Goal: Task Accomplishment & Management: Complete application form

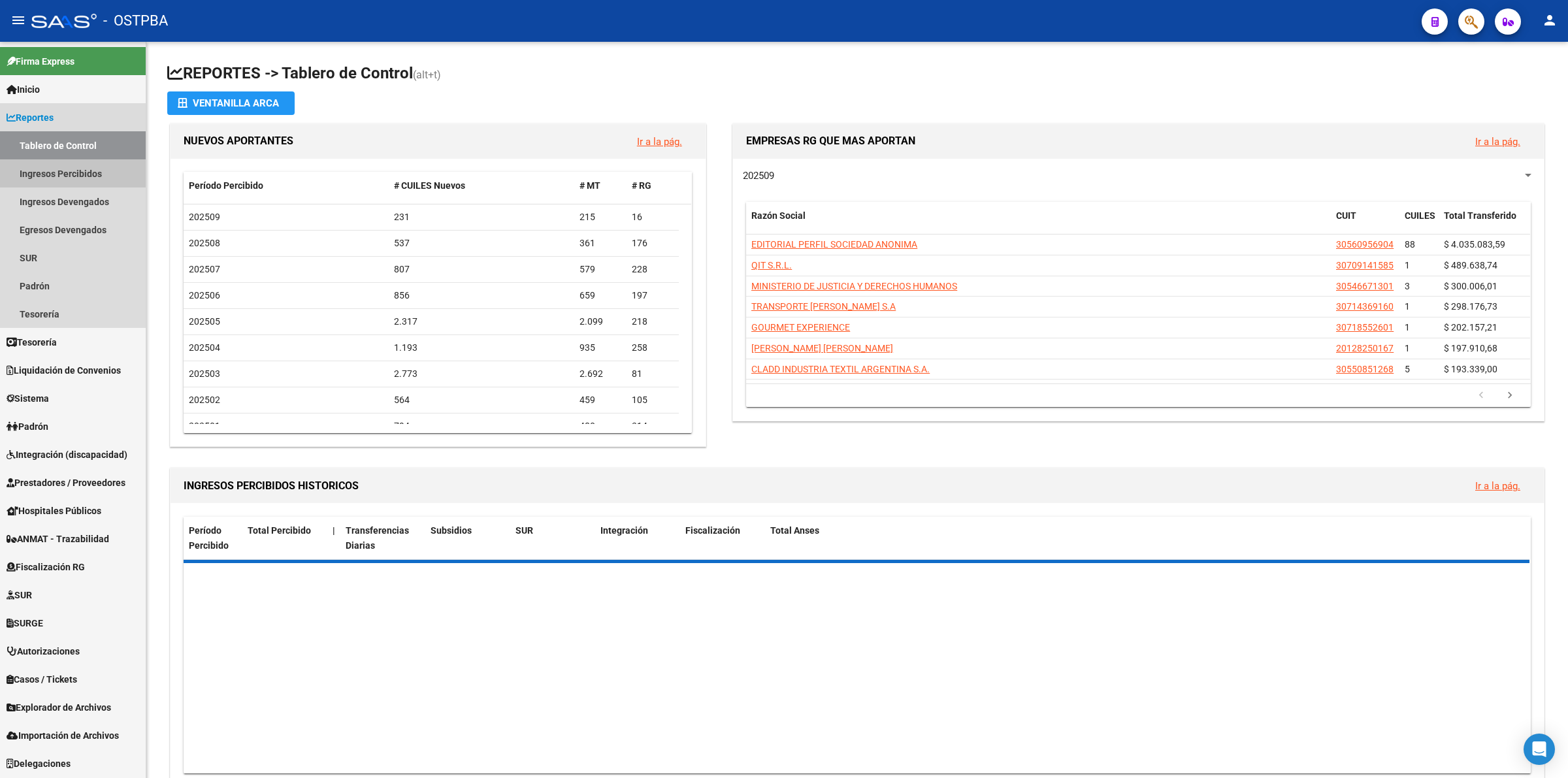
click at [75, 164] on link "Ingresos Percibidos" at bounding box center [72, 173] width 146 height 28
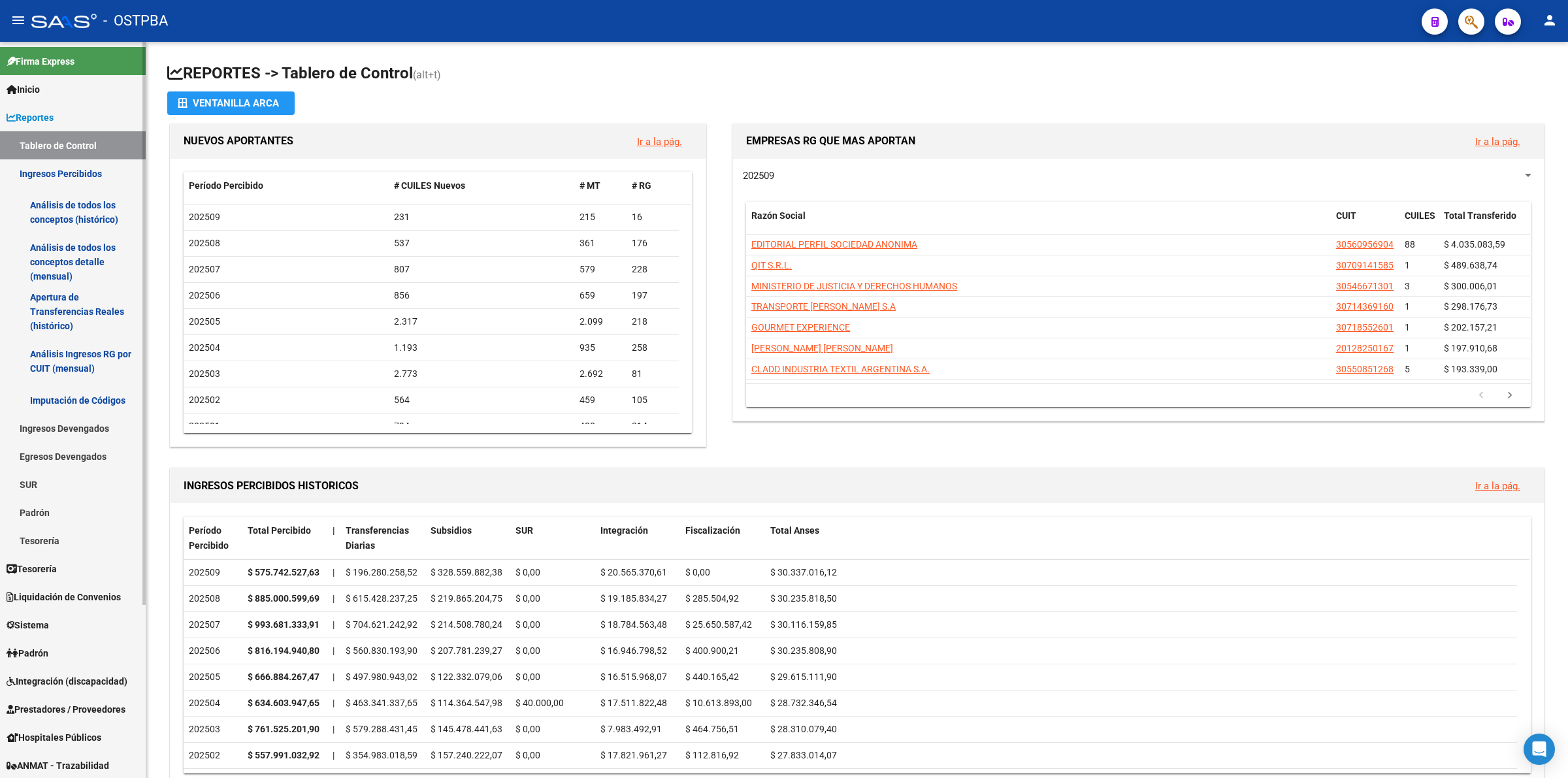
click at [87, 253] on link "Análisis de todos los conceptos detalle (mensual)" at bounding box center [72, 262] width 146 height 50
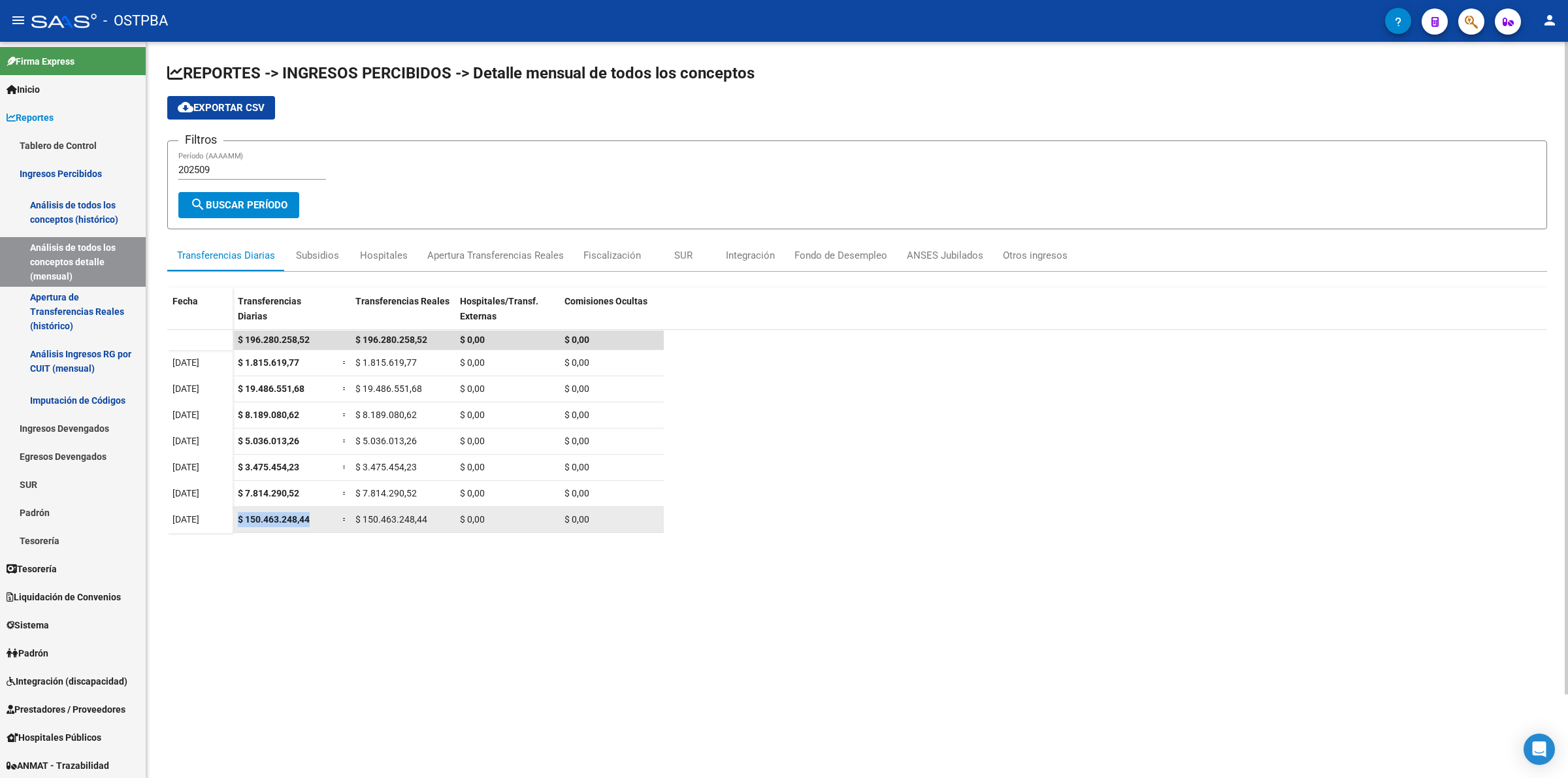
drag, startPoint x: 317, startPoint y: 519, endPoint x: 240, endPoint y: 519, distance: 77.0
click at [240, 519] on div "$ 150.463.248,44" at bounding box center [285, 519] width 94 height 15
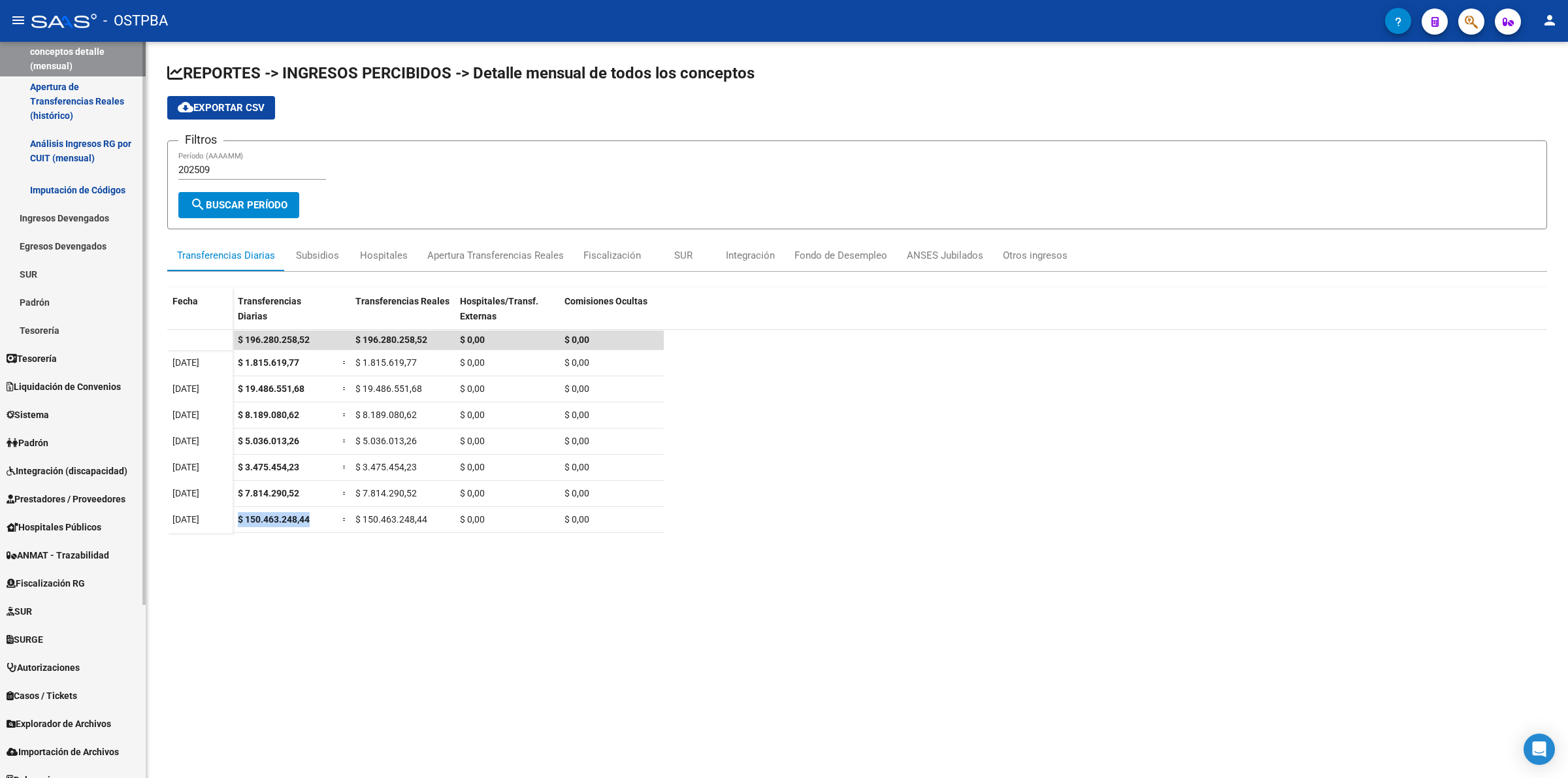
scroll to position [226, 0]
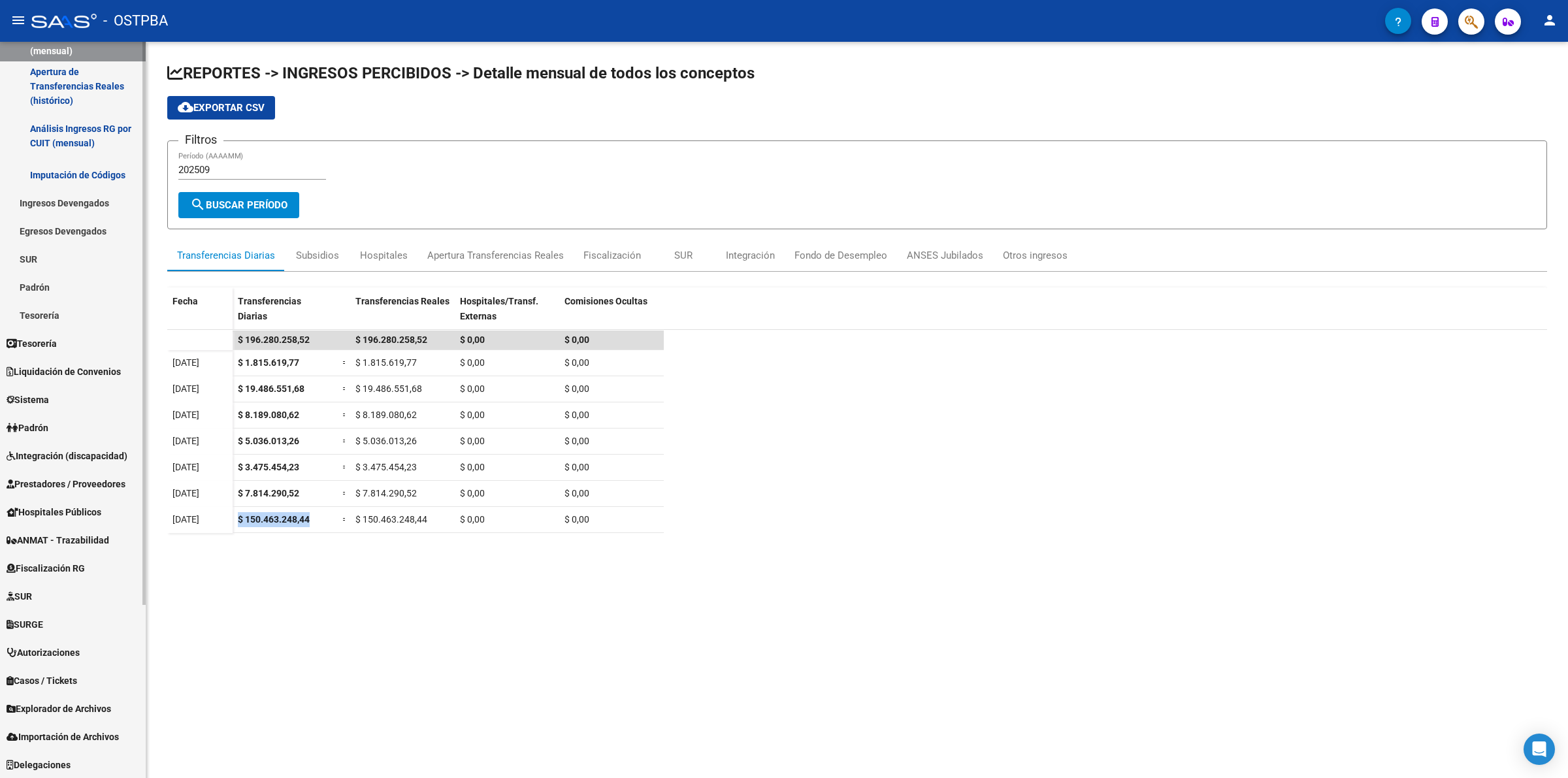
click at [67, 703] on span "Explorador de Archivos" at bounding box center [58, 708] width 104 height 14
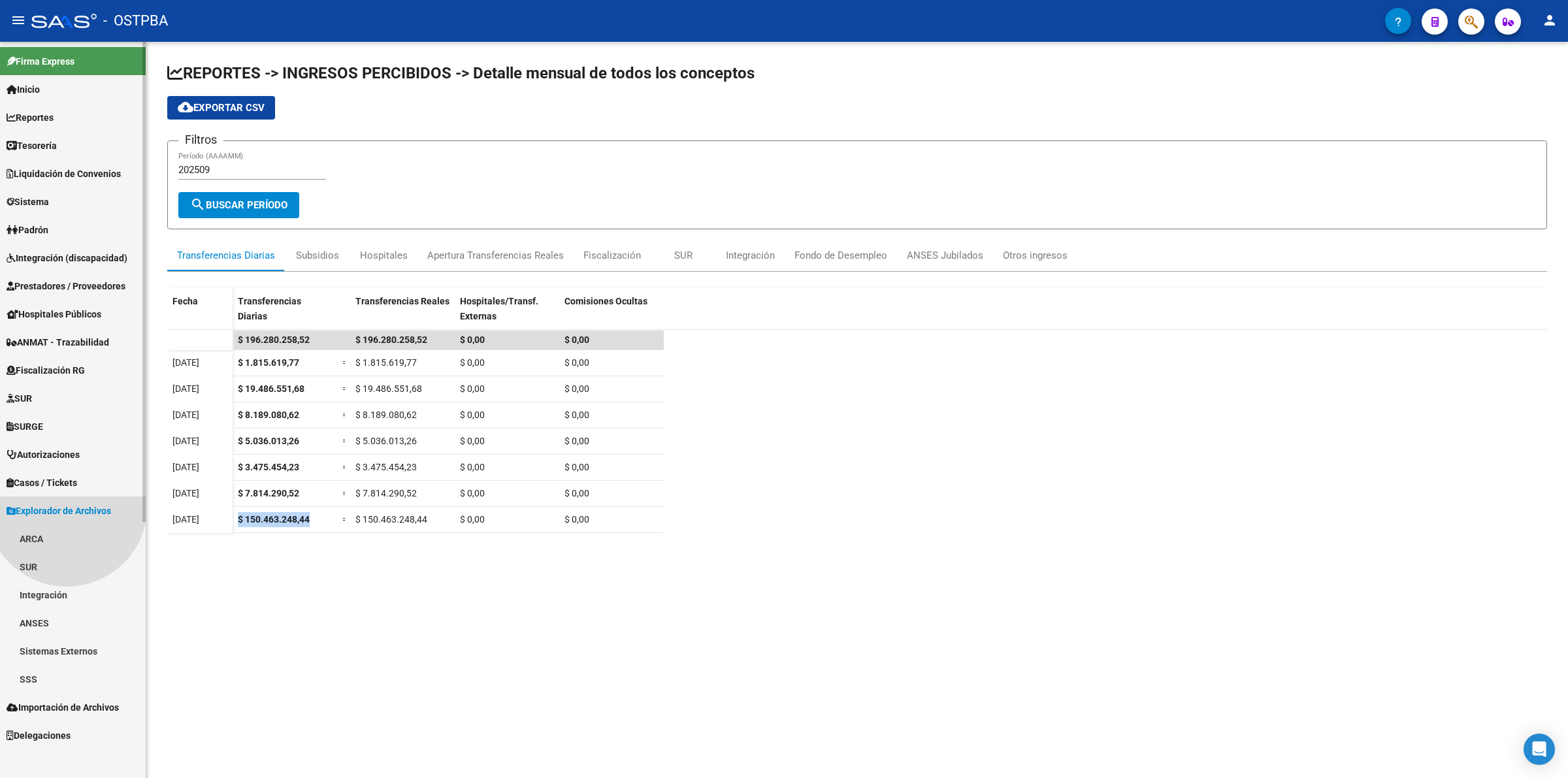
scroll to position [0, 0]
click at [56, 542] on link "ARCA" at bounding box center [72, 539] width 146 height 28
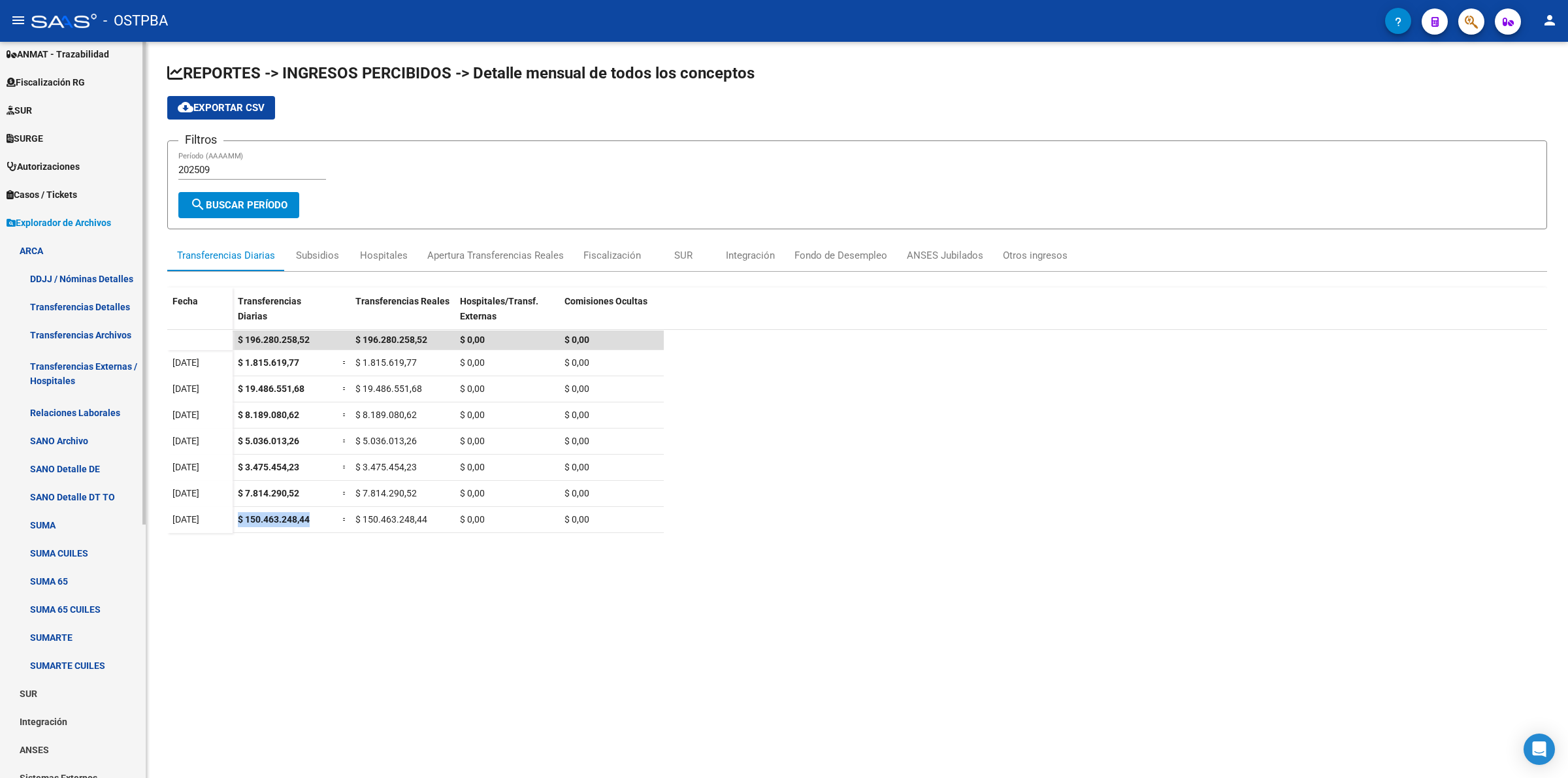
scroll to position [326, 0]
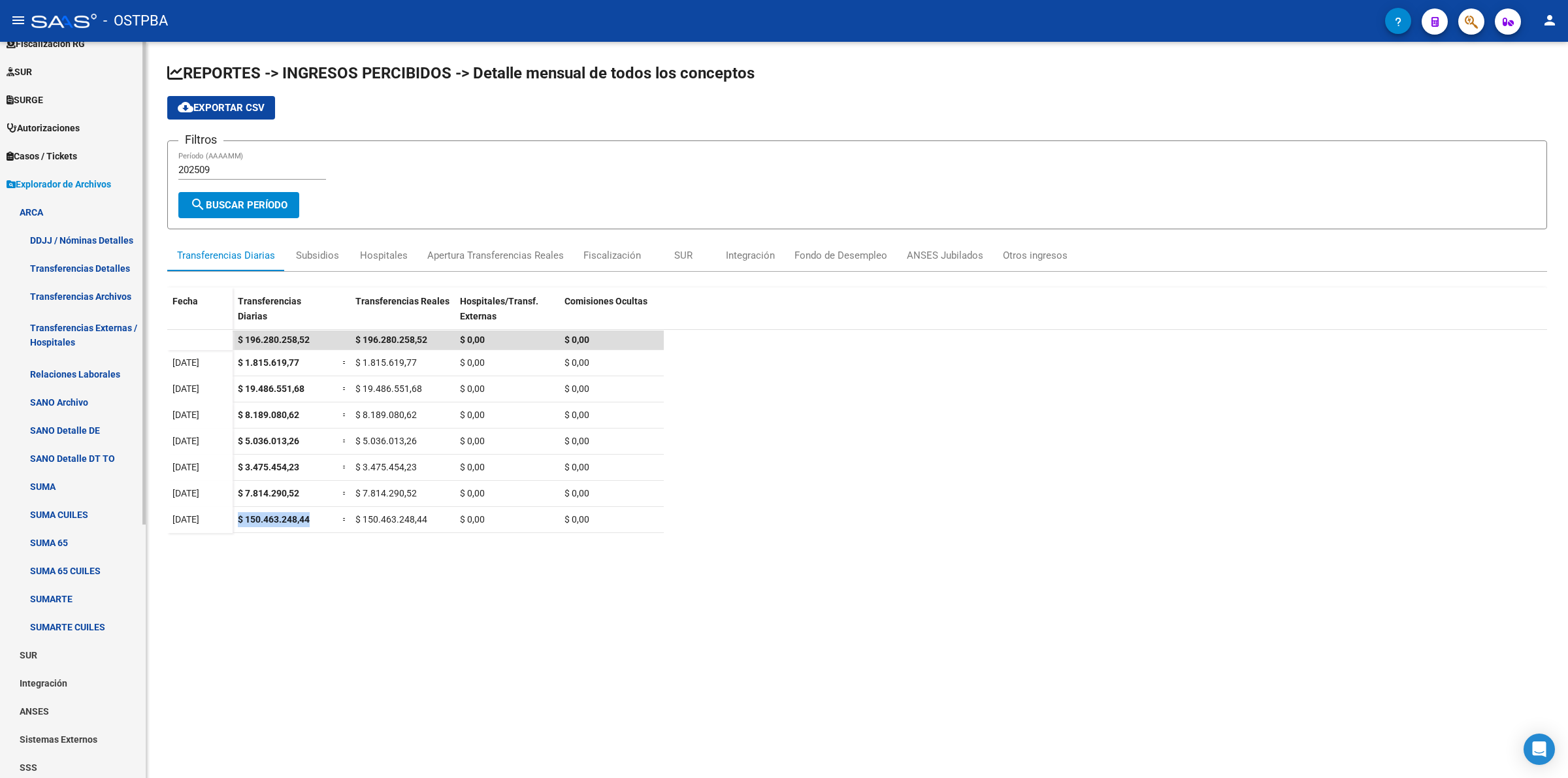
click at [97, 264] on link "Transferencias Detalles" at bounding box center [72, 268] width 146 height 28
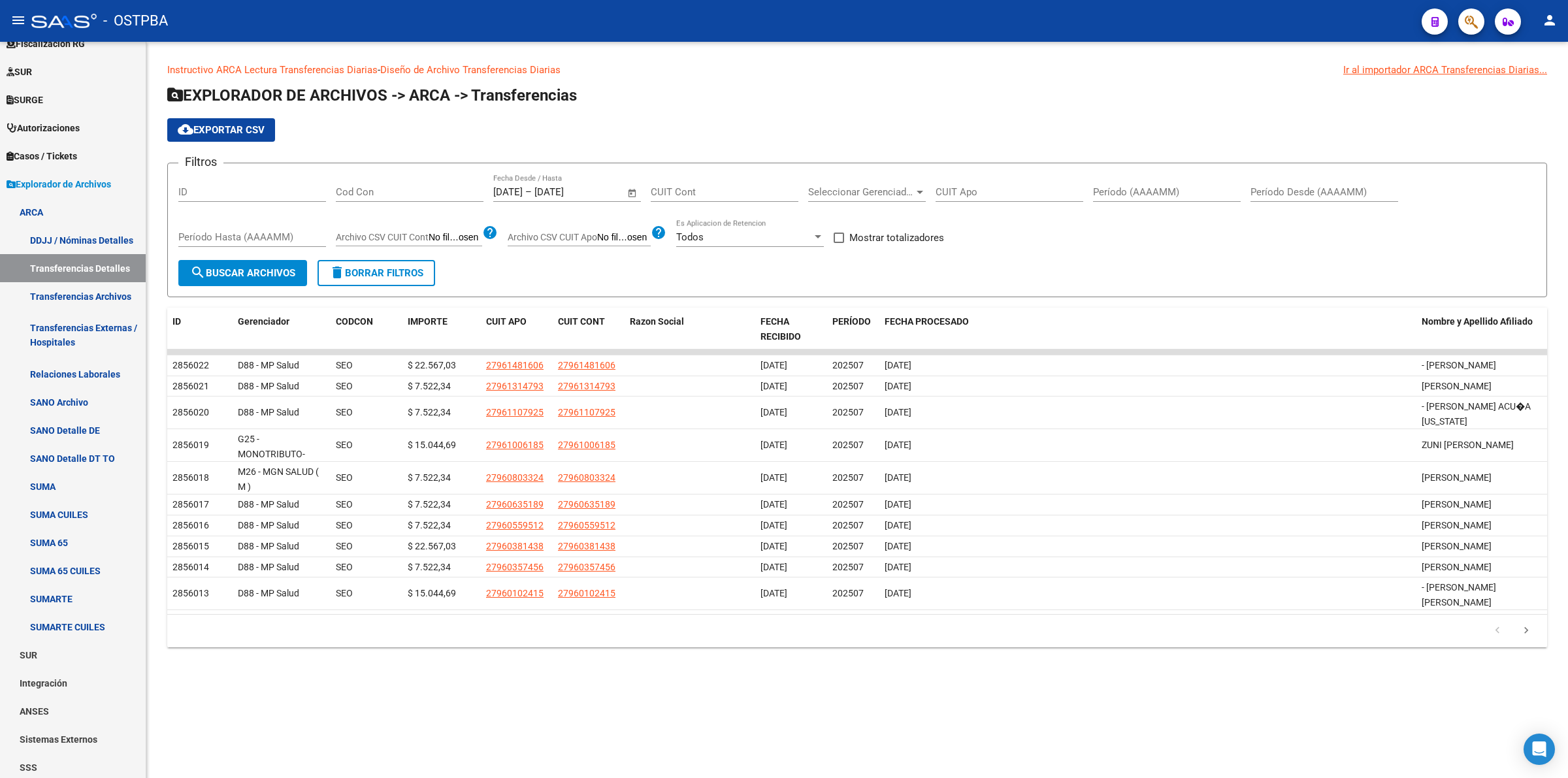
click at [637, 191] on span "Open calendar" at bounding box center [632, 192] width 31 height 31
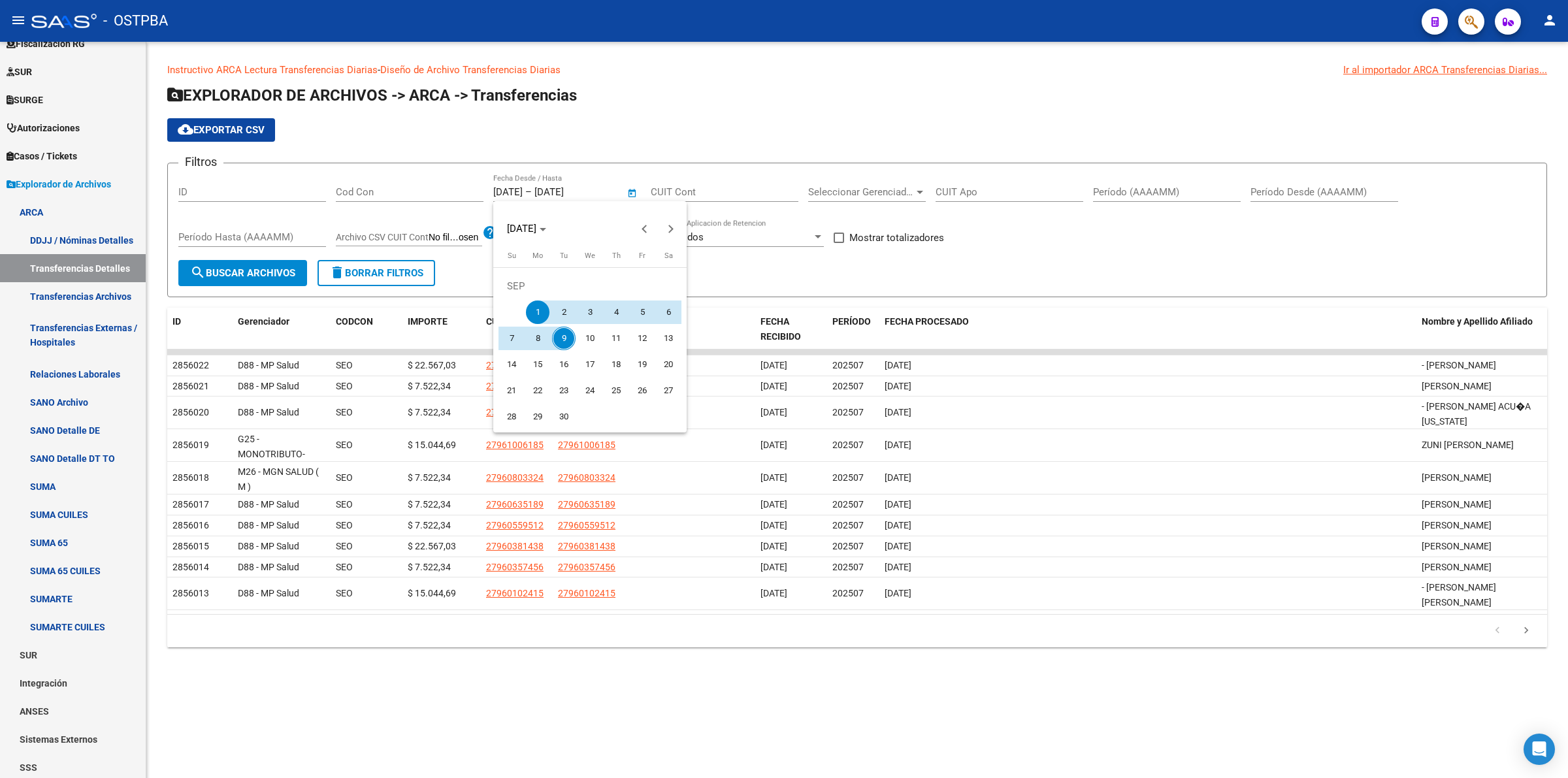
click at [566, 341] on span "9" at bounding box center [563, 338] width 24 height 24
type input "[DATE]"
click at [566, 341] on span "9" at bounding box center [563, 338] width 24 height 24
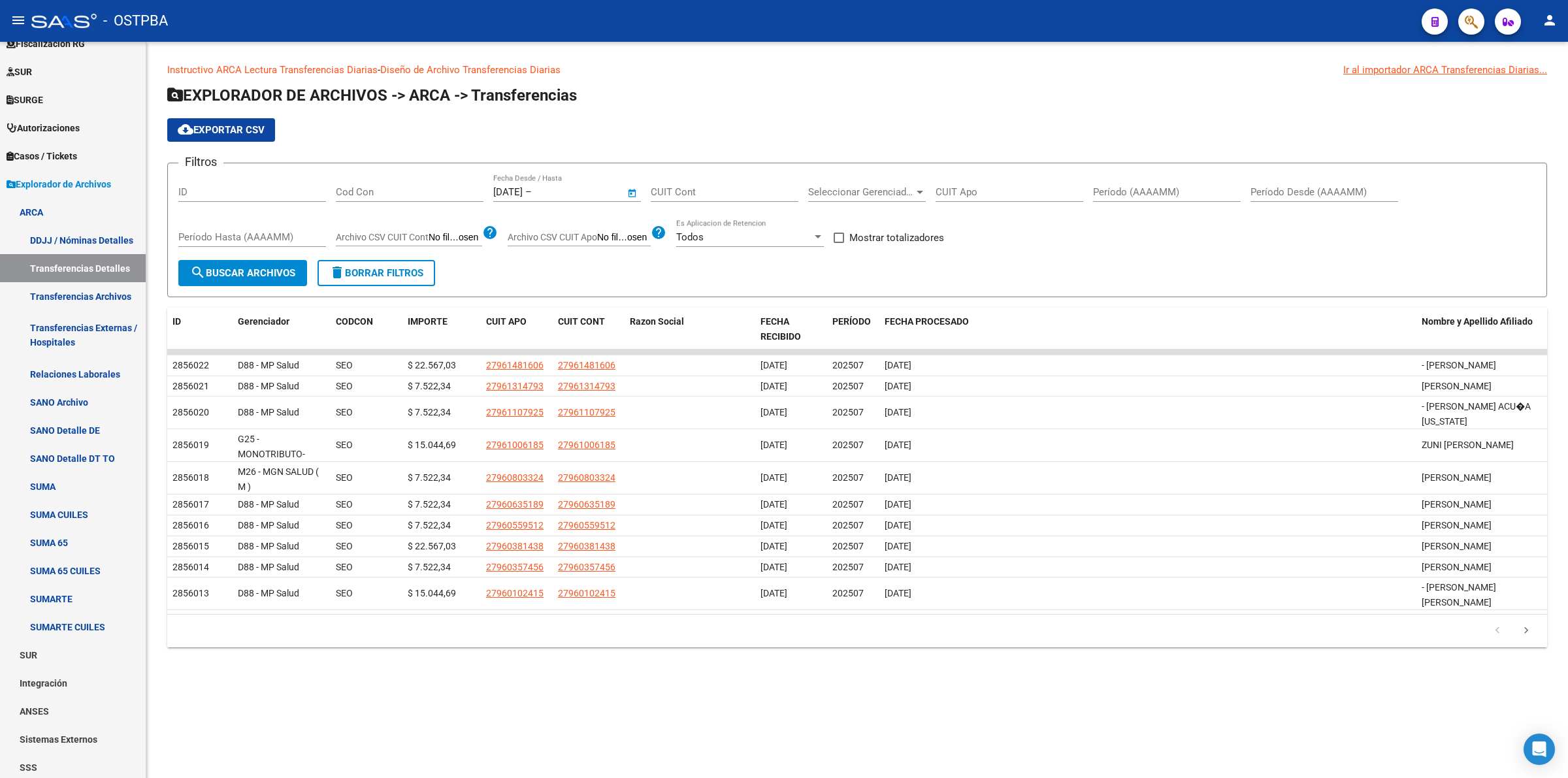
type input "[DATE]"
click at [429, 194] on input "Cod Con" at bounding box center [409, 192] width 148 height 11
type input "seo"
drag, startPoint x: 852, startPoint y: 232, endPoint x: 696, endPoint y: 269, distance: 160.3
click at [852, 232] on span "Mostrar totalizadores" at bounding box center [896, 237] width 95 height 16
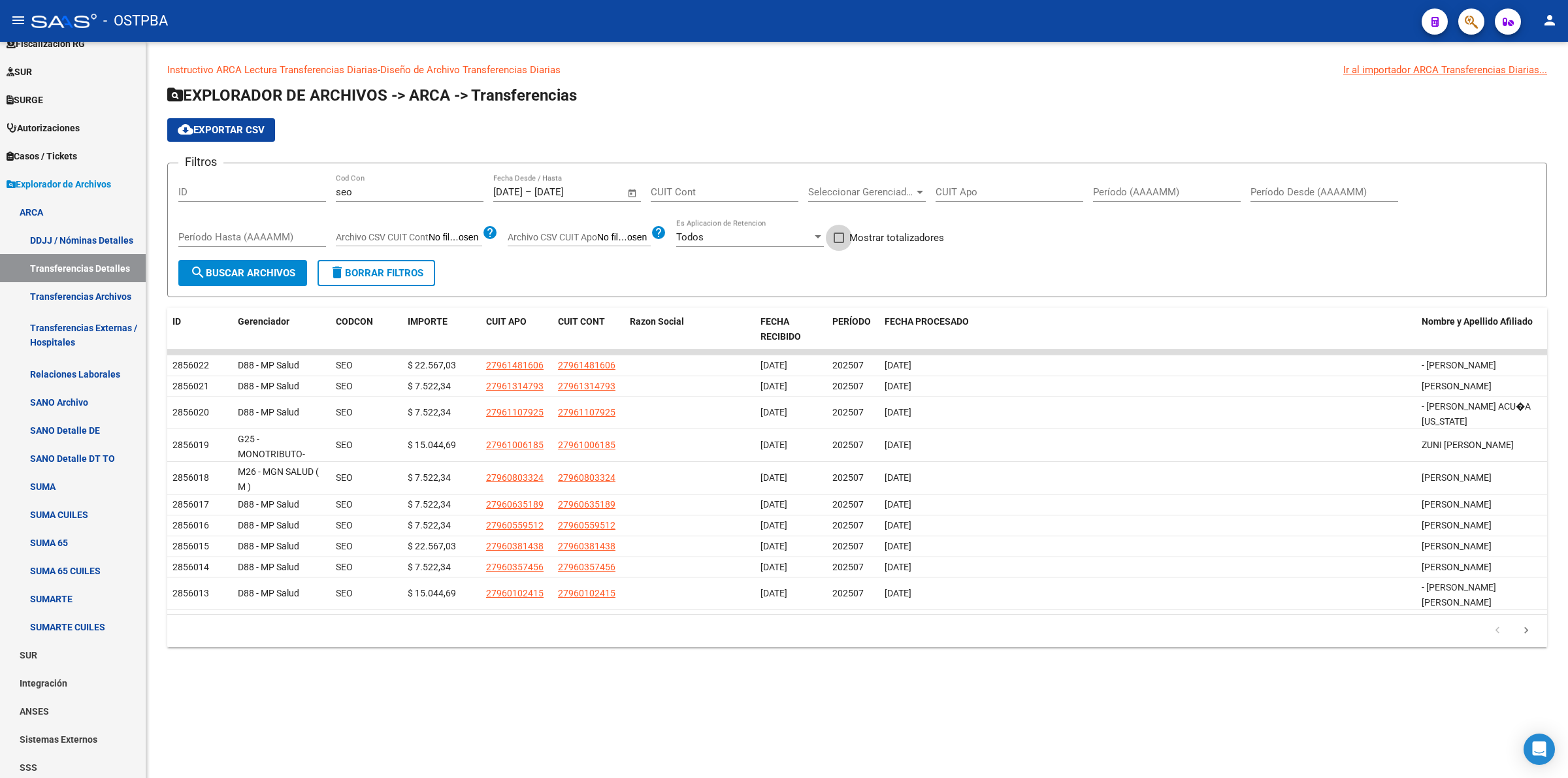
click at [839, 243] on input "Mostrar totalizadores" at bounding box center [838, 243] width 1 height 1
checkbox input "true"
click at [217, 265] on button "search Buscar Archivos" at bounding box center [243, 273] width 129 height 26
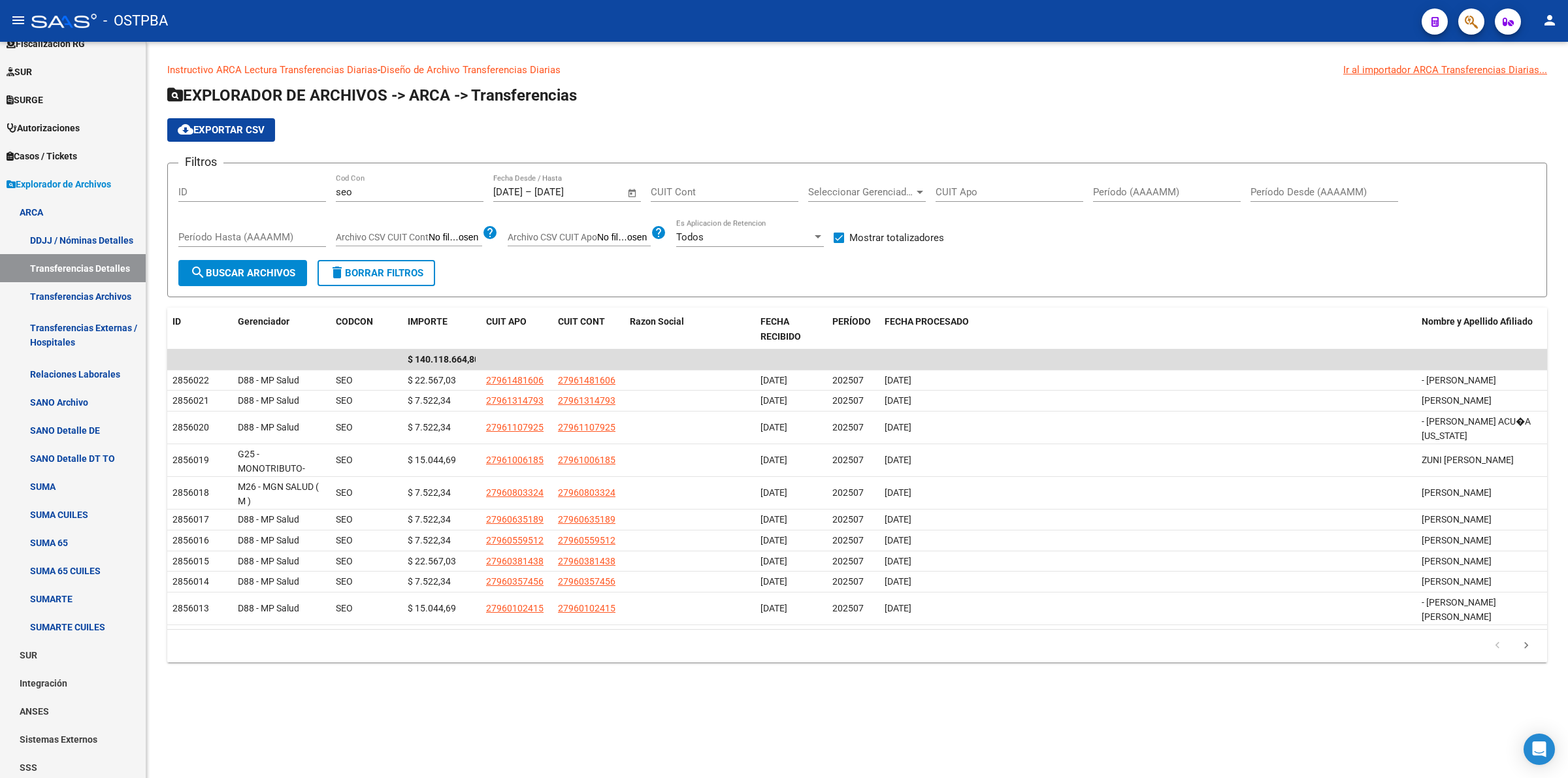
click at [905, 194] on span "Seleccionar Gerenciador" at bounding box center [861, 192] width 105 height 11
click at [915, 253] on span "D88 - MP Salud" at bounding box center [899, 244] width 182 height 29
click at [266, 279] on button "search Buscar Archivos" at bounding box center [243, 273] width 129 height 26
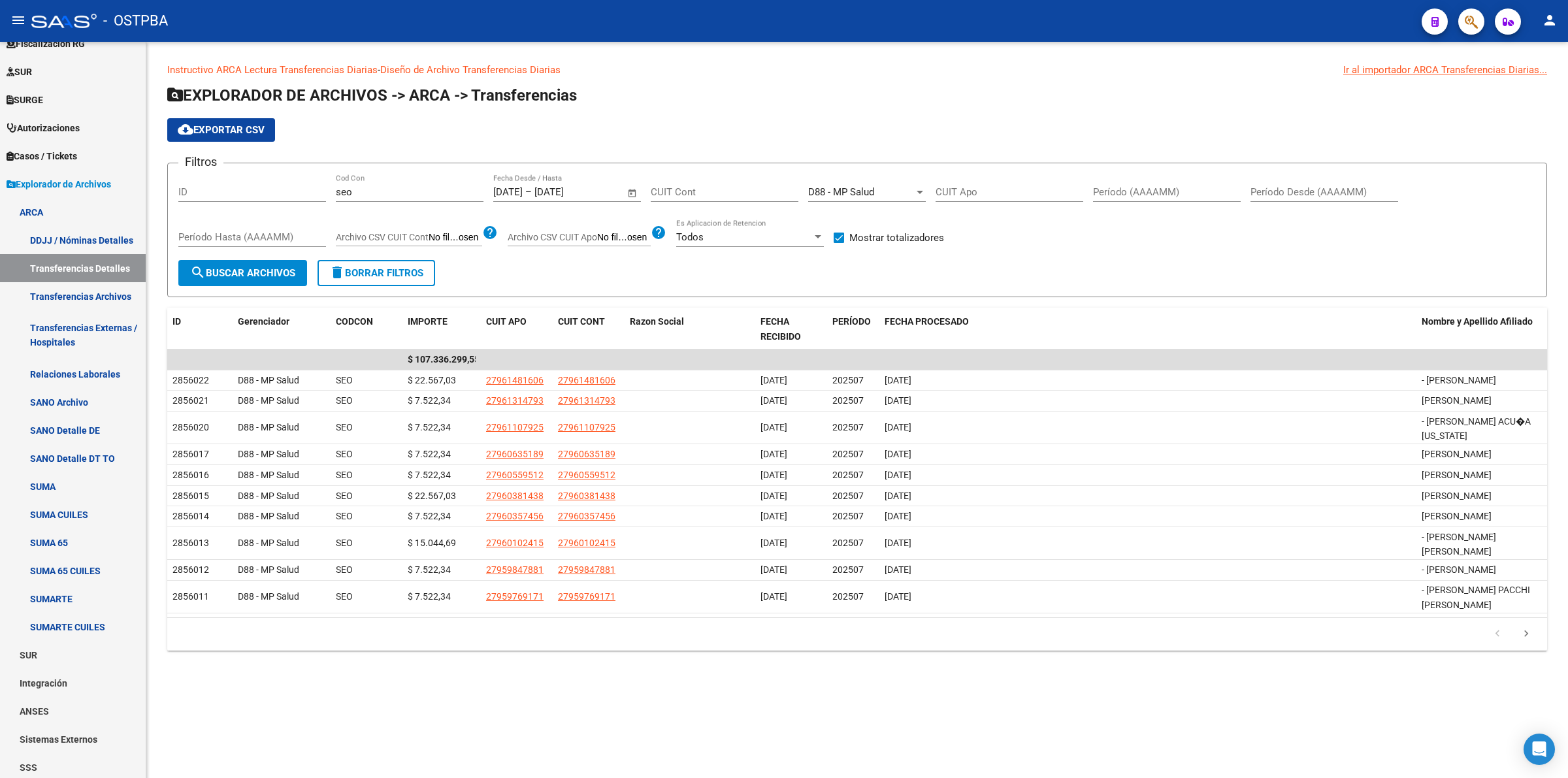
click at [905, 190] on div "D88 - MP Salud" at bounding box center [861, 192] width 105 height 11
click at [988, 210] on mat-option "M24 - MGN SALUD ( ORIGINAL)" at bounding box center [899, 199] width 204 height 29
drag, startPoint x: 988, startPoint y: 211, endPoint x: 977, endPoint y: 216, distance: 12.1
click at [987, 213] on div "CUIT Apo" at bounding box center [1008, 194] width 148 height 40
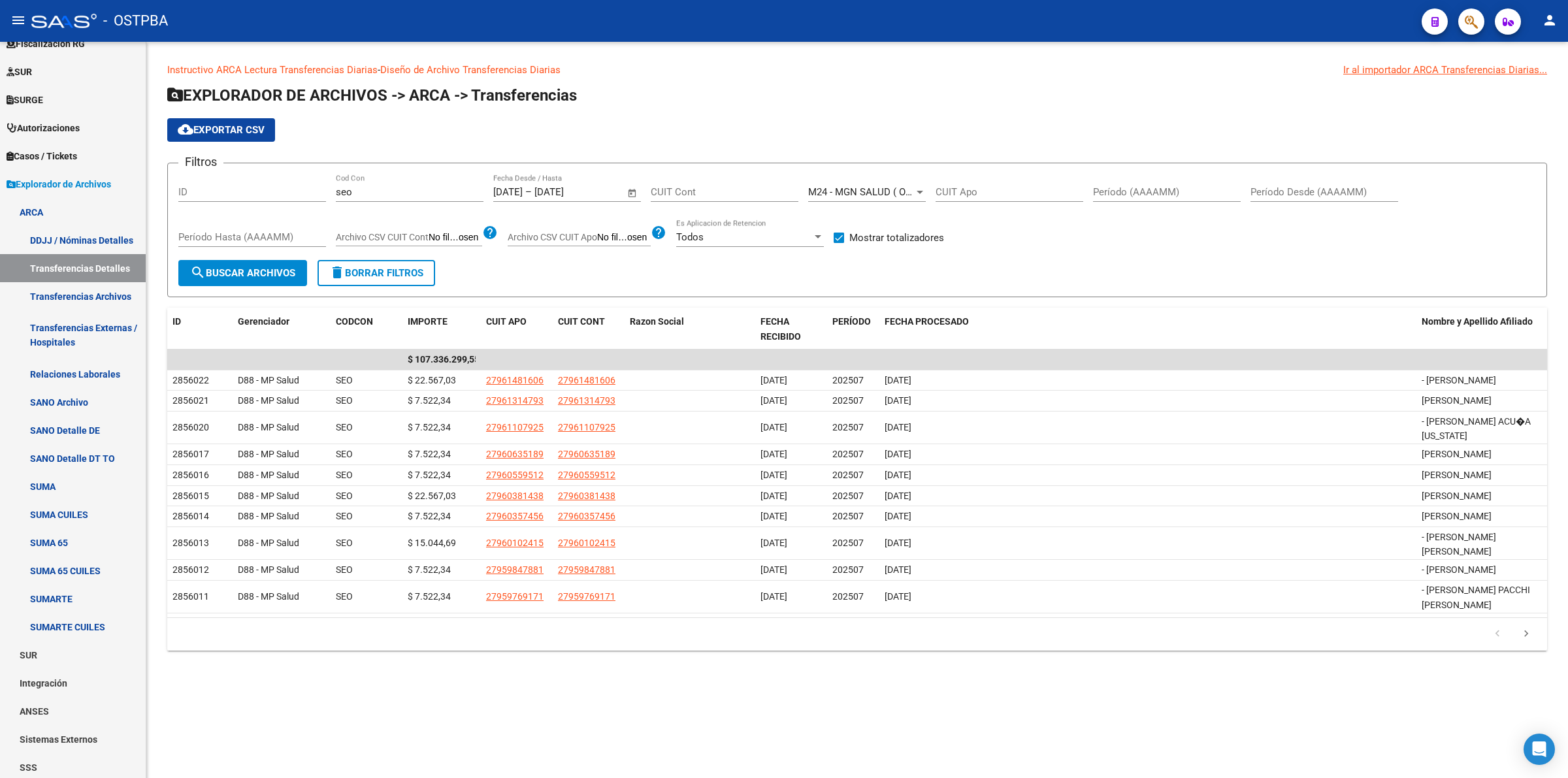
click at [911, 189] on span "M24 - MGN SALUD ( ORIGINAL)" at bounding box center [877, 192] width 137 height 11
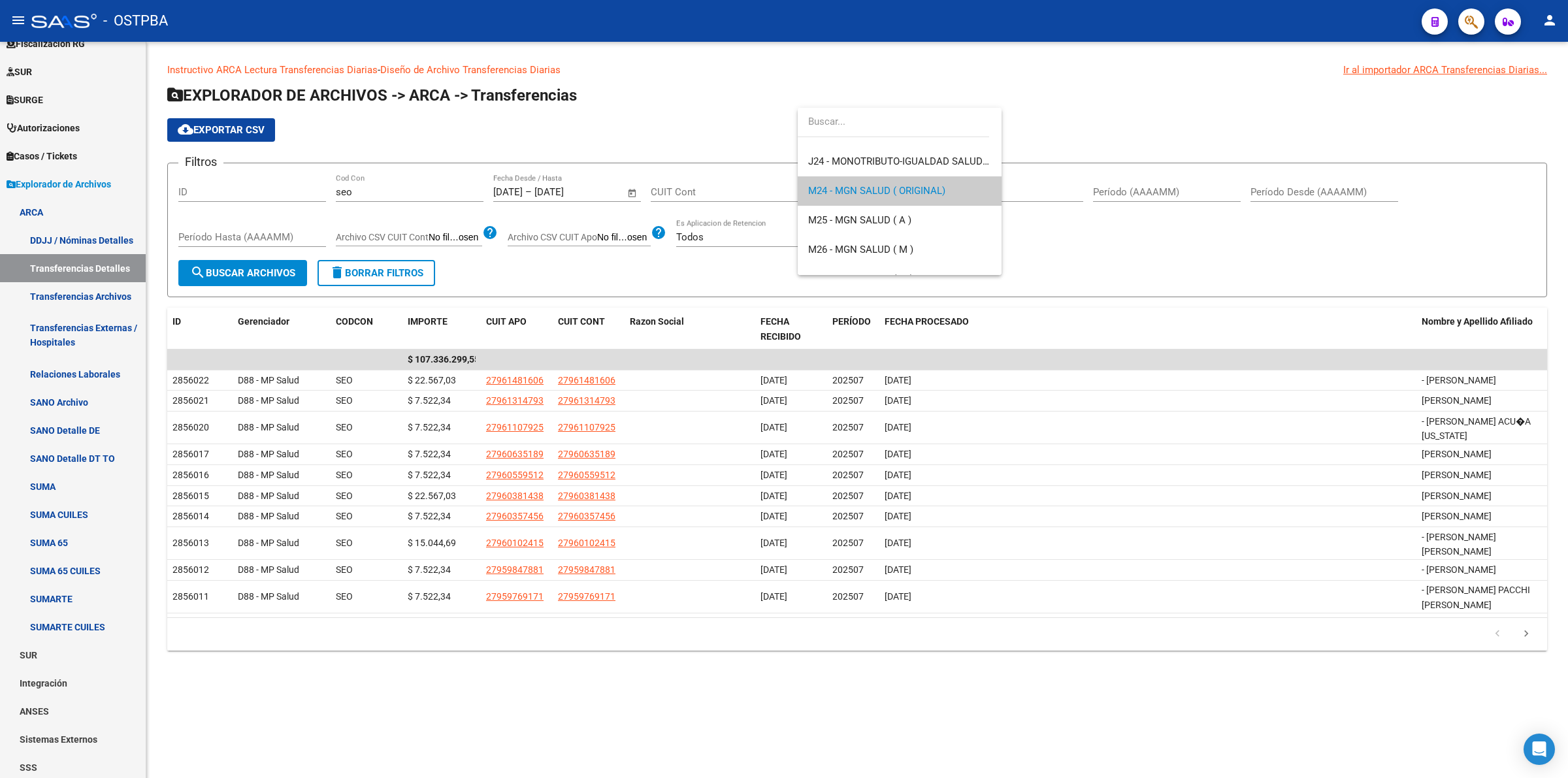
scroll to position [309, 0]
click at [935, 216] on span "M26 - MGN SALUD ( M )" at bounding box center [899, 225] width 182 height 29
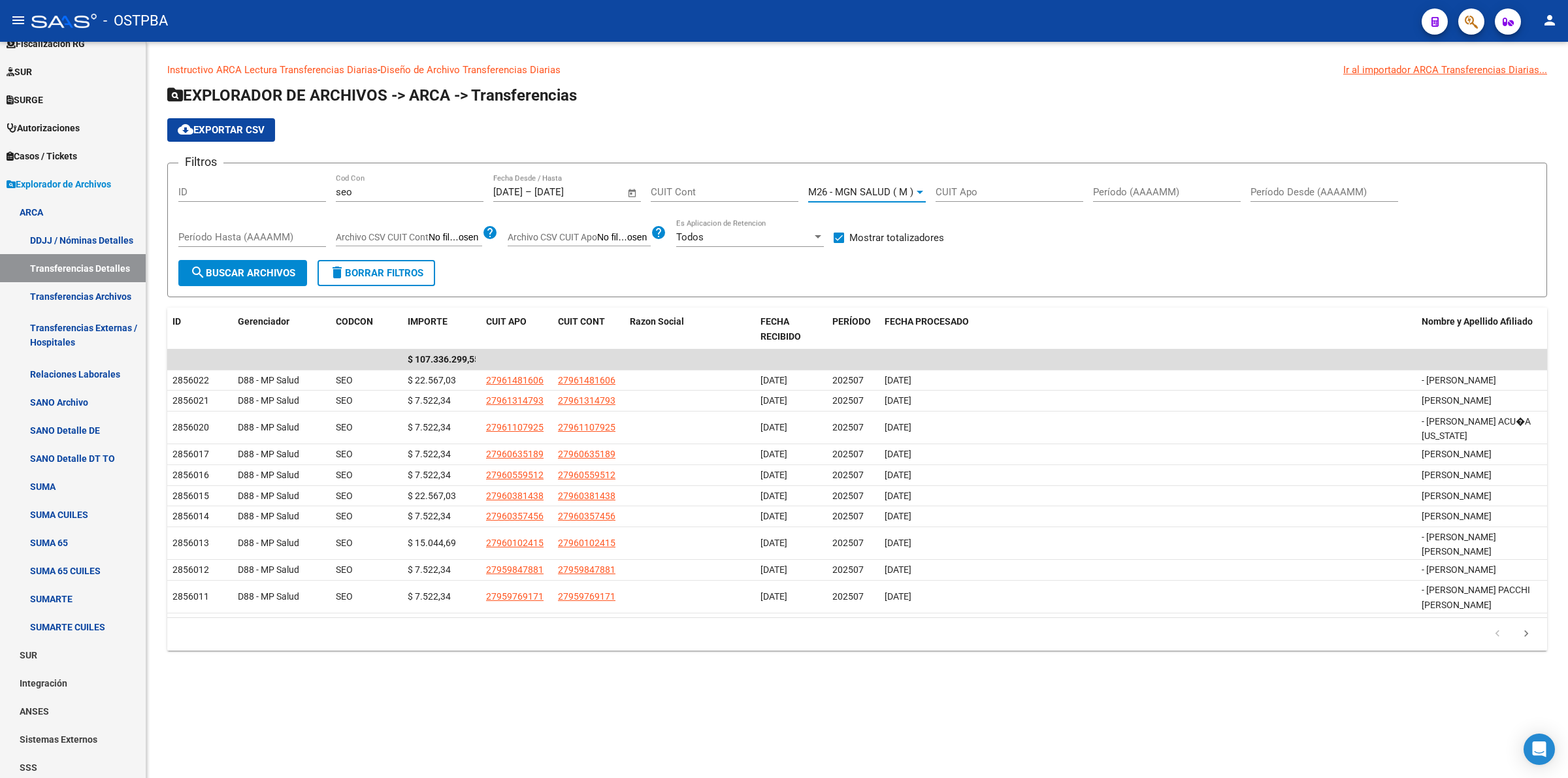
click at [261, 275] on span "search Buscar Archivos" at bounding box center [243, 273] width 105 height 11
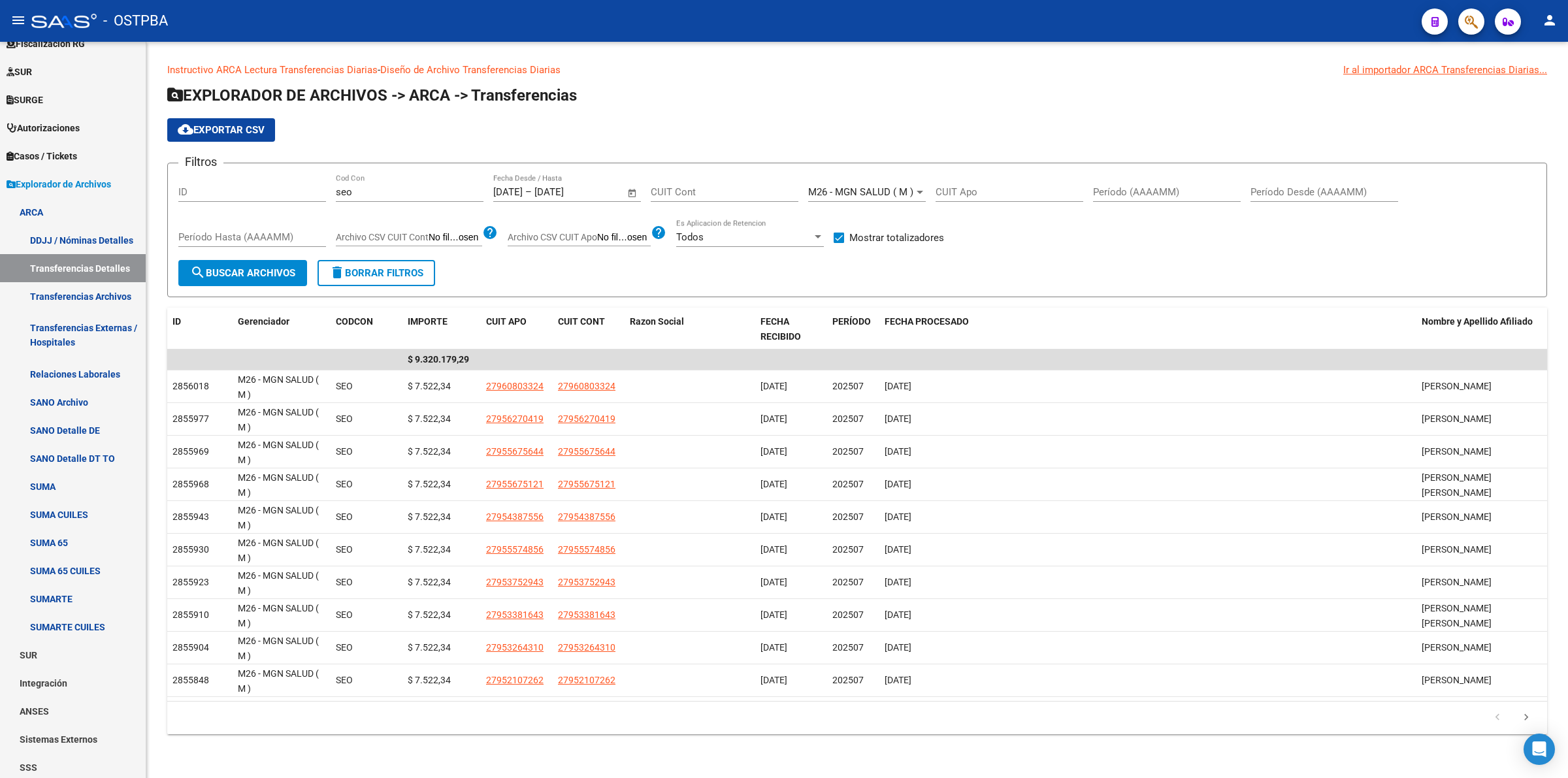
click at [905, 190] on span "M26 - MGN SALUD ( M )" at bounding box center [861, 192] width 105 height 11
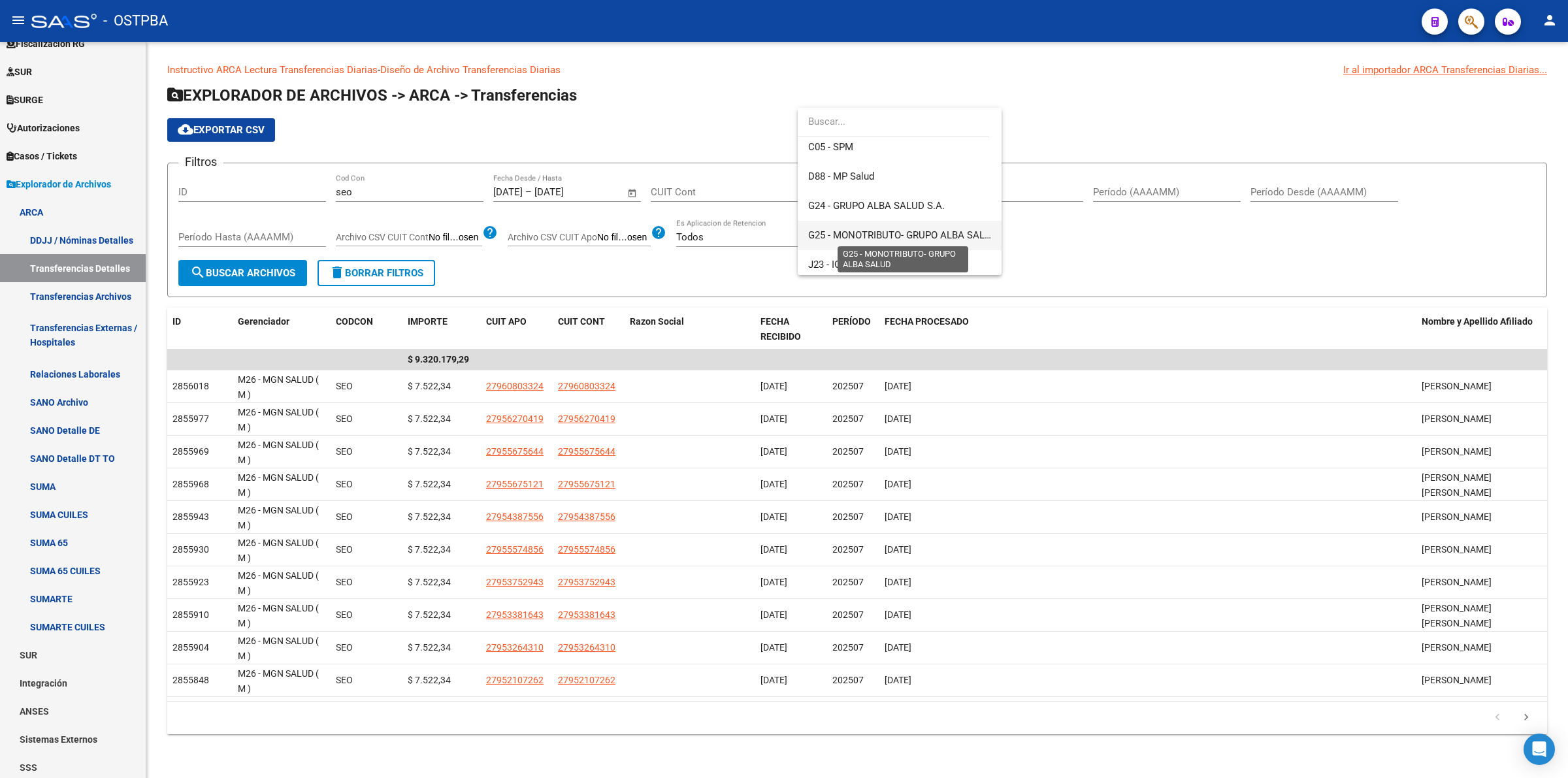
click at [903, 230] on span "G25 - MONOTRIBUTO- GRUPO ALBA SALUD" at bounding box center [902, 235] width 189 height 11
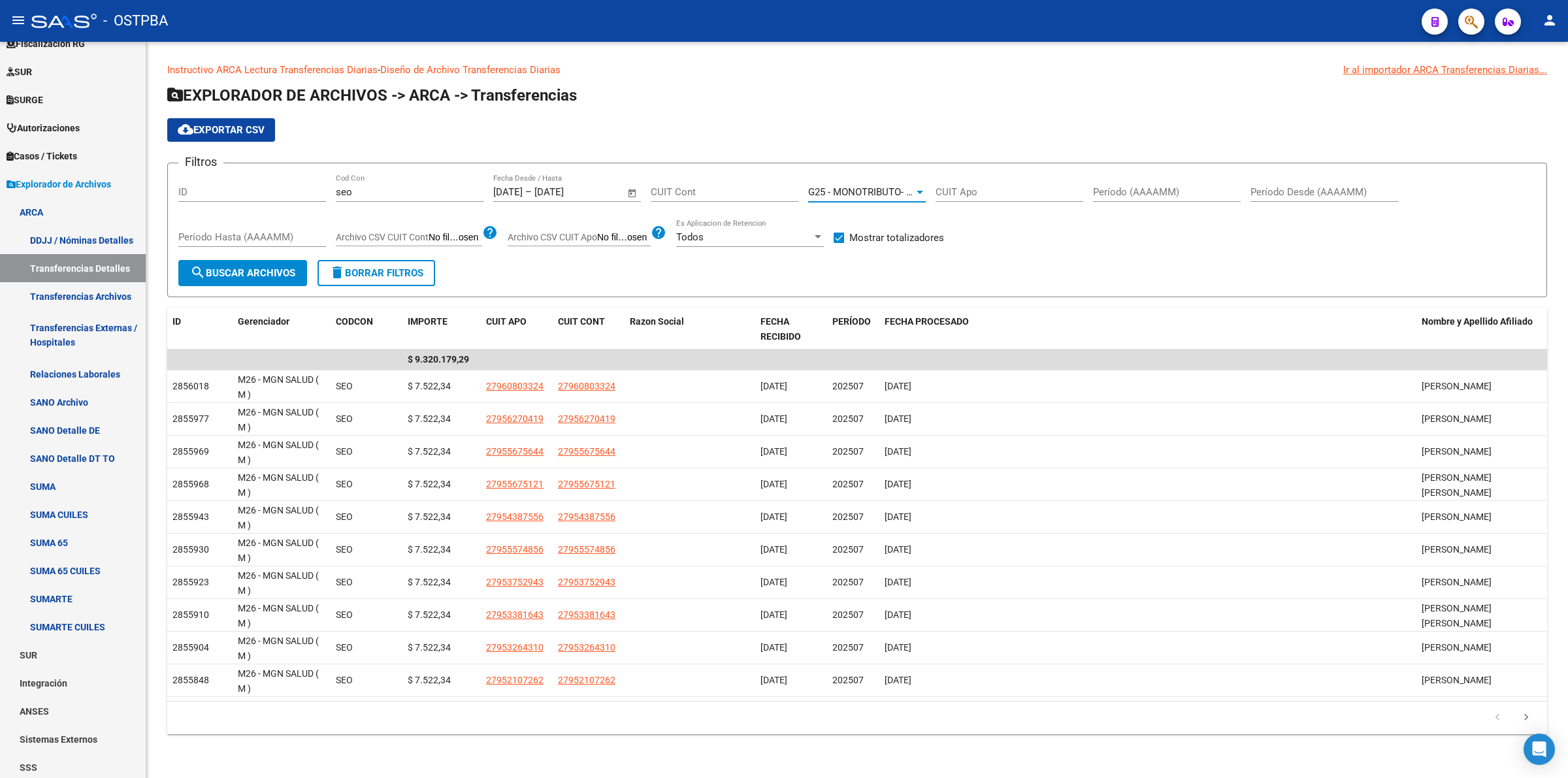
click at [271, 265] on button "search Buscar Archivos" at bounding box center [243, 273] width 129 height 26
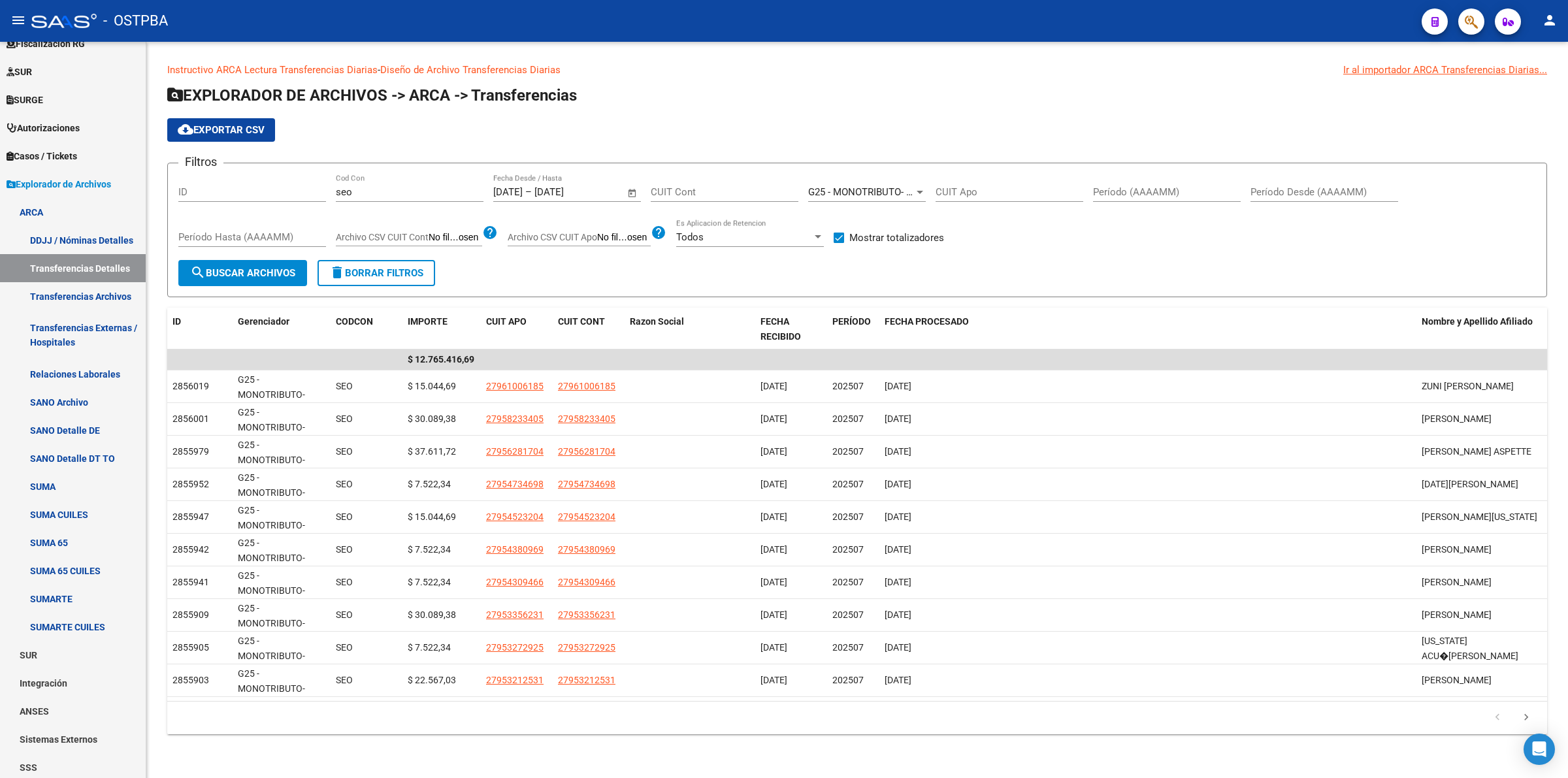
click at [910, 183] on div "G25 - MONOTRIBUTO- GRUPO ALBA SALUD Seleccionar Gerenciador" at bounding box center [866, 188] width 118 height 28
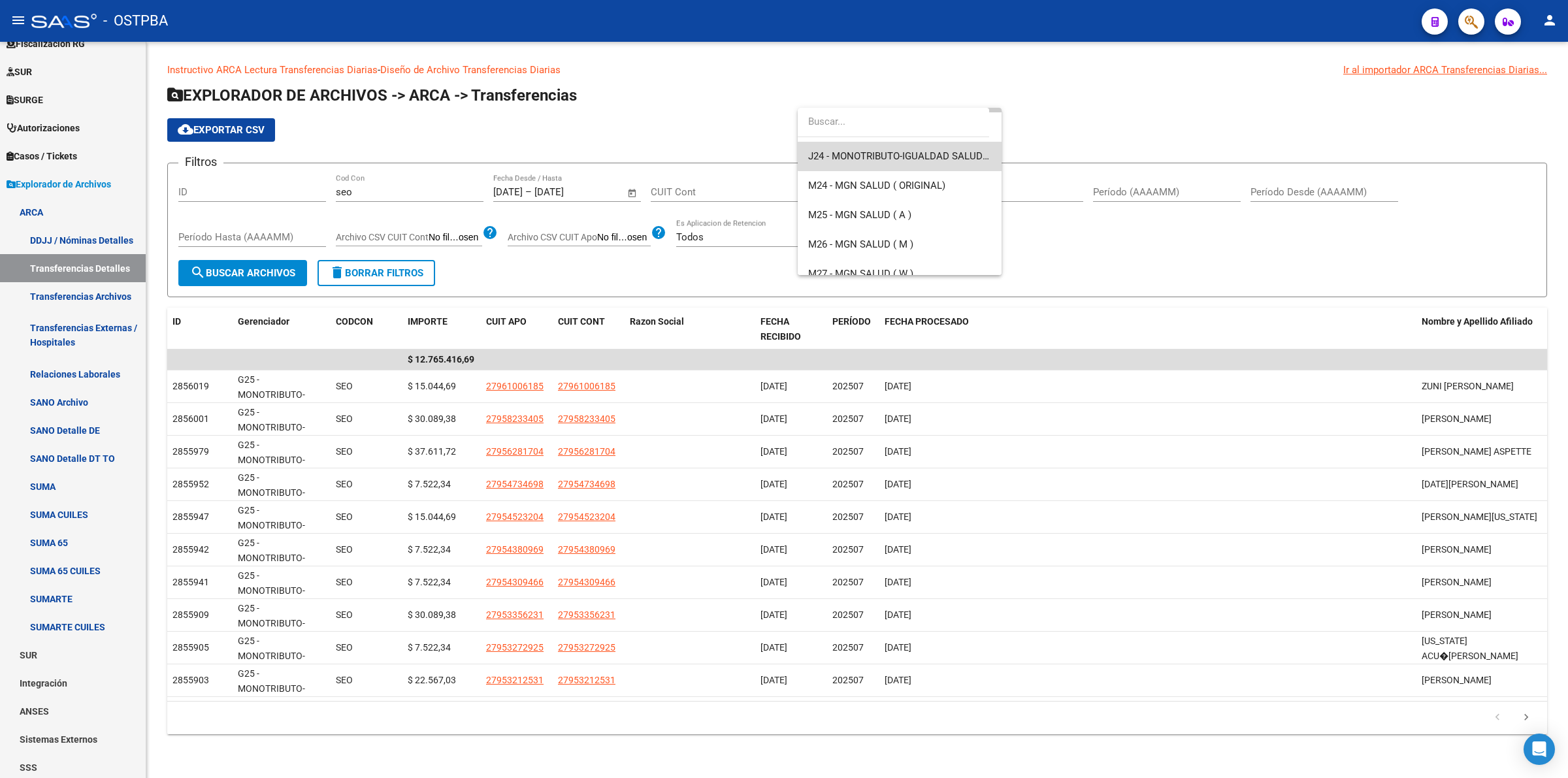
click at [906, 146] on span "J24 - MONOTRIBUTO-IGUALDAD SALUD-PRENSA" at bounding box center [899, 156] width 182 height 29
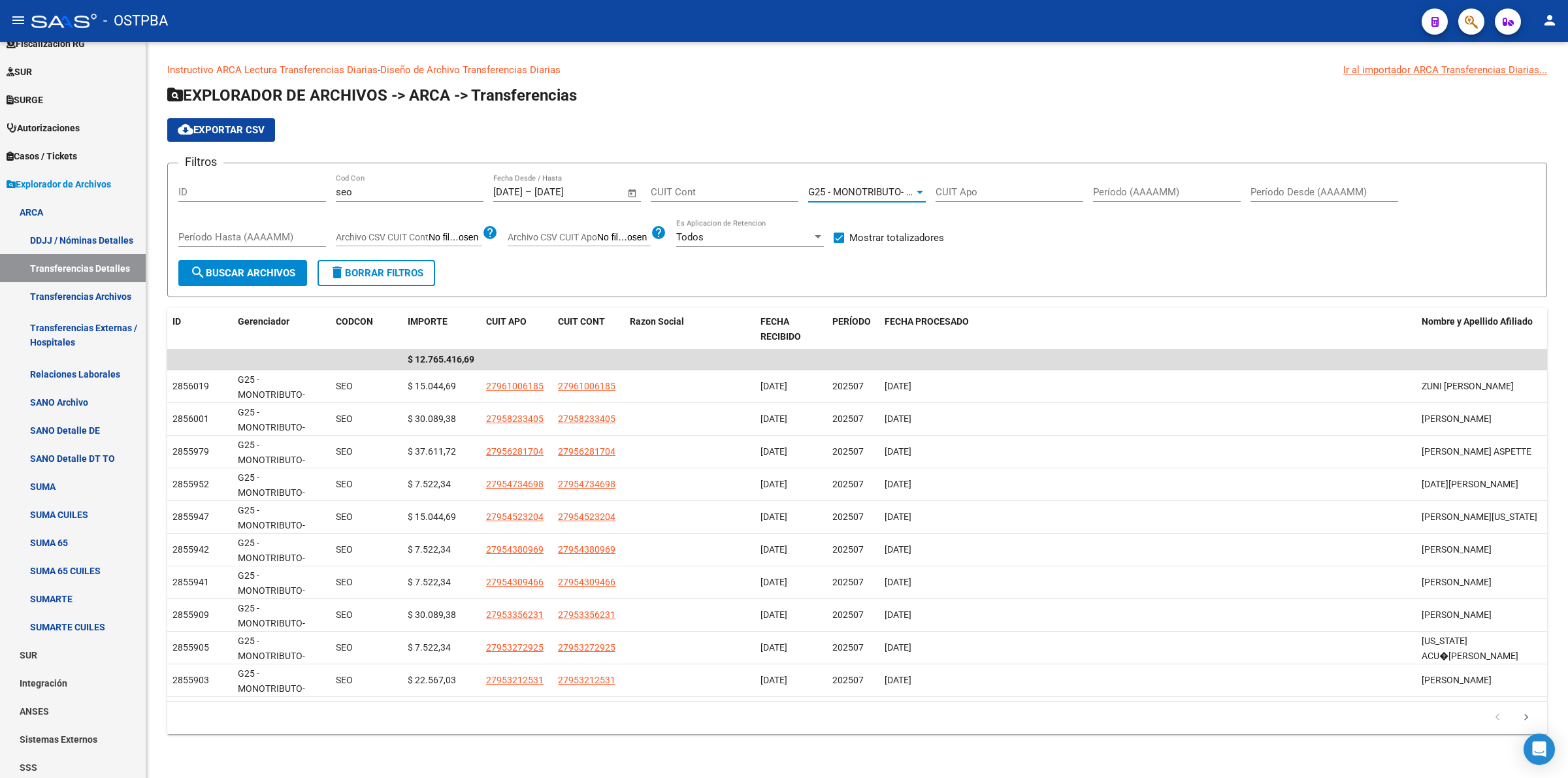
scroll to position [294, 0]
click at [278, 272] on span "search Buscar Archivos" at bounding box center [243, 273] width 105 height 11
click at [903, 188] on span "J24 - MONOTRIBUTO-IGUALDAD SALUD-PRENSA" at bounding box center [915, 192] width 214 height 11
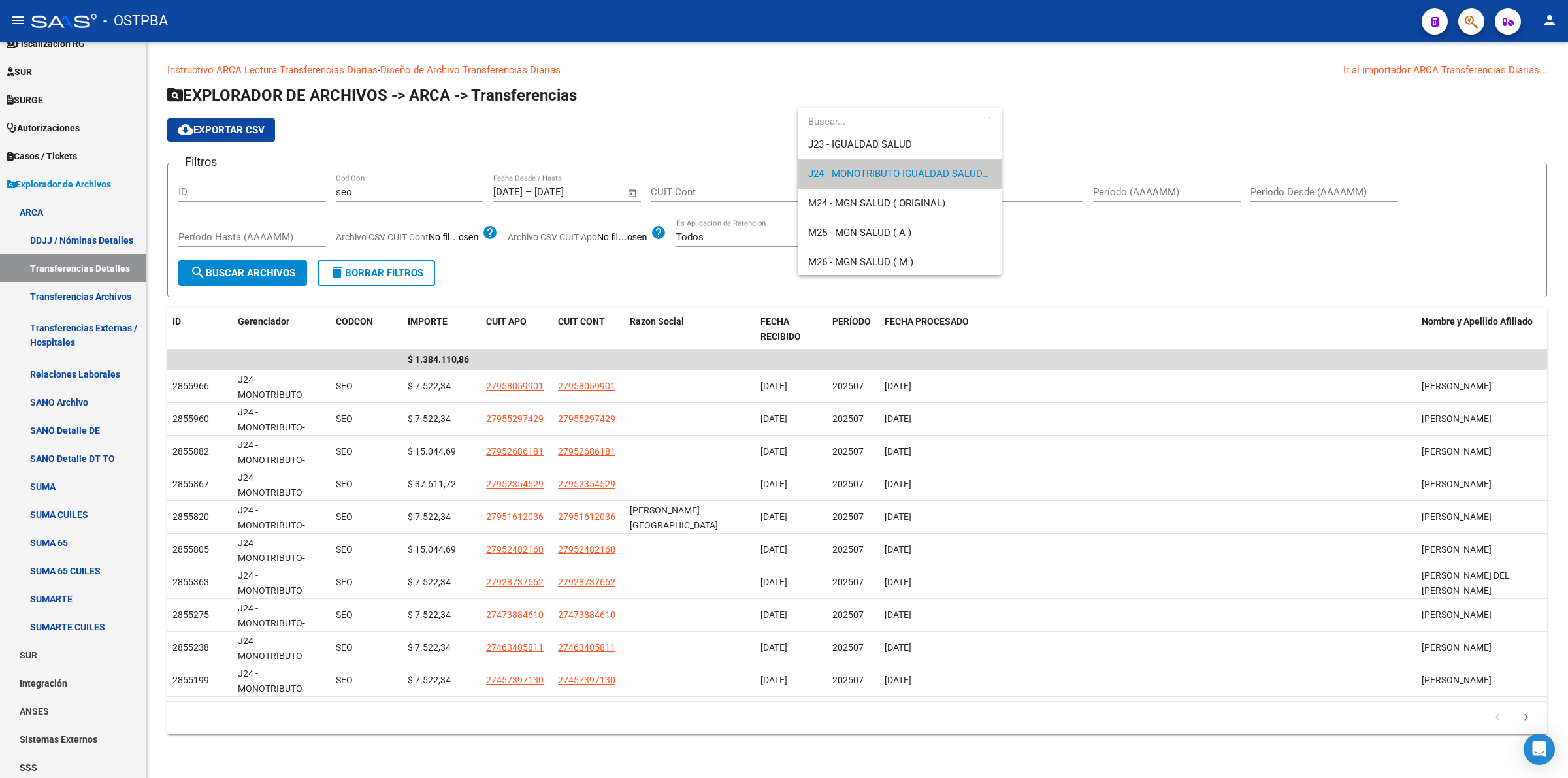
scroll to position [95, 0]
click at [1083, 263] on div at bounding box center [784, 389] width 1568 height 778
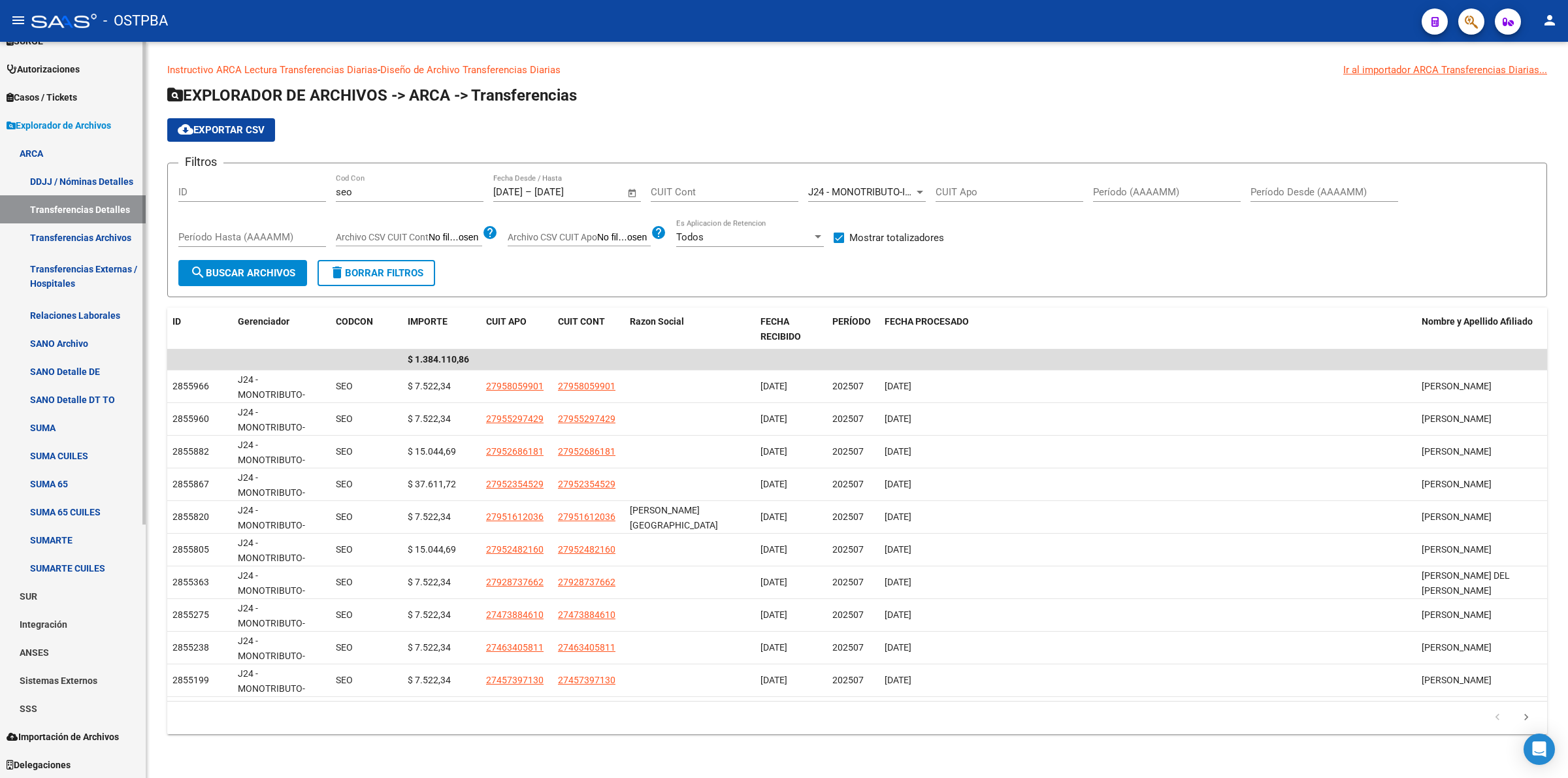
scroll to position [0, 0]
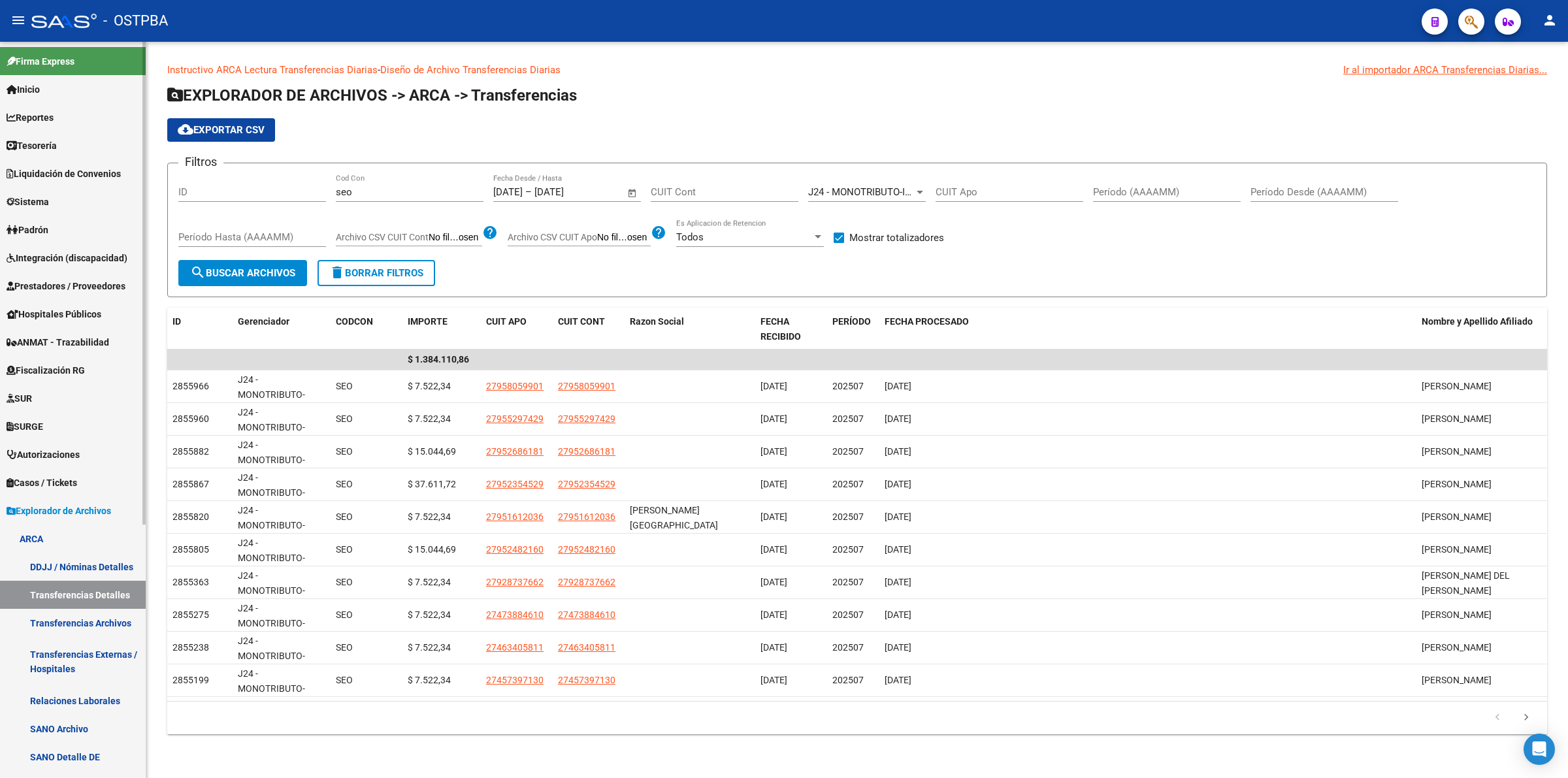
click at [61, 198] on link "Sistema" at bounding box center [72, 201] width 146 height 28
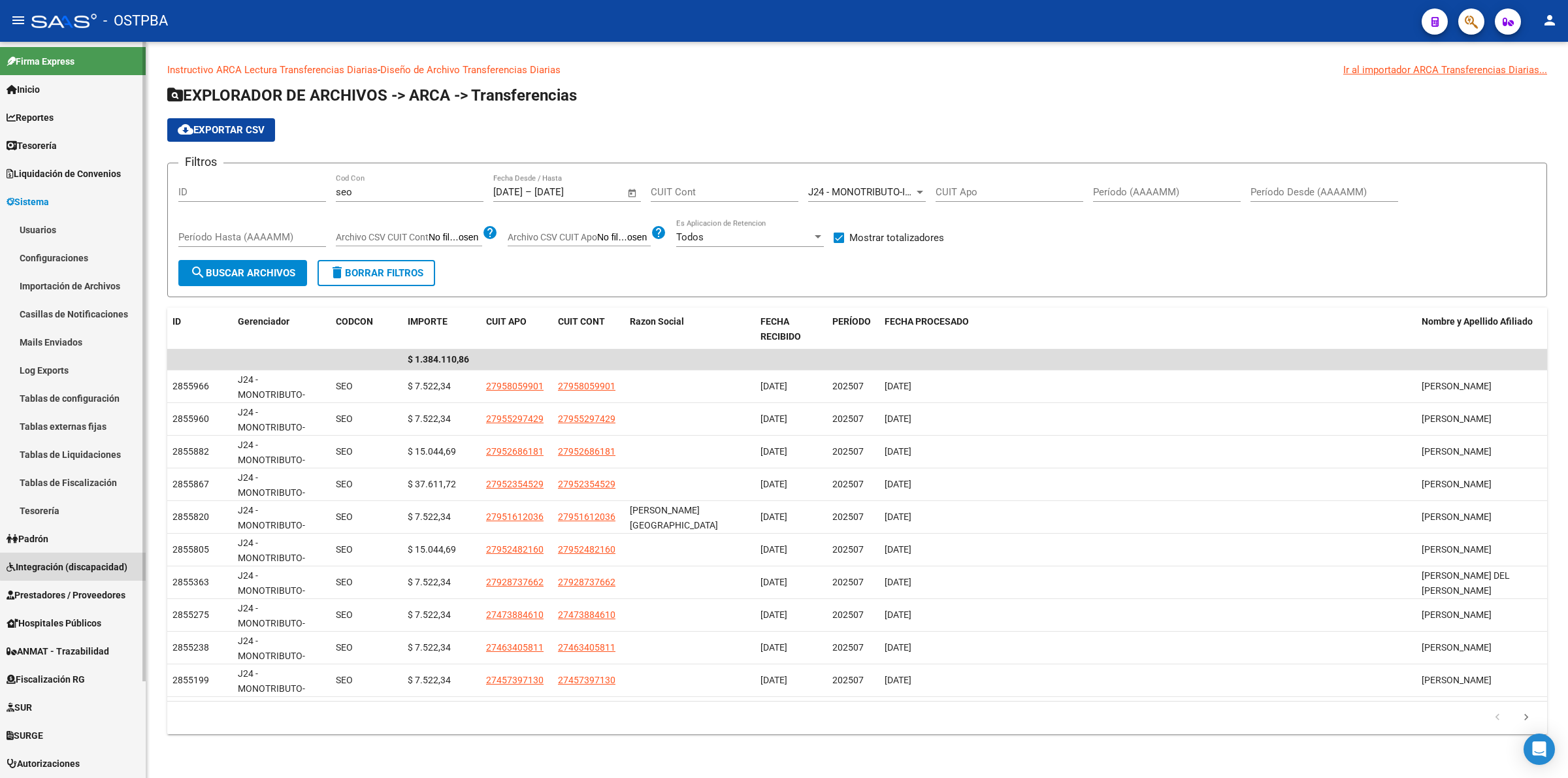
click at [73, 565] on span "Integración (discapacidad)" at bounding box center [67, 566] width 120 height 14
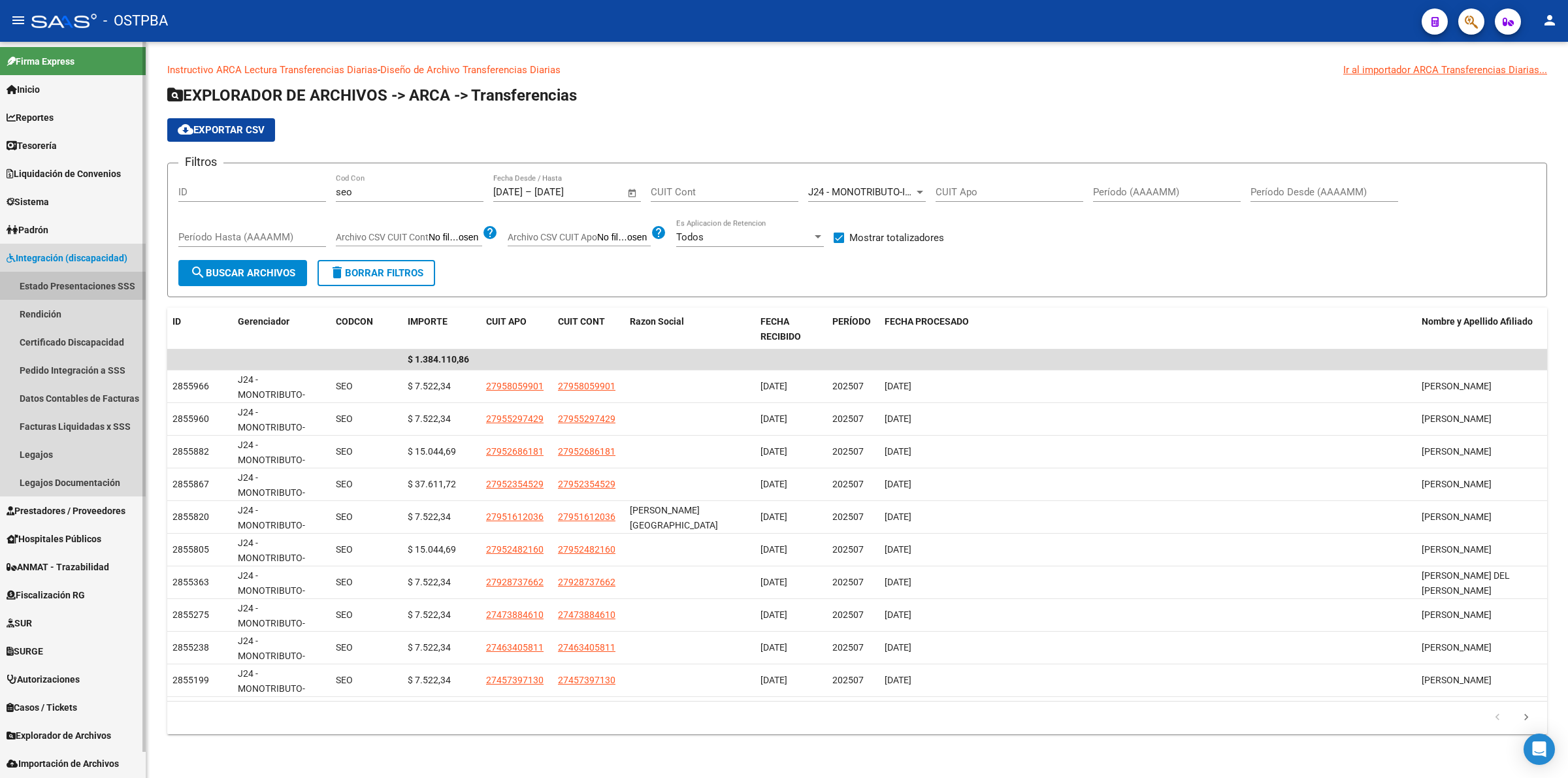
click at [71, 286] on link "Estado Presentaciones SSS" at bounding box center [72, 286] width 146 height 28
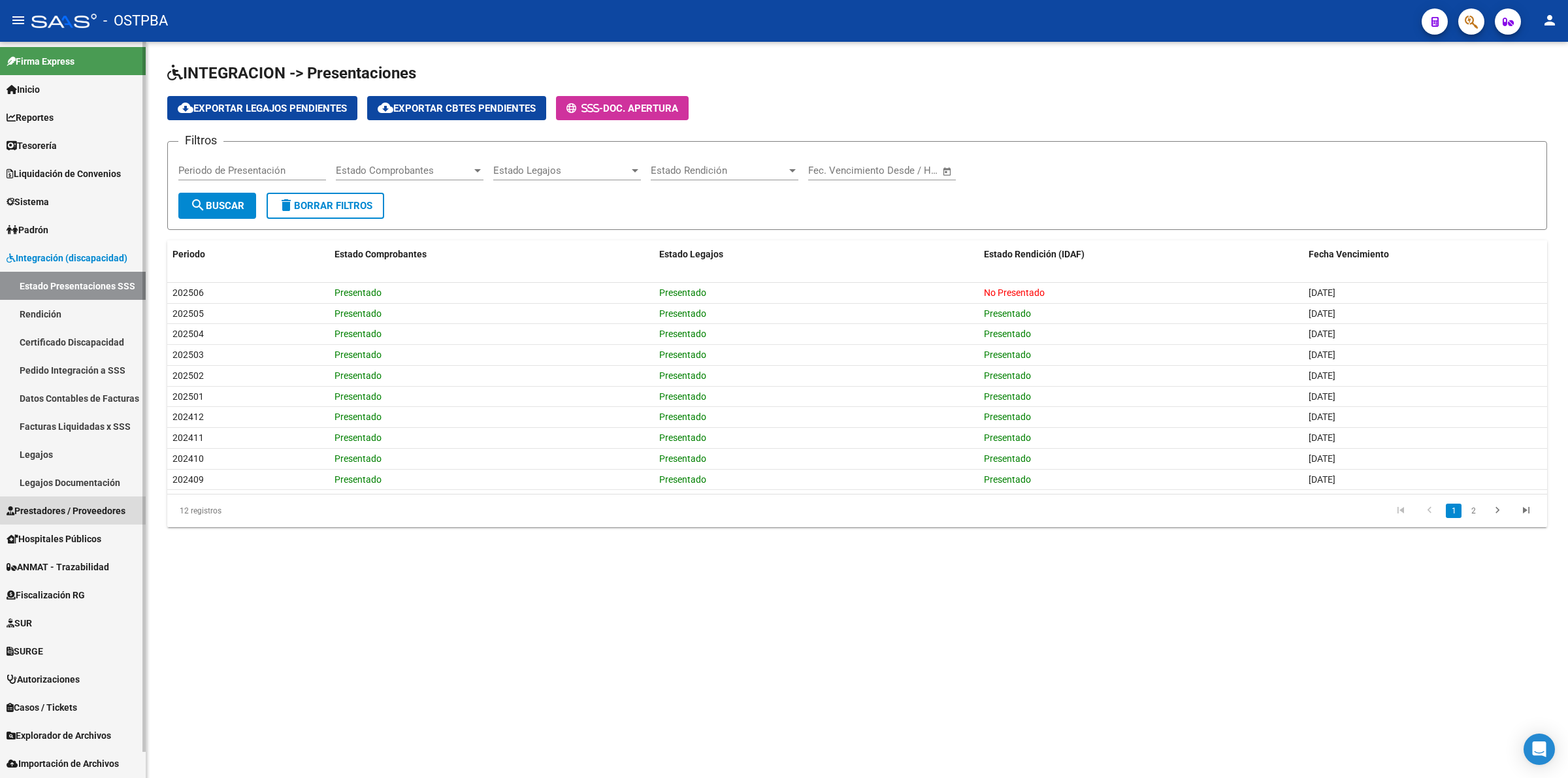
click at [92, 504] on span "Prestadores / Proveedores" at bounding box center [66, 510] width 119 height 14
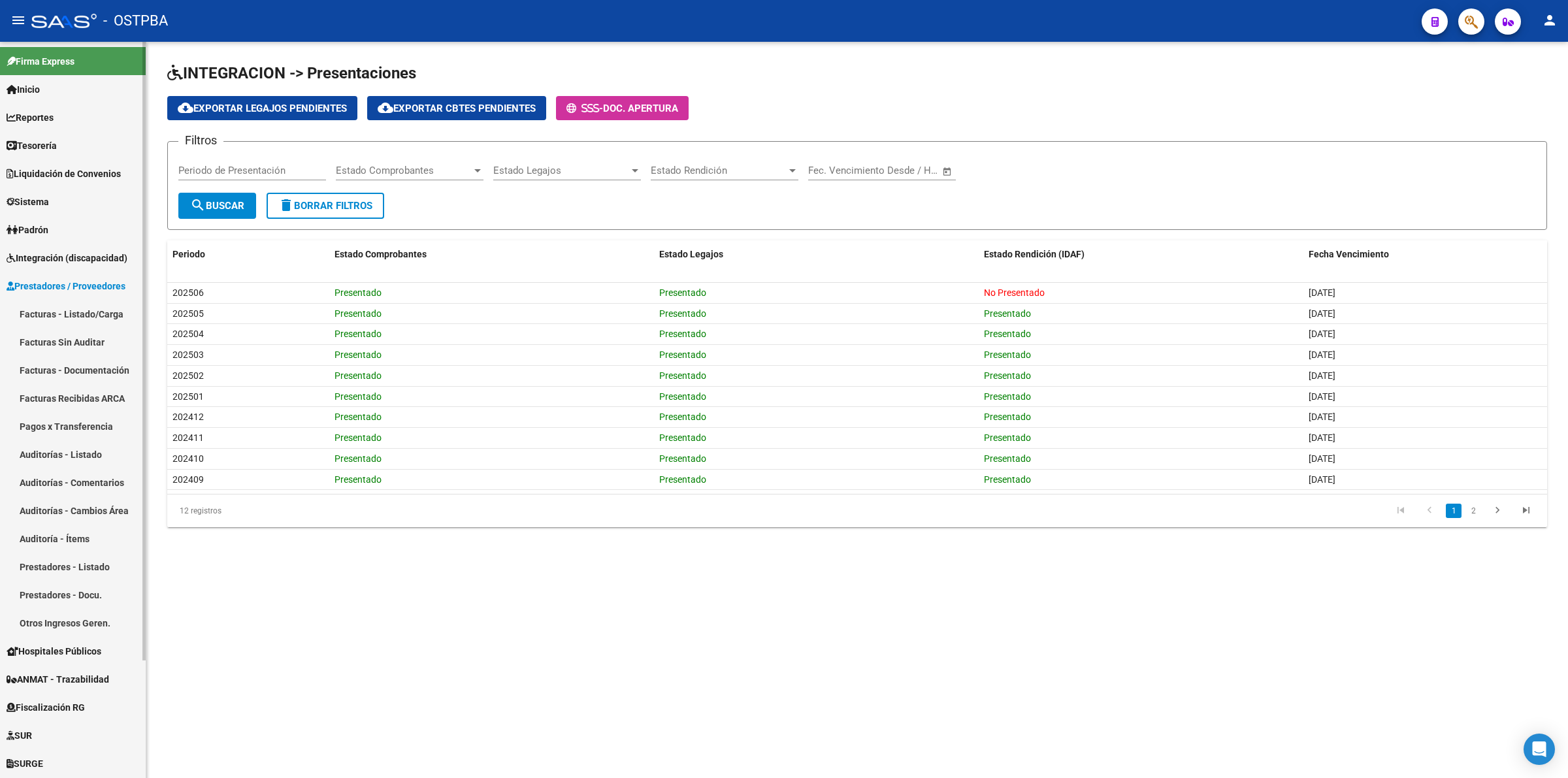
click at [93, 303] on link "Facturas - Listado/Carga" at bounding box center [72, 314] width 146 height 28
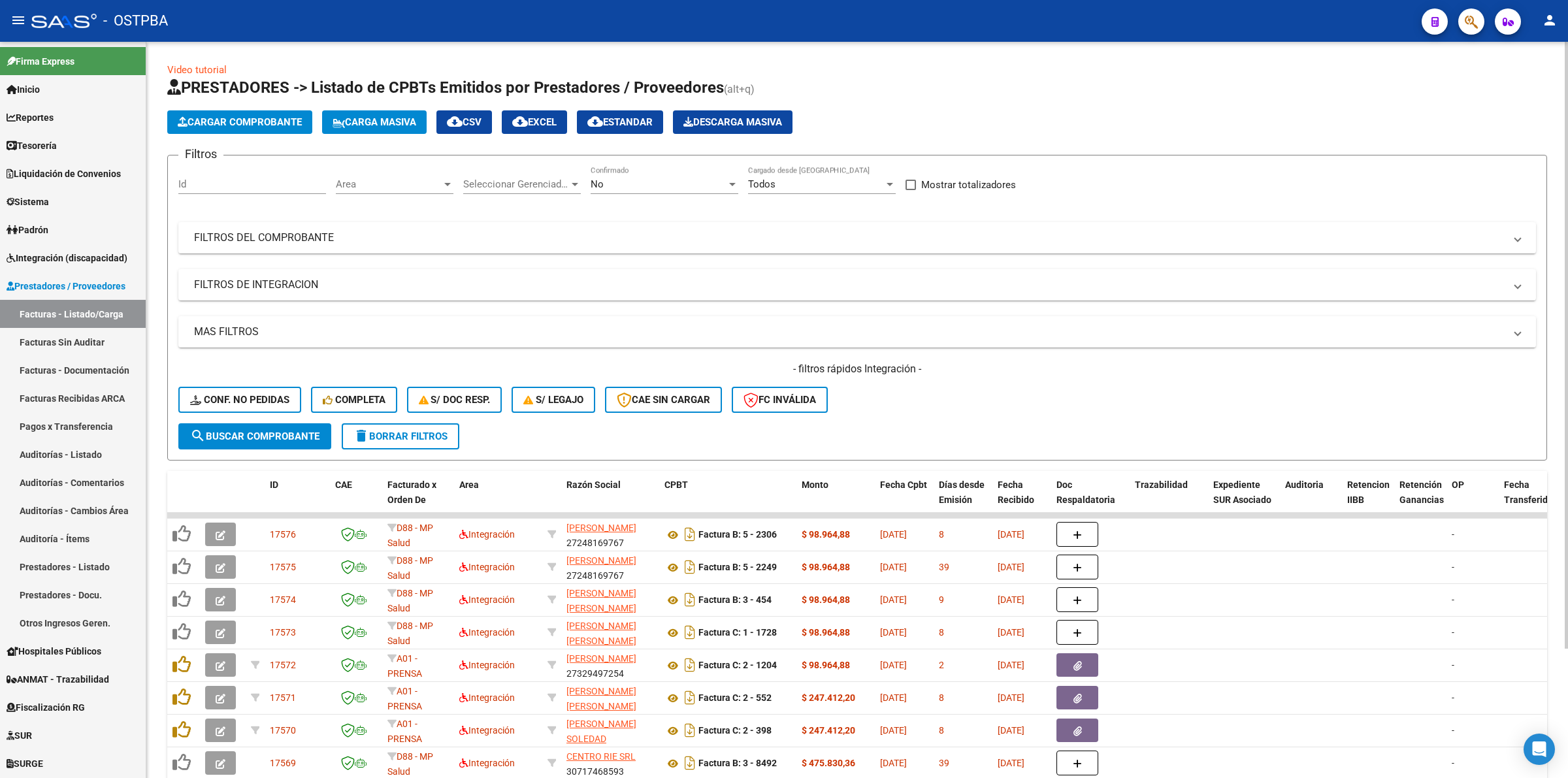
click at [634, 183] on div "No" at bounding box center [658, 184] width 135 height 11
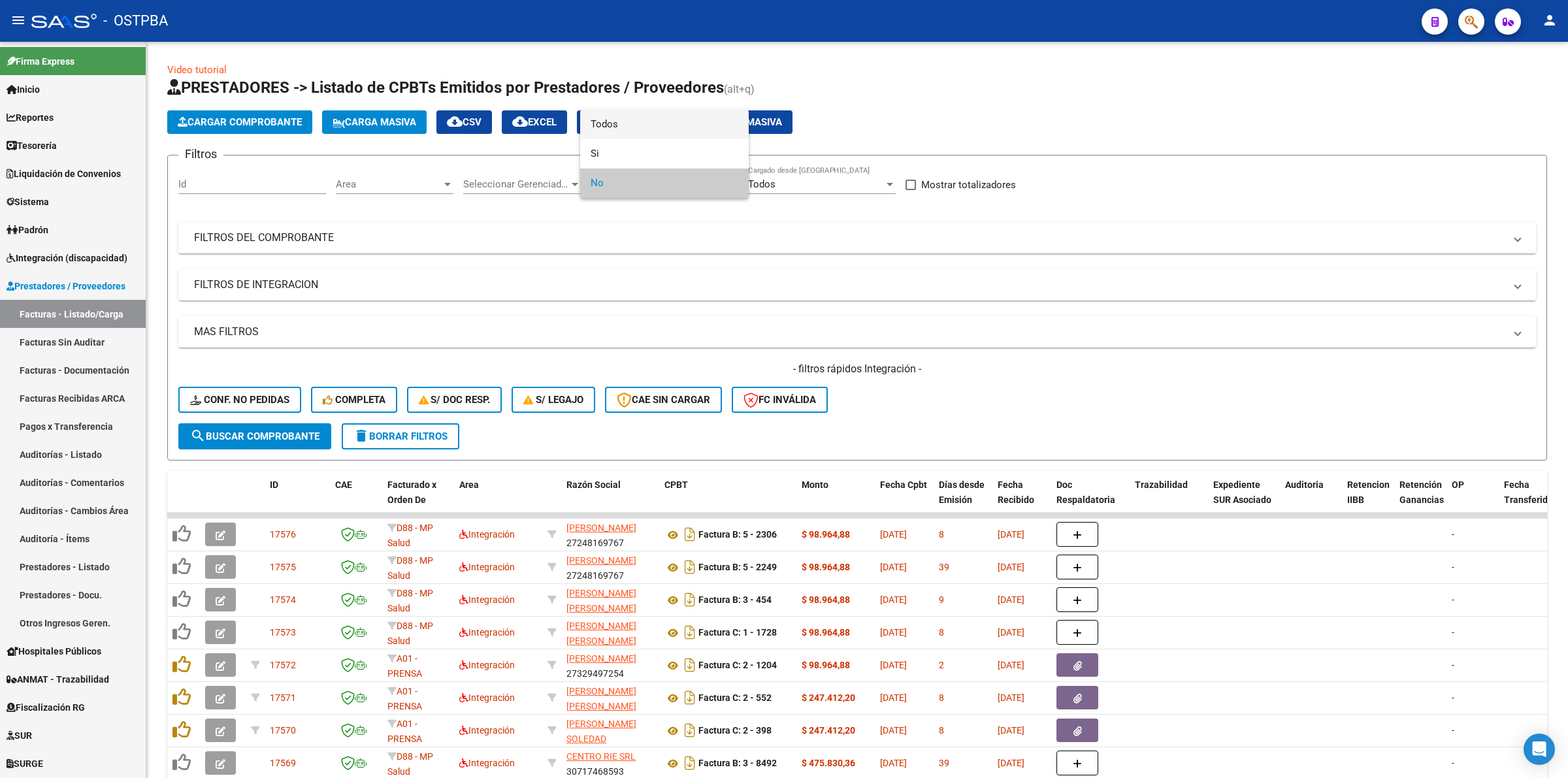
click at [641, 119] on span "Todos" at bounding box center [664, 124] width 148 height 29
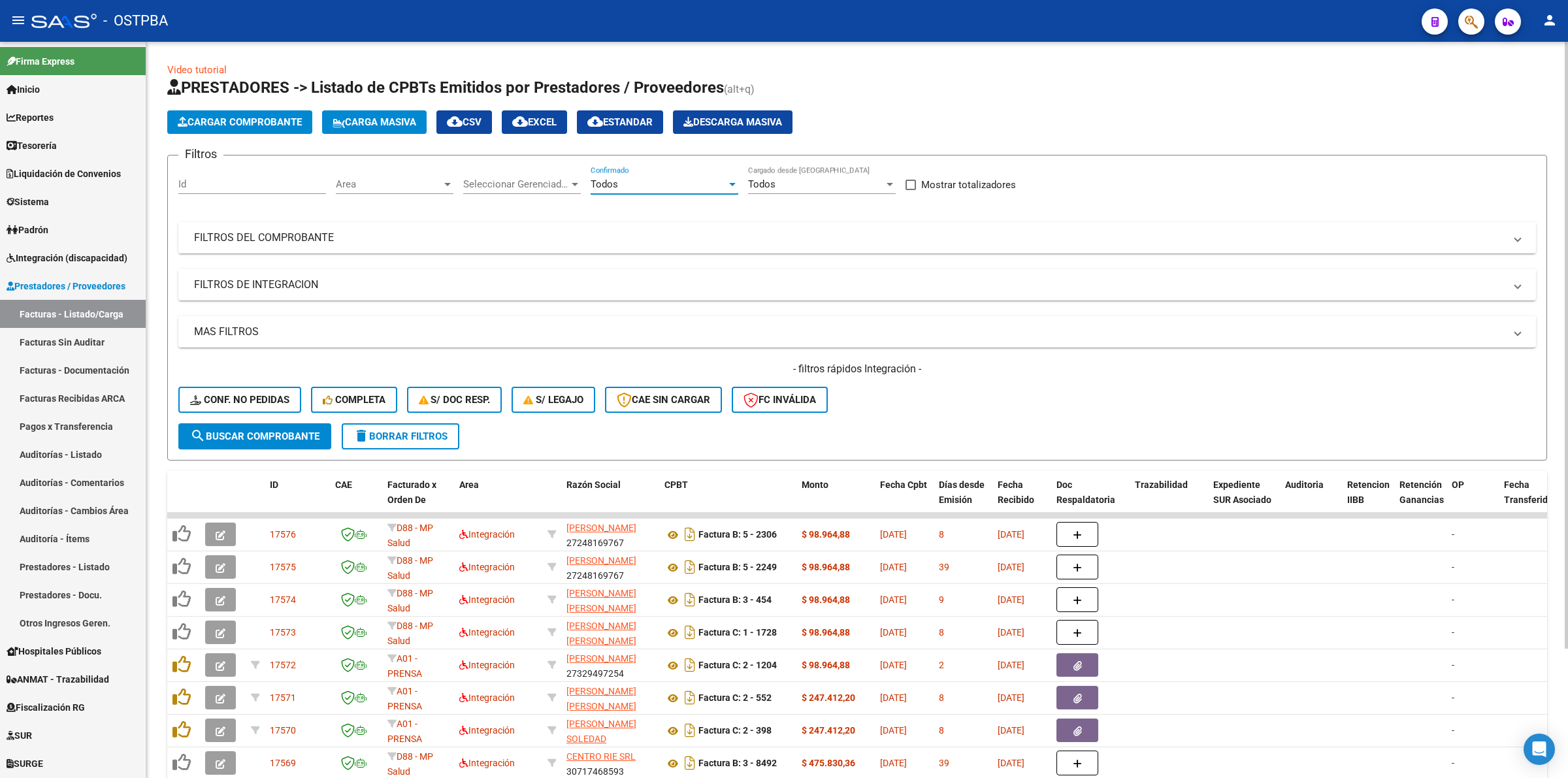
click at [310, 236] on mat-panel-title "FILTROS DEL COMPROBANTE" at bounding box center [848, 237] width 1310 height 14
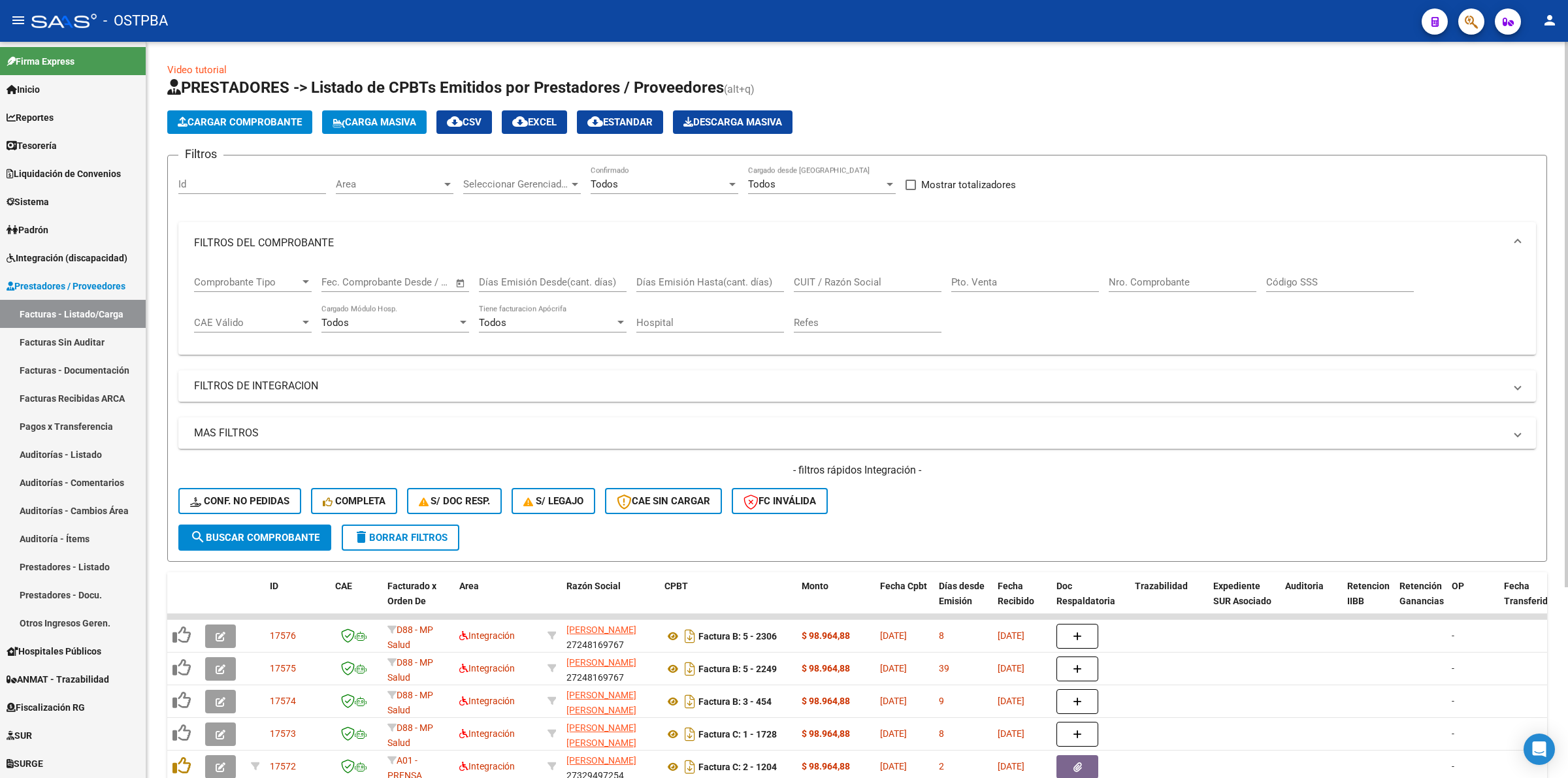
click at [1175, 278] on input "Nro. Comprobante" at bounding box center [1181, 282] width 148 height 11
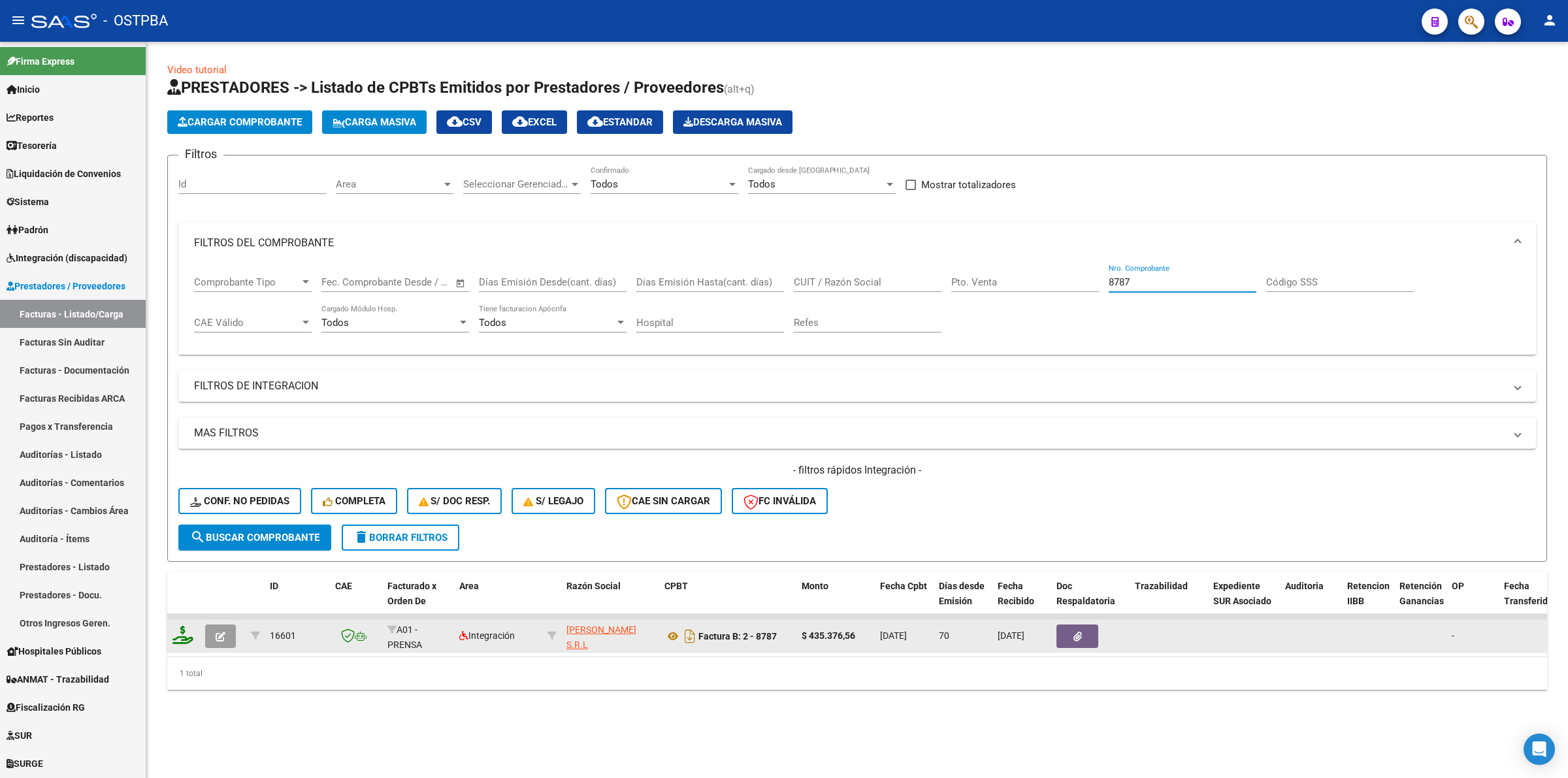
type input "8787"
click at [1085, 635] on button "button" at bounding box center [1077, 636] width 41 height 24
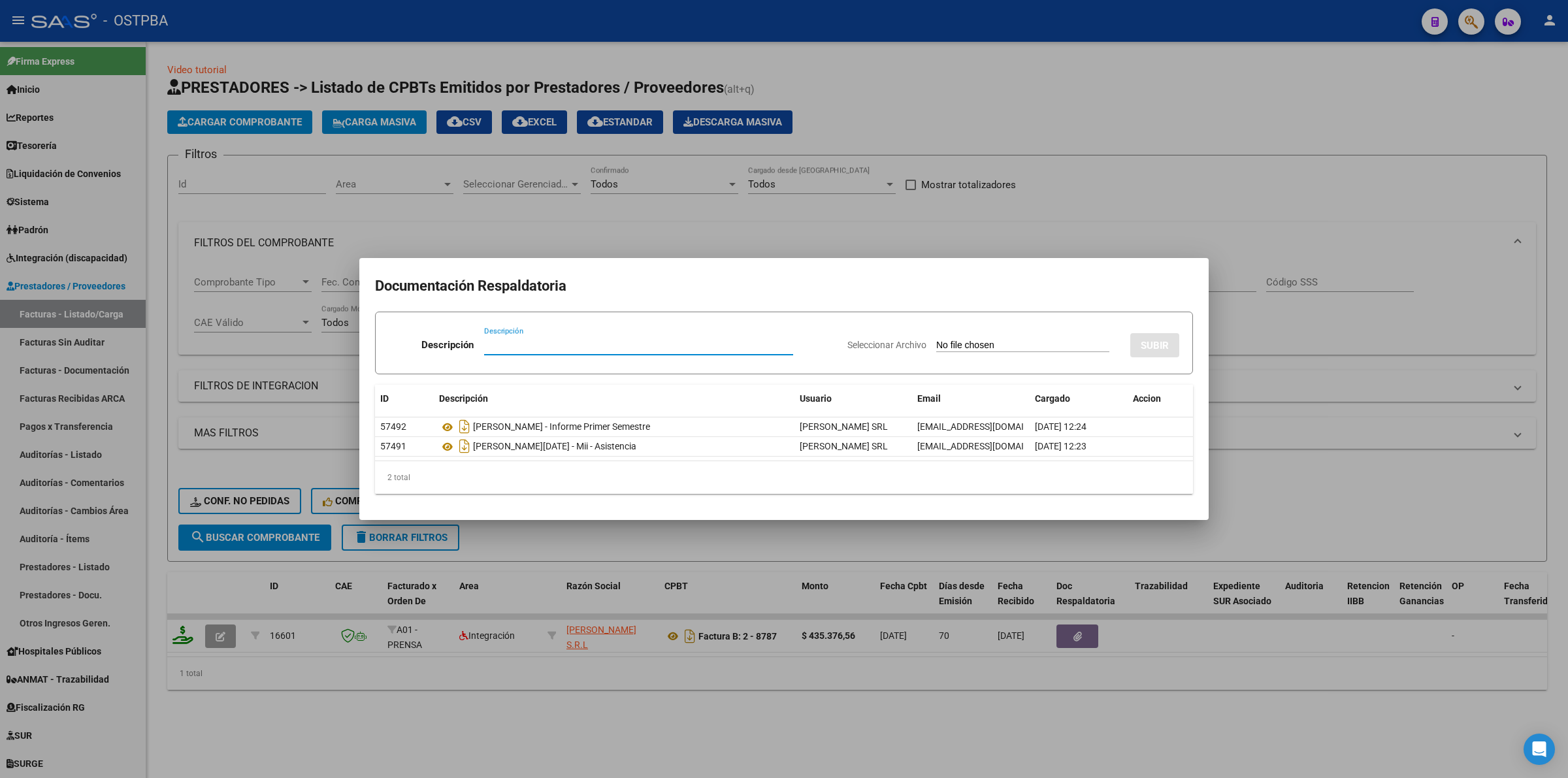
click at [1388, 475] on div at bounding box center [784, 389] width 1568 height 778
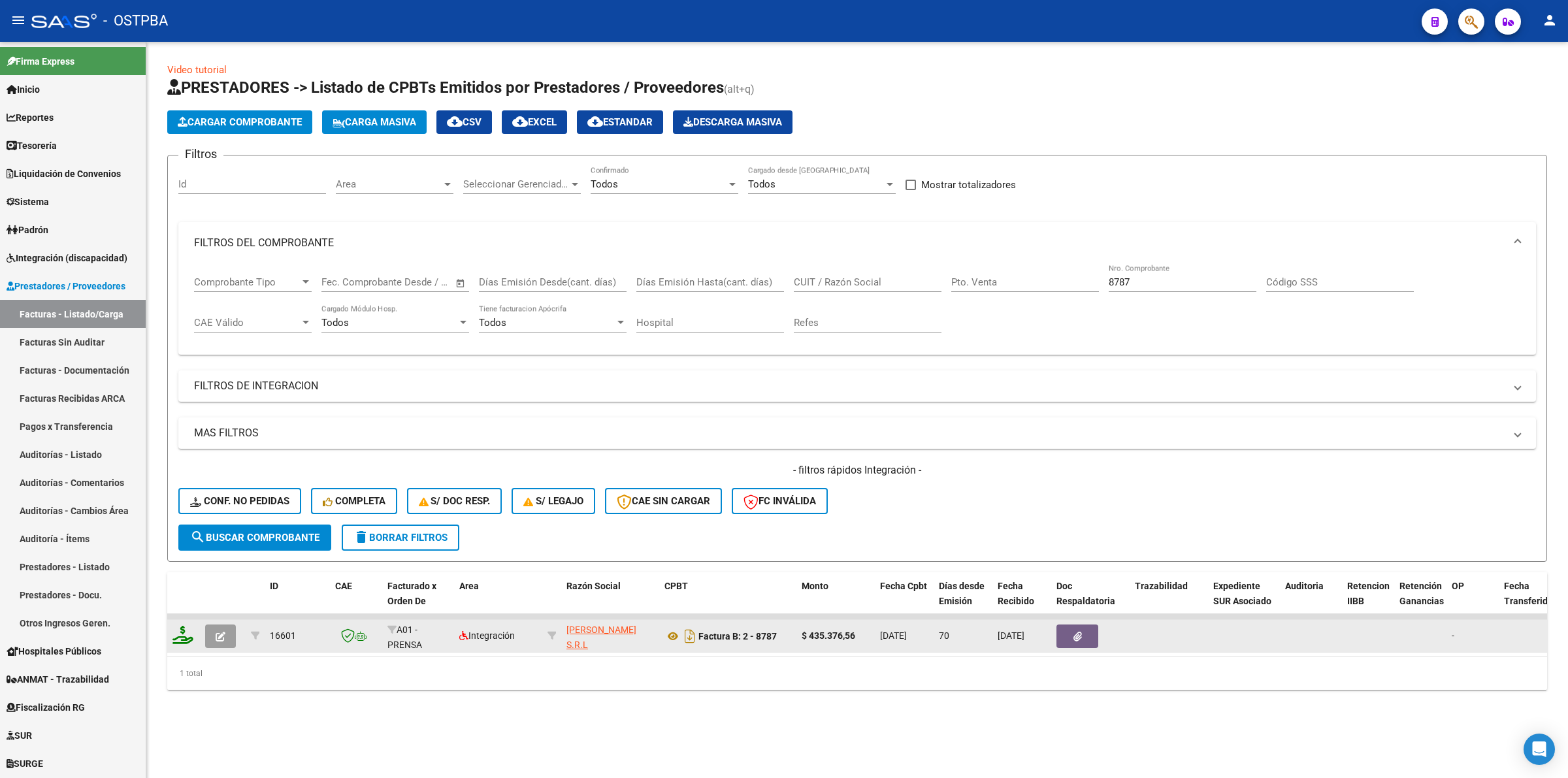
click at [219, 632] on icon "button" at bounding box center [220, 637] width 9 height 9
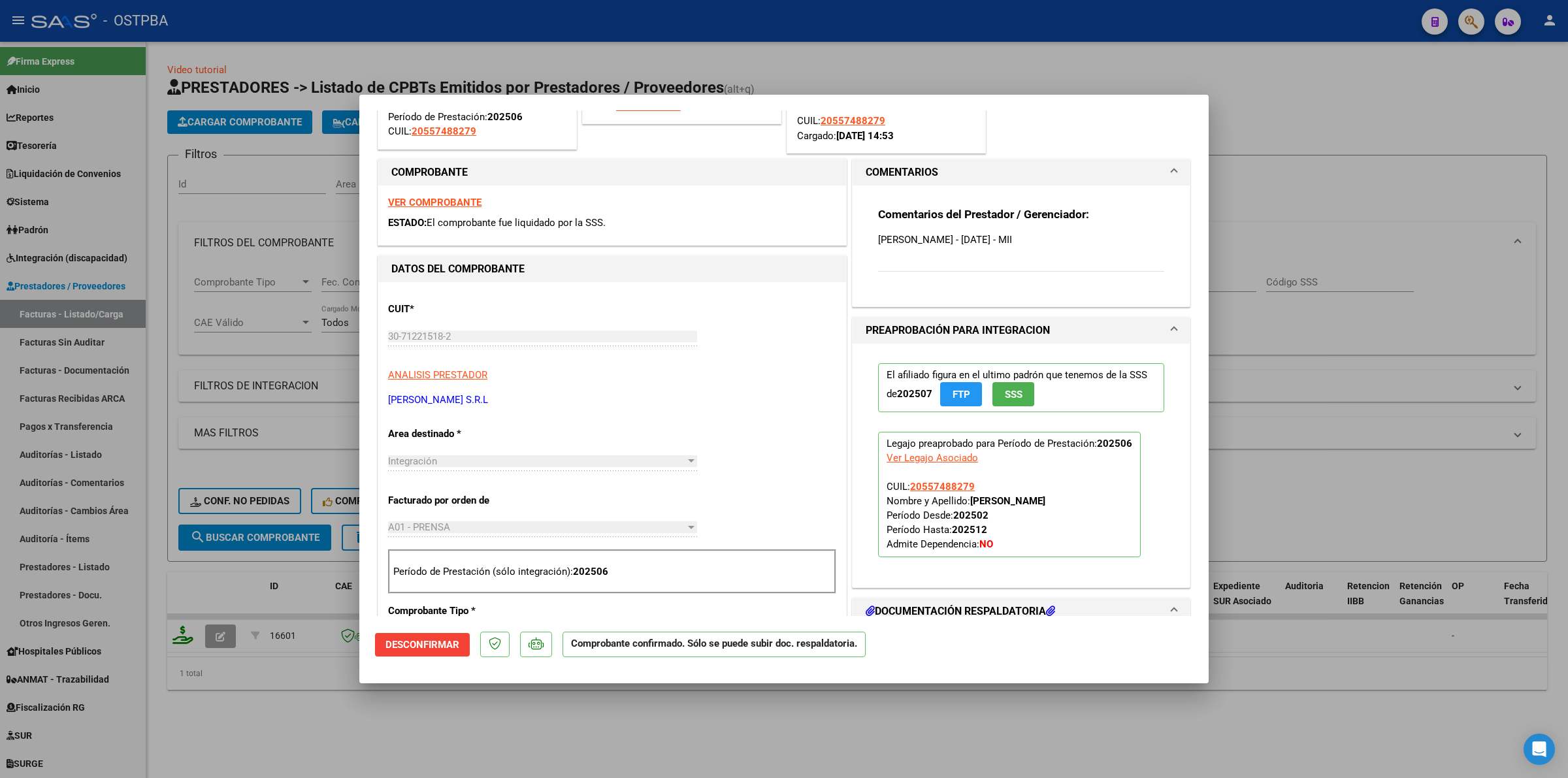
scroll to position [326, 0]
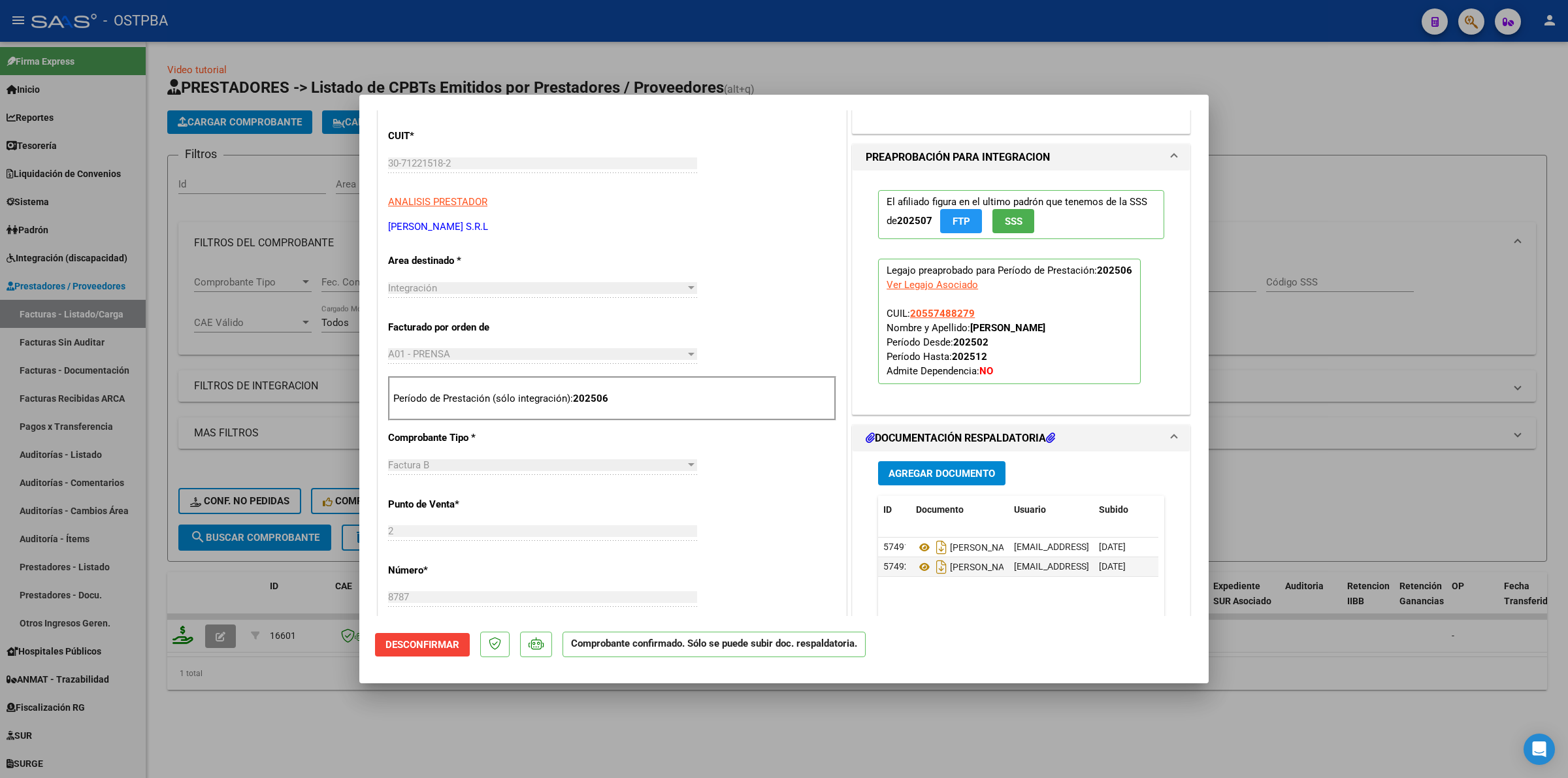
click at [929, 480] on span "Agregar Documento" at bounding box center [941, 473] width 106 height 11
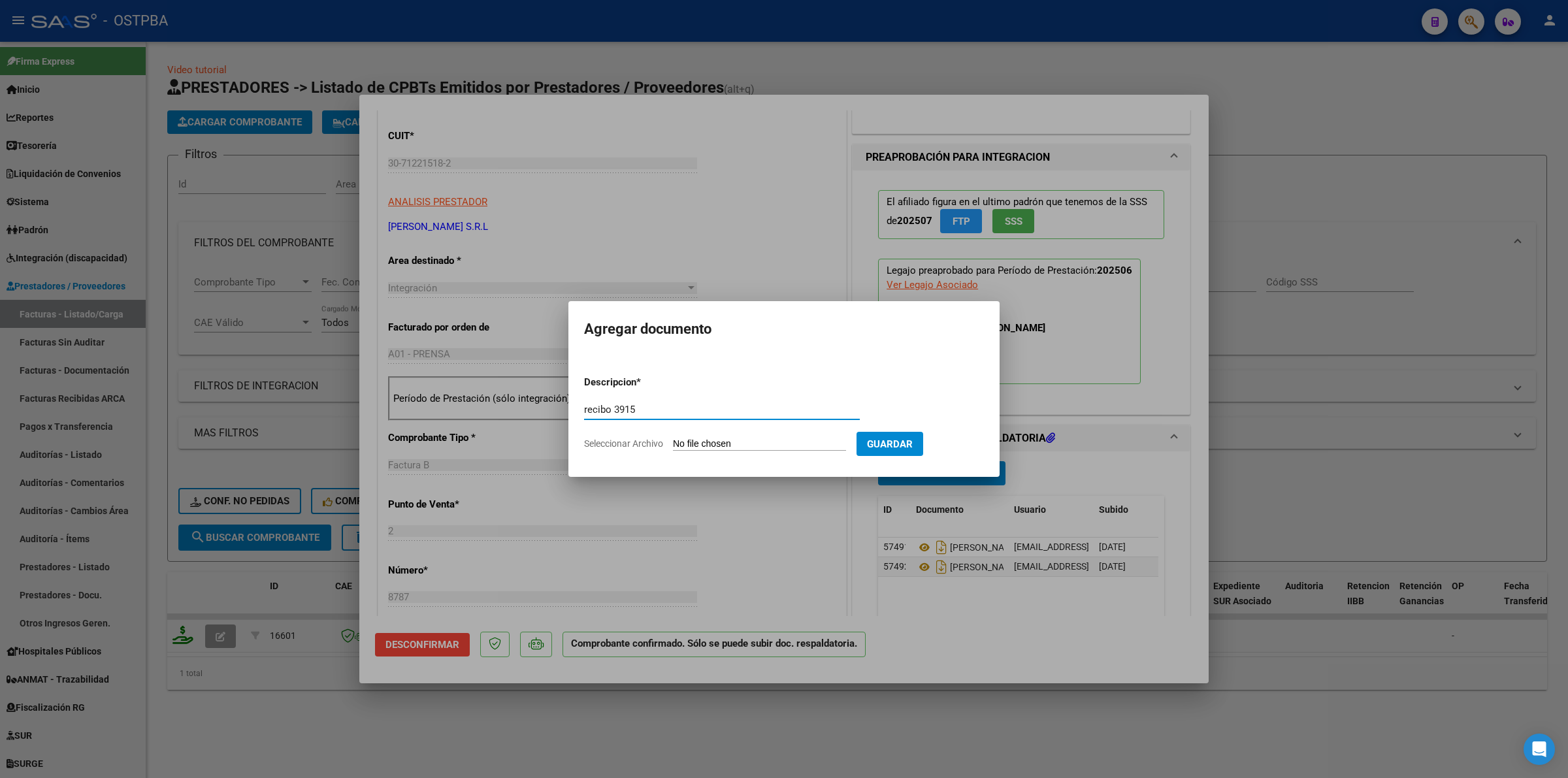
type input "recibo 3915"
click at [745, 442] on input "Seleccionar Archivo" at bounding box center [759, 444] width 173 height 12
type input "C:\fakepath\Recibo FC B 2-8787.pdf"
click at [971, 435] on button "Guardar" at bounding box center [958, 444] width 67 height 24
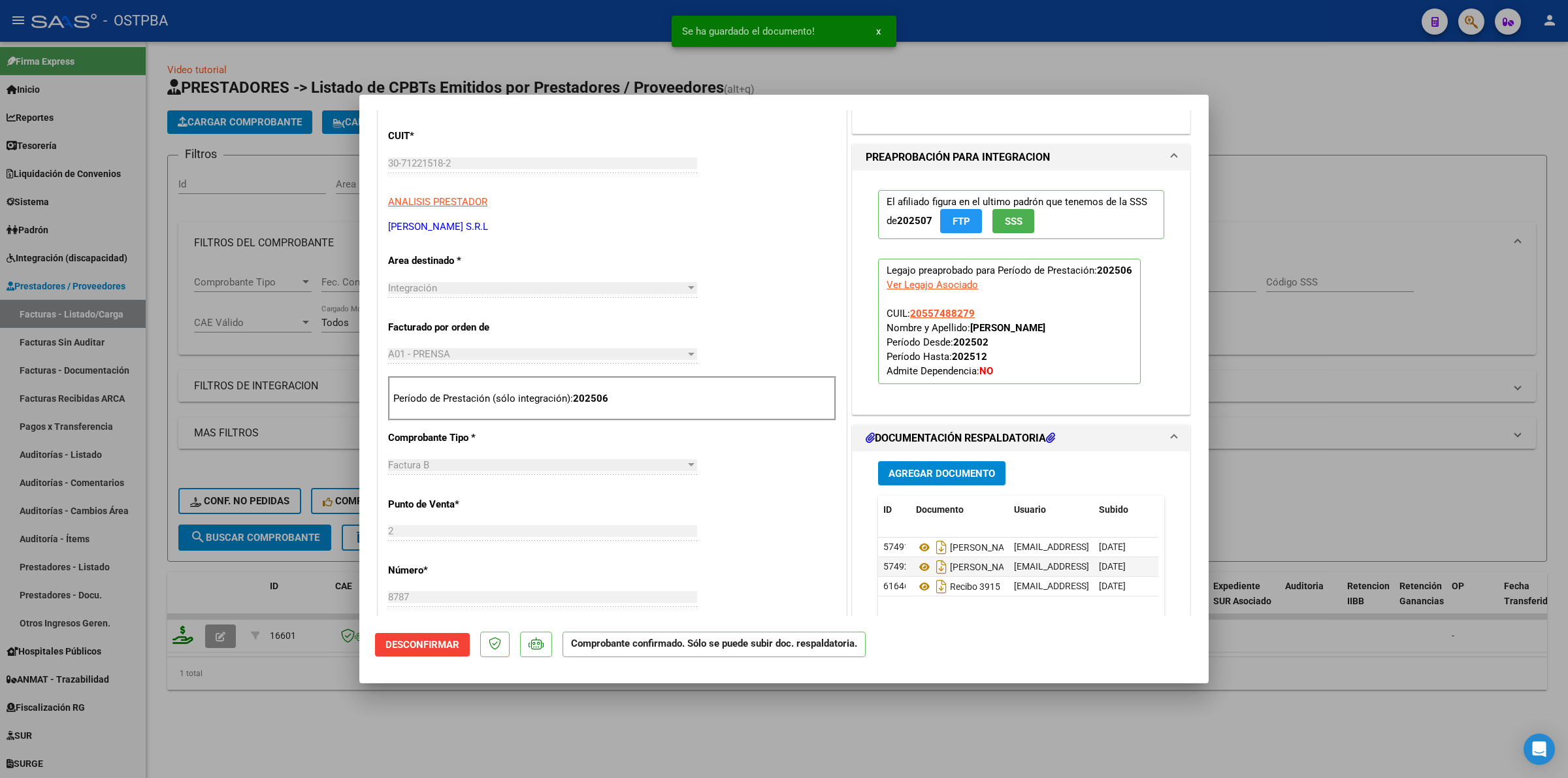
click at [1298, 703] on div at bounding box center [784, 389] width 1568 height 778
type input "$ 0,00"
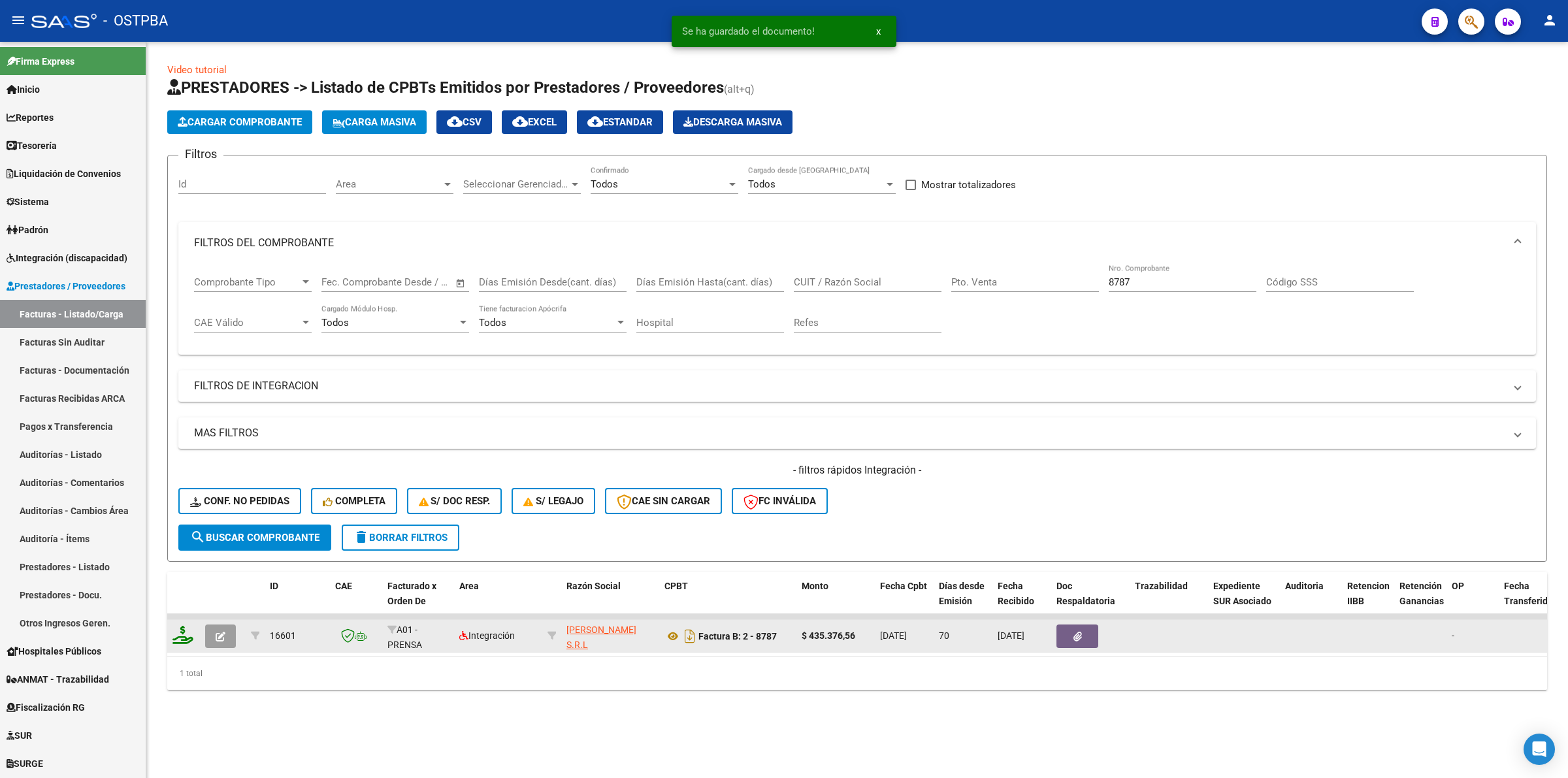
click at [230, 636] on button "button" at bounding box center [220, 636] width 31 height 24
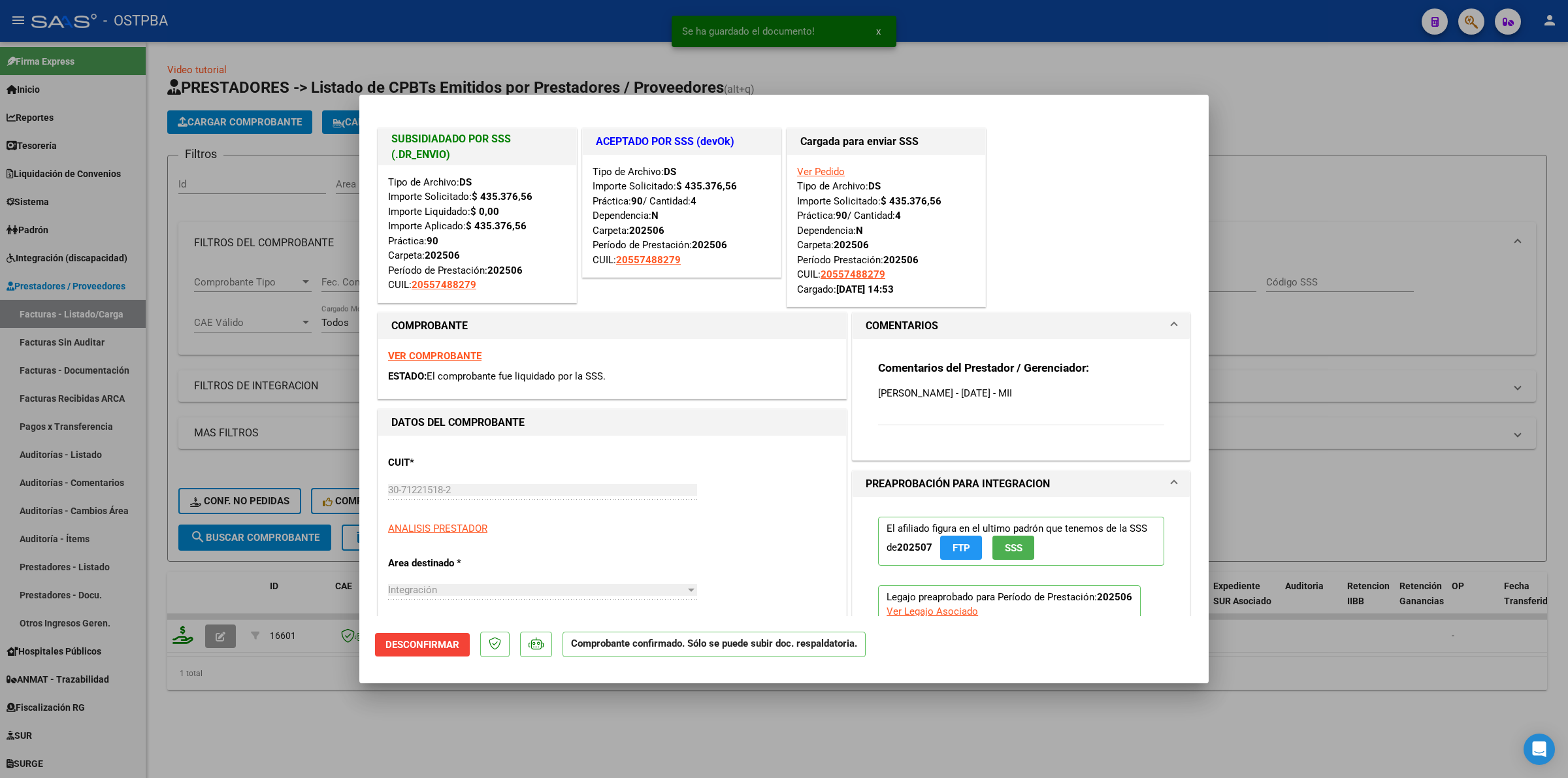
click at [1331, 527] on div at bounding box center [784, 389] width 1568 height 778
type input "$ 0,00"
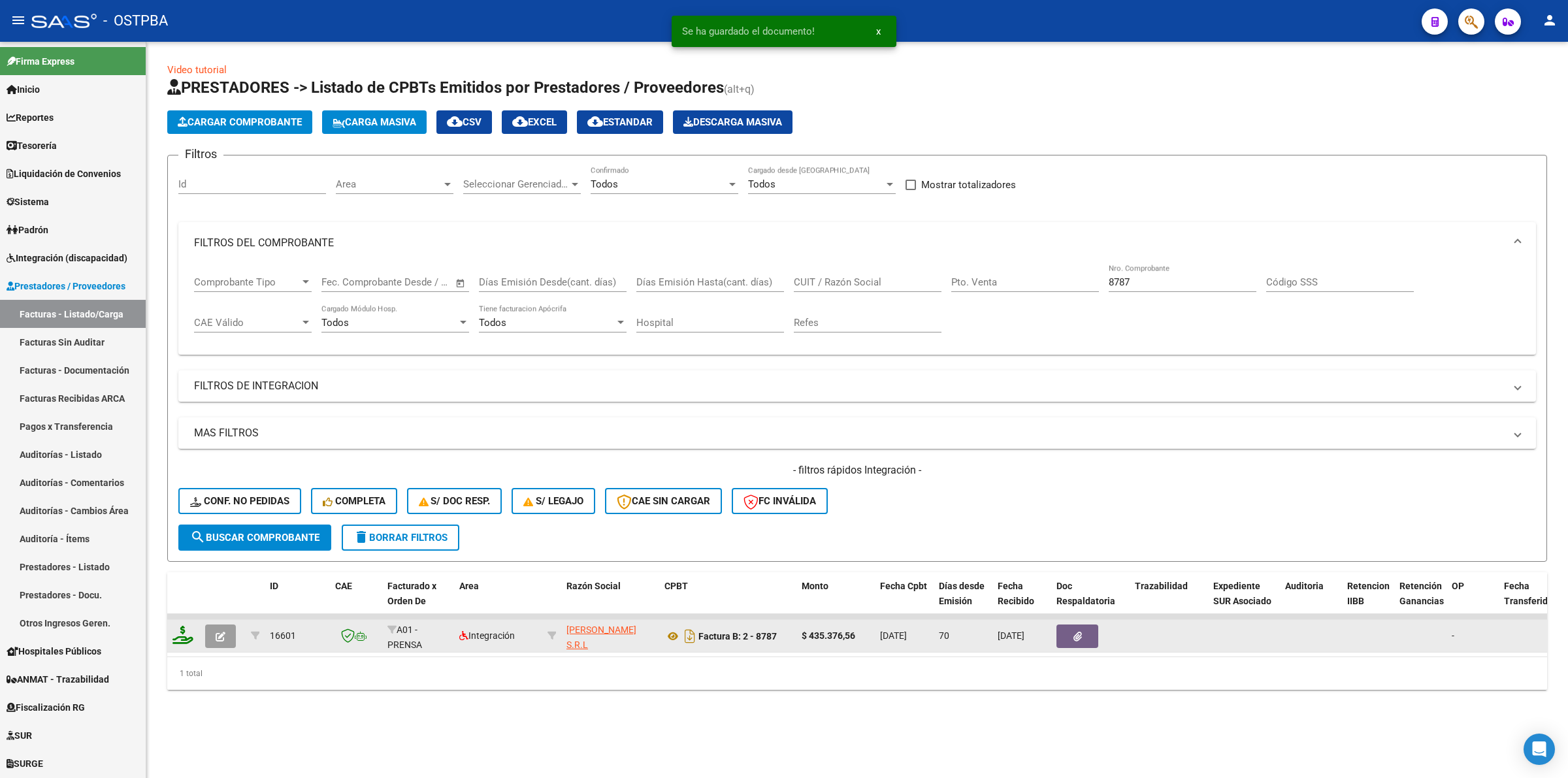
click at [1092, 639] on button "button" at bounding box center [1077, 636] width 41 height 24
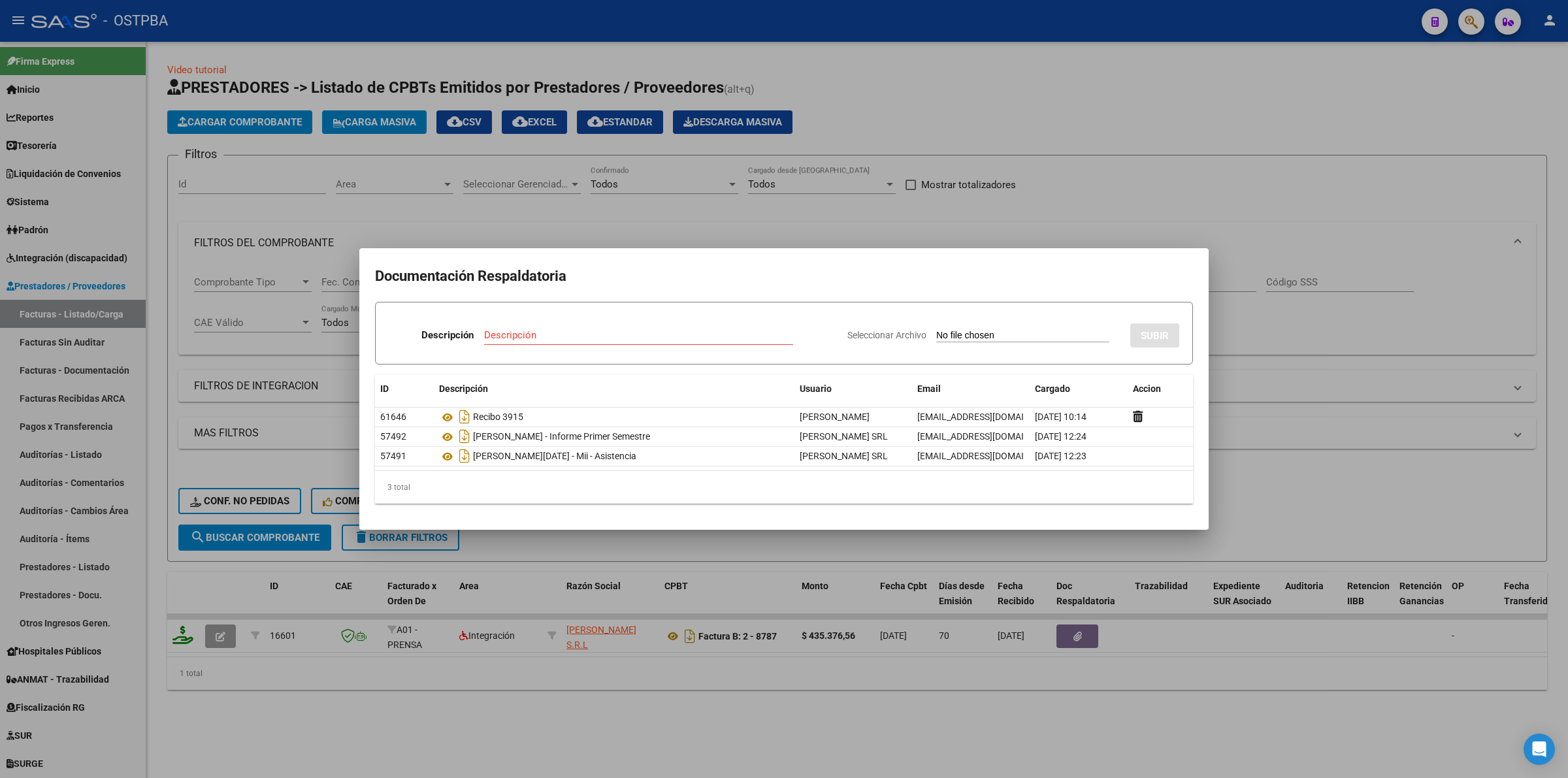
click at [1249, 513] on div at bounding box center [784, 389] width 1568 height 778
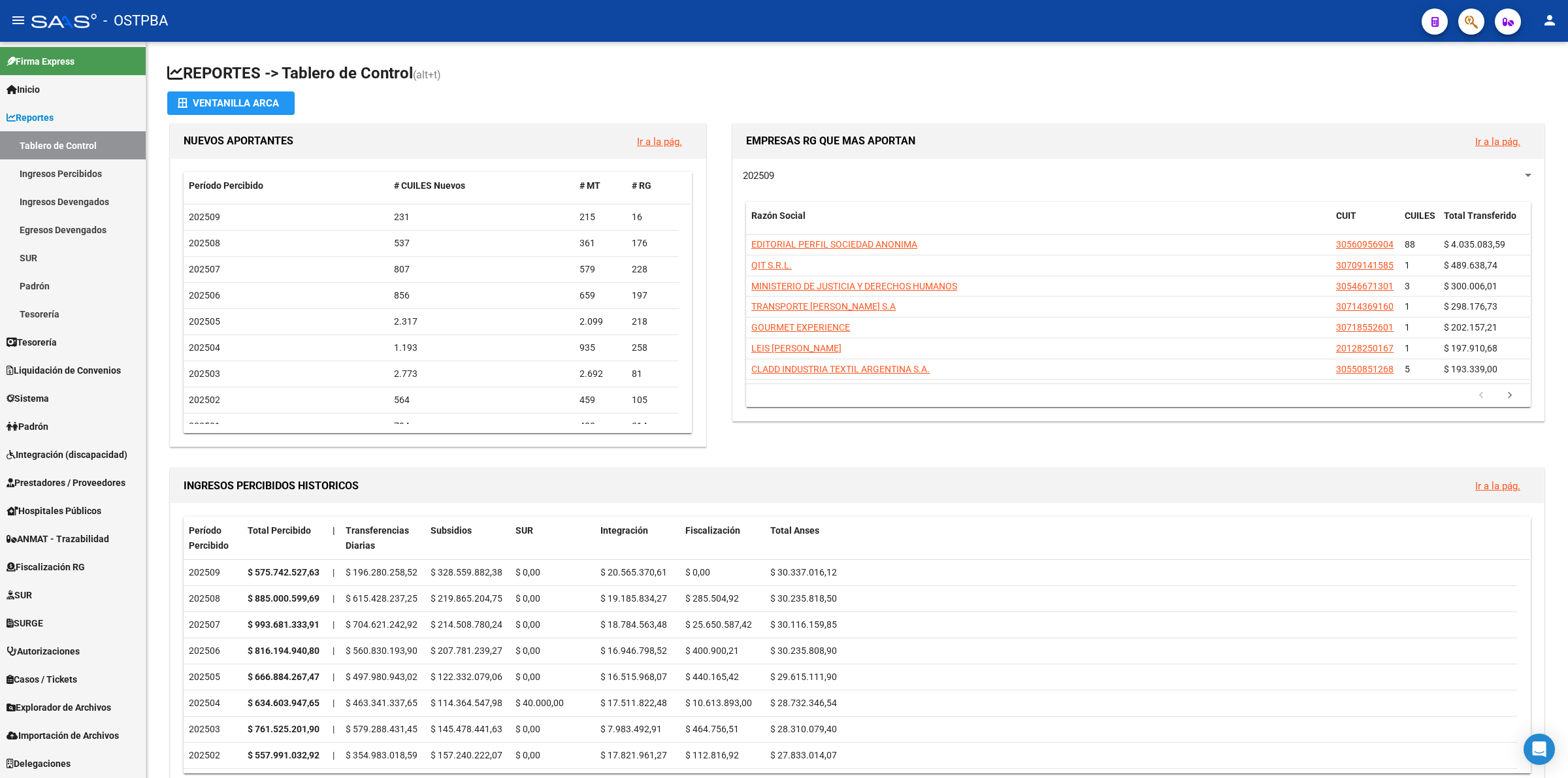
click at [69, 487] on span "Prestadores / Proveedores" at bounding box center [66, 483] width 119 height 14
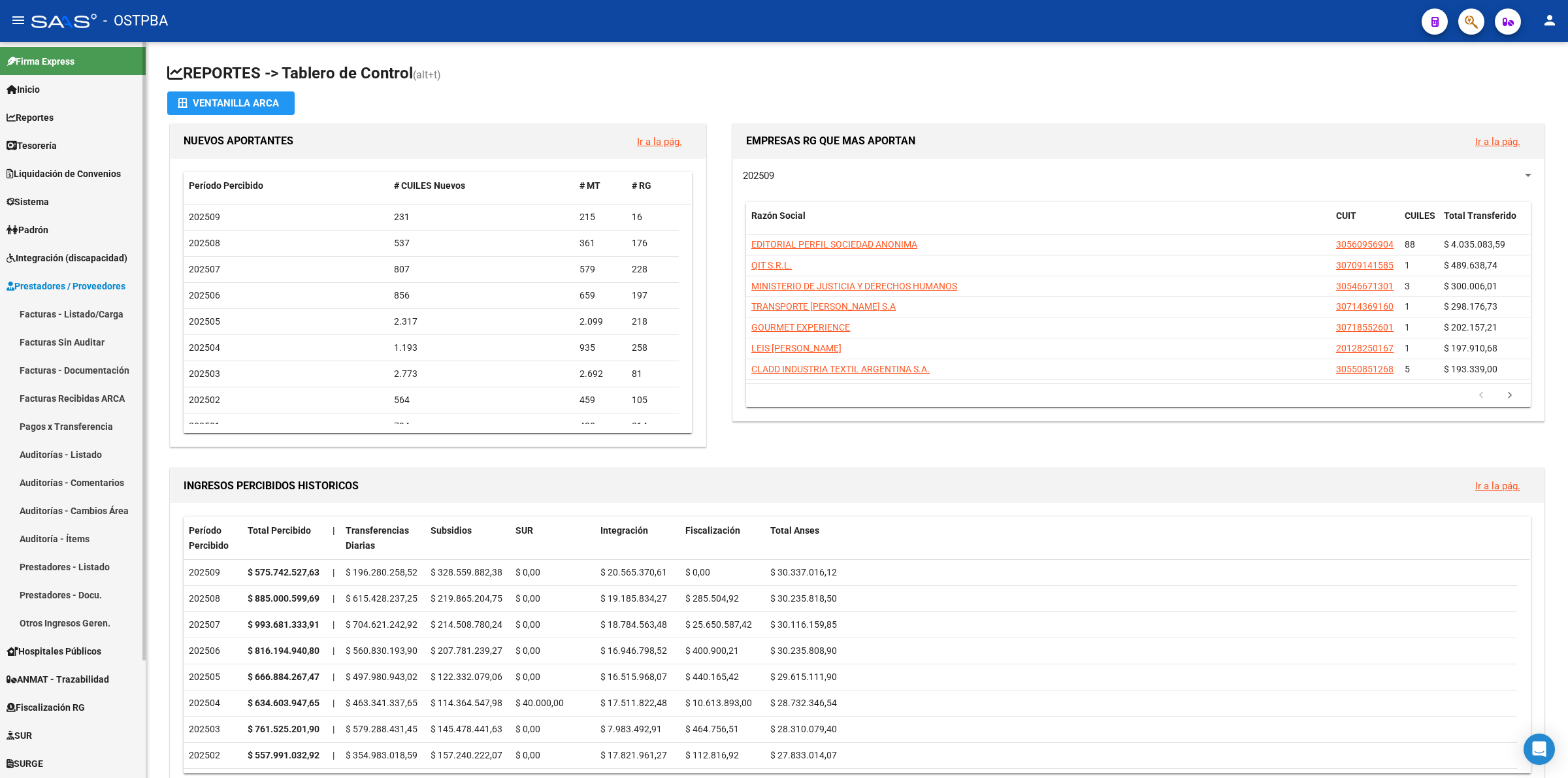
click at [76, 317] on link "Facturas - Listado/Carga" at bounding box center [72, 314] width 146 height 28
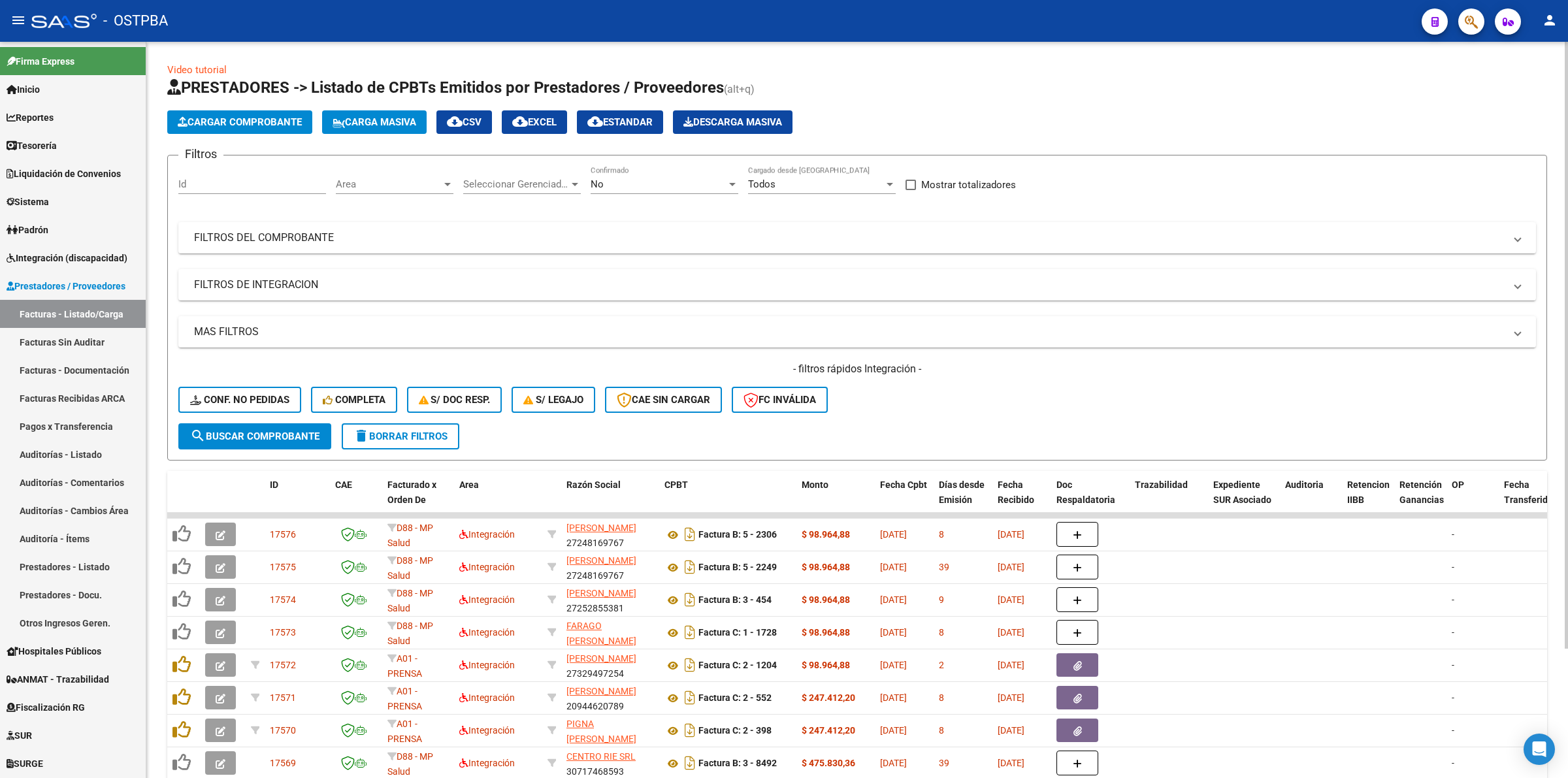
click at [636, 187] on div "No" at bounding box center [658, 184] width 135 height 11
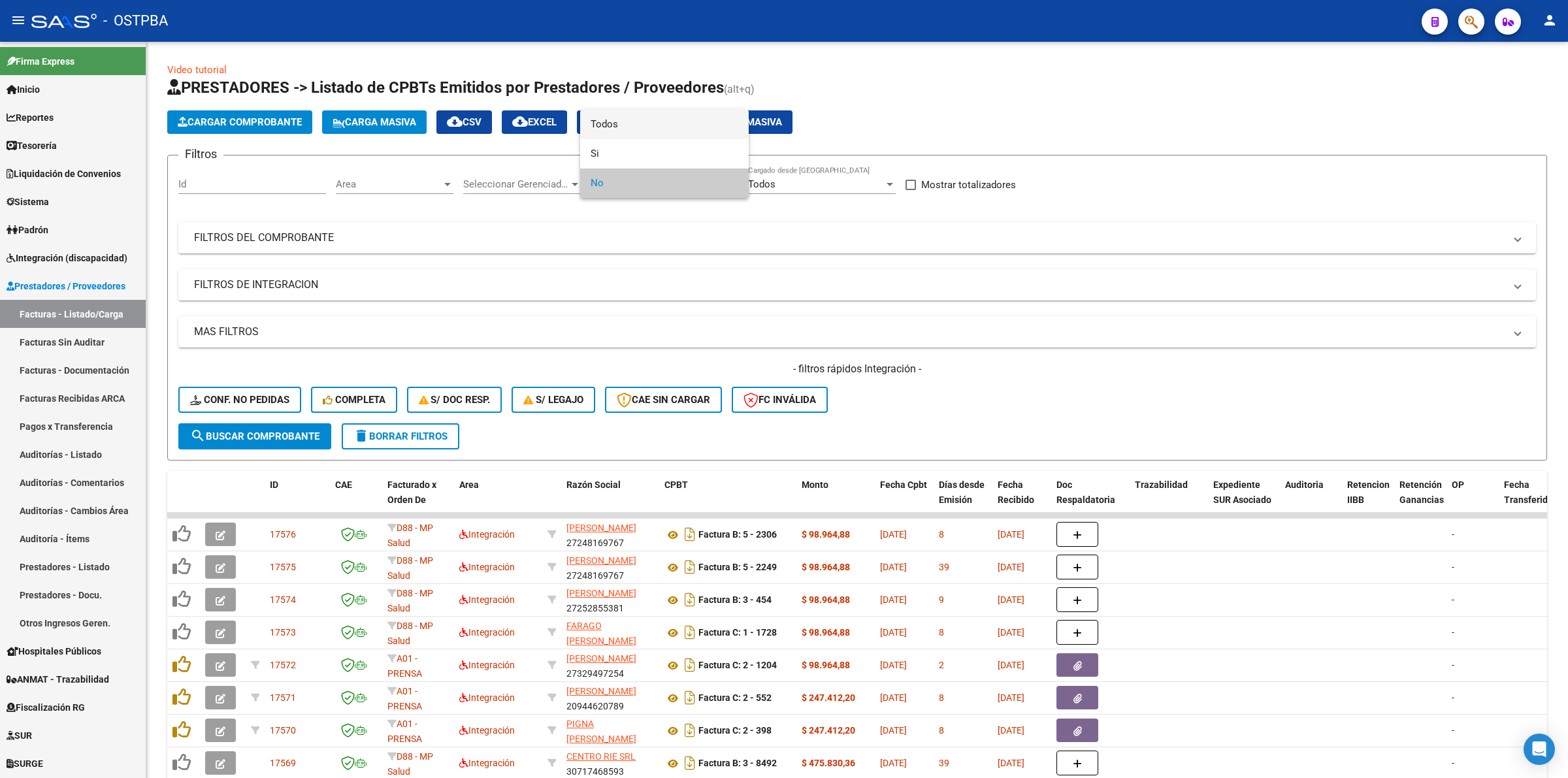
click at [626, 125] on span "Todos" at bounding box center [664, 124] width 148 height 29
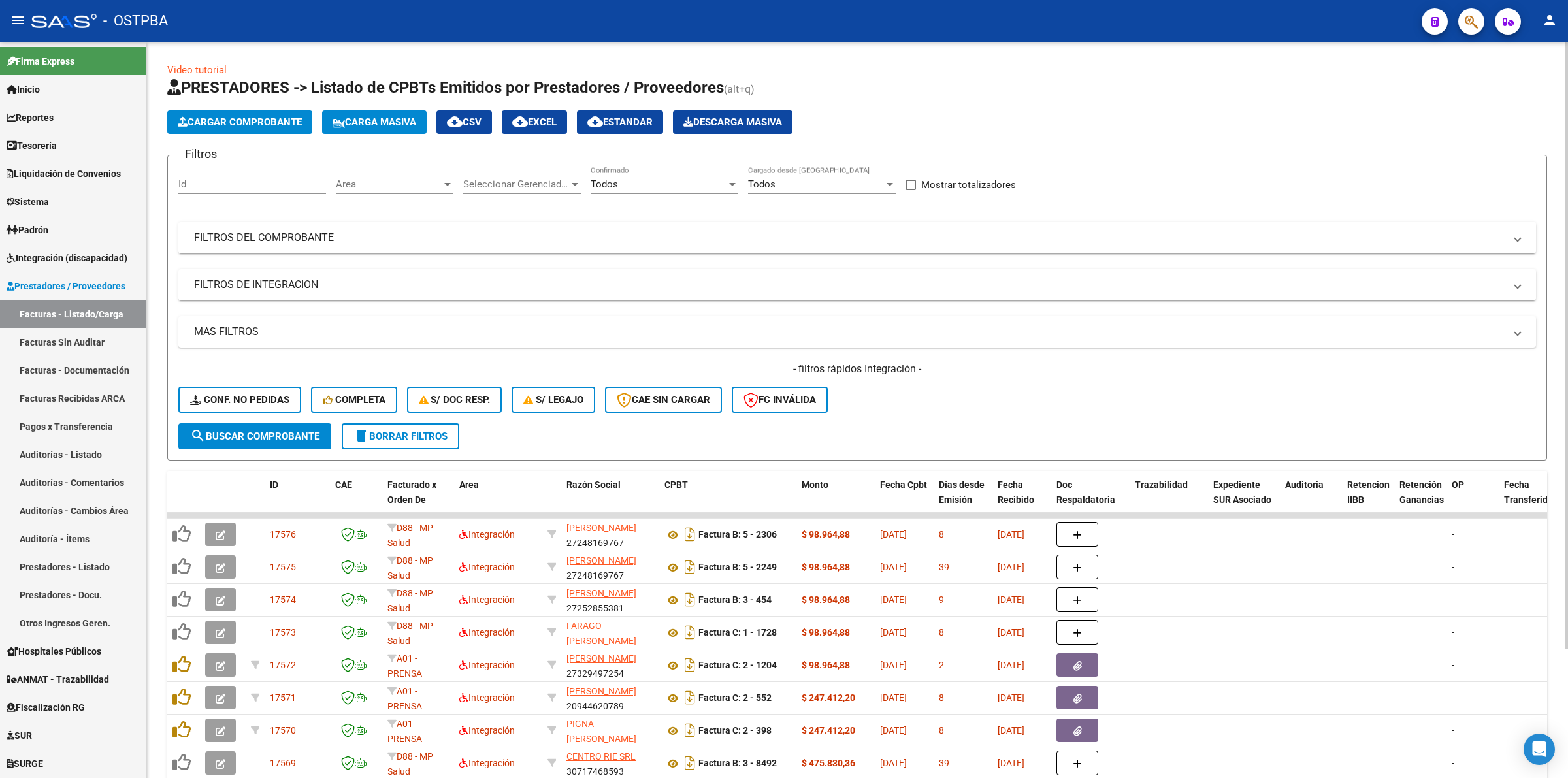
click at [273, 239] on mat-panel-title "FILTROS DEL COMPROBANTE" at bounding box center [848, 237] width 1310 height 14
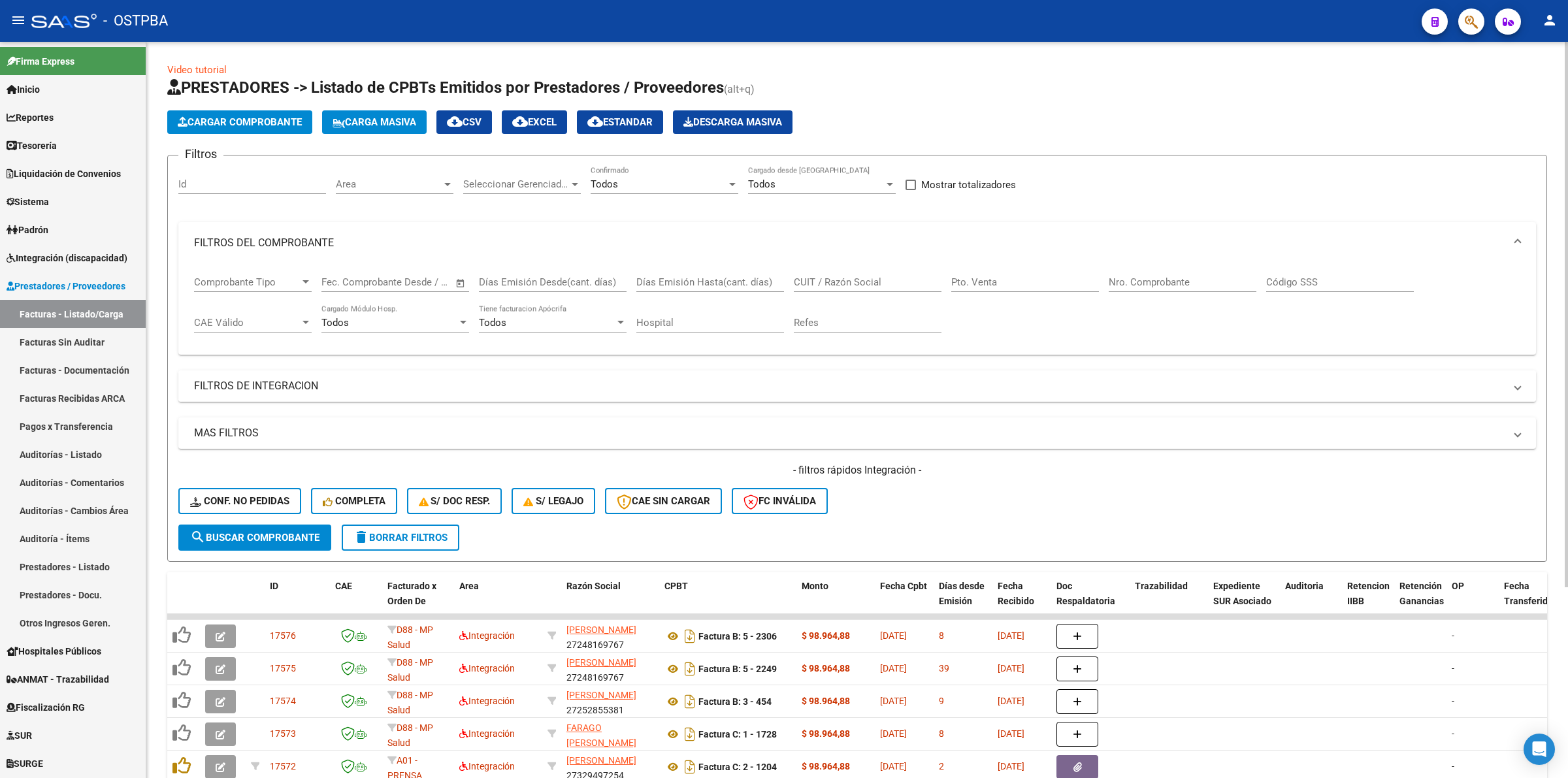
click at [288, 384] on mat-panel-title "FILTROS DE INTEGRACION" at bounding box center [848, 386] width 1310 height 14
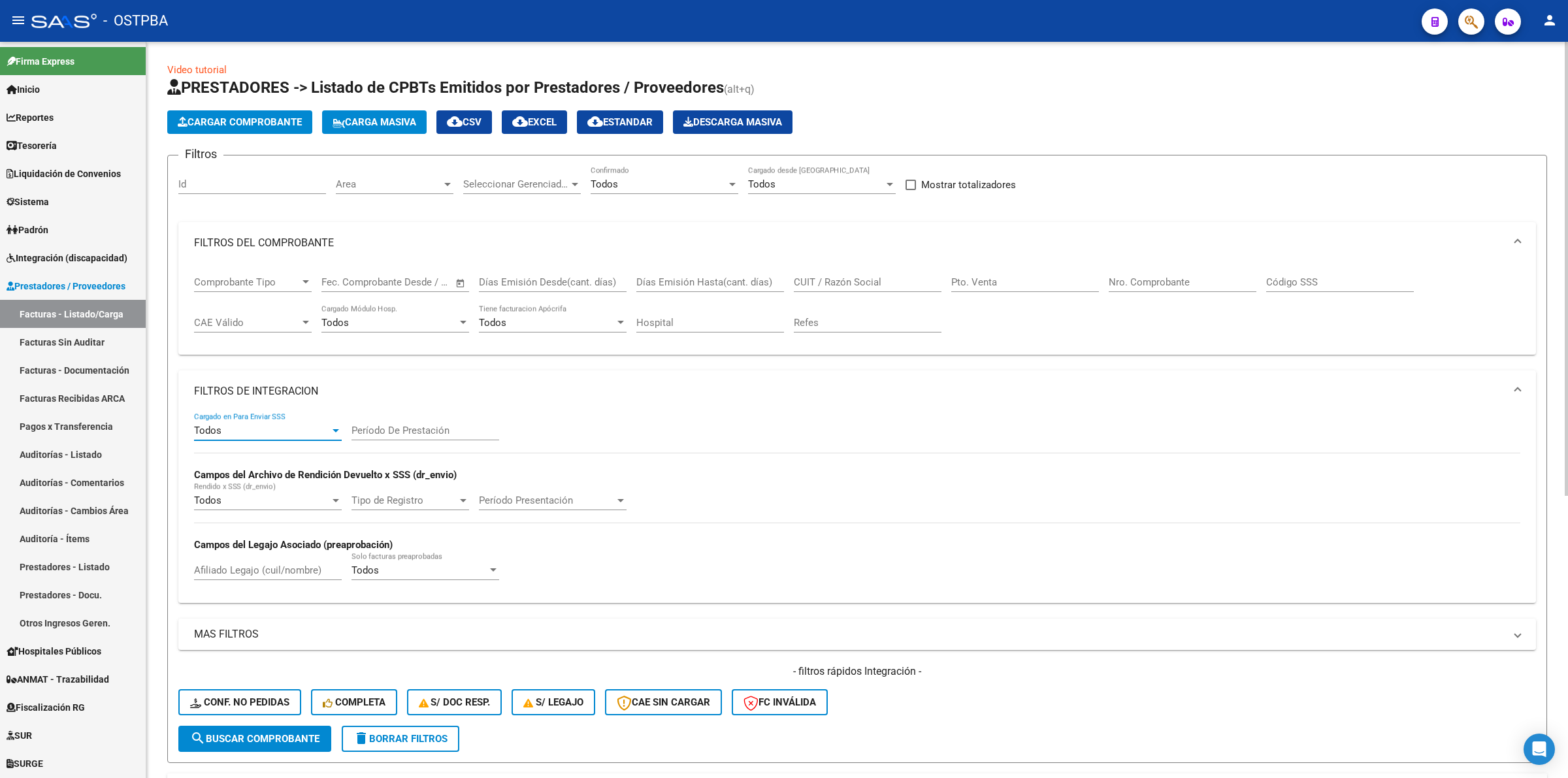
click at [307, 425] on div "Todos" at bounding box center [261, 430] width 135 height 11
click at [272, 488] on span "No" at bounding box center [267, 487] width 148 height 29
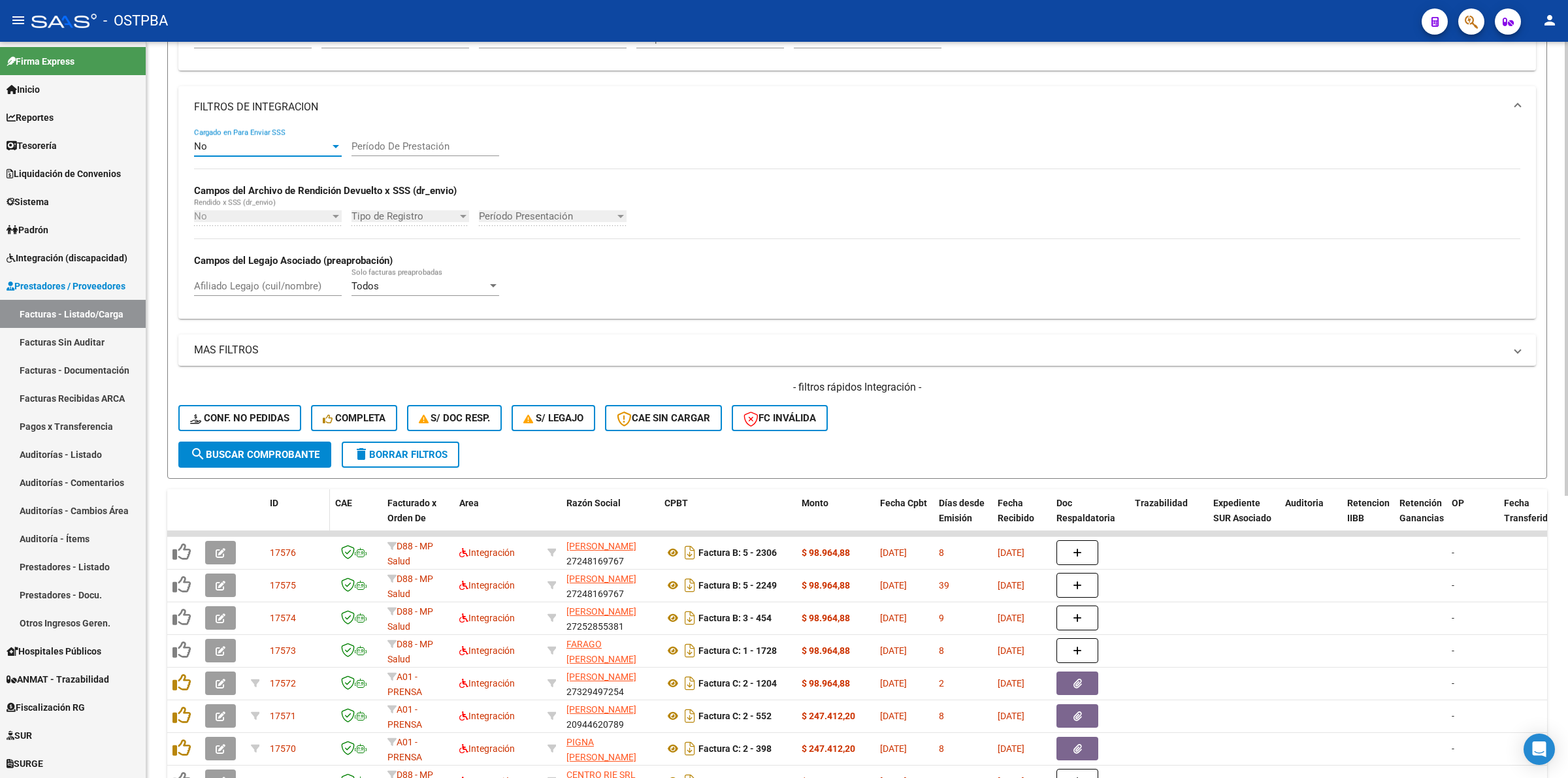
scroll to position [326, 0]
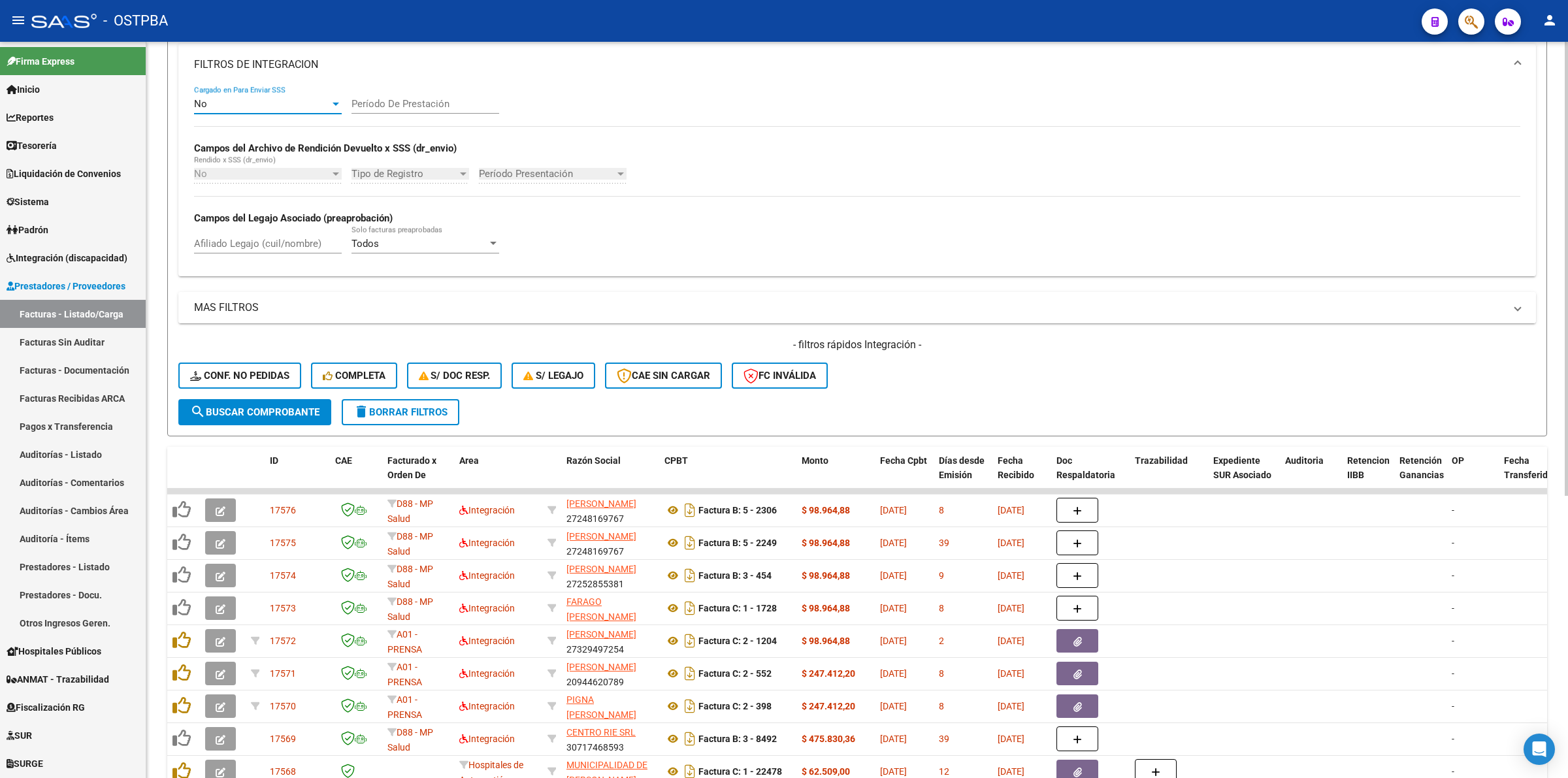
click at [261, 304] on mat-panel-title "MAS FILTROS" at bounding box center [848, 307] width 1310 height 14
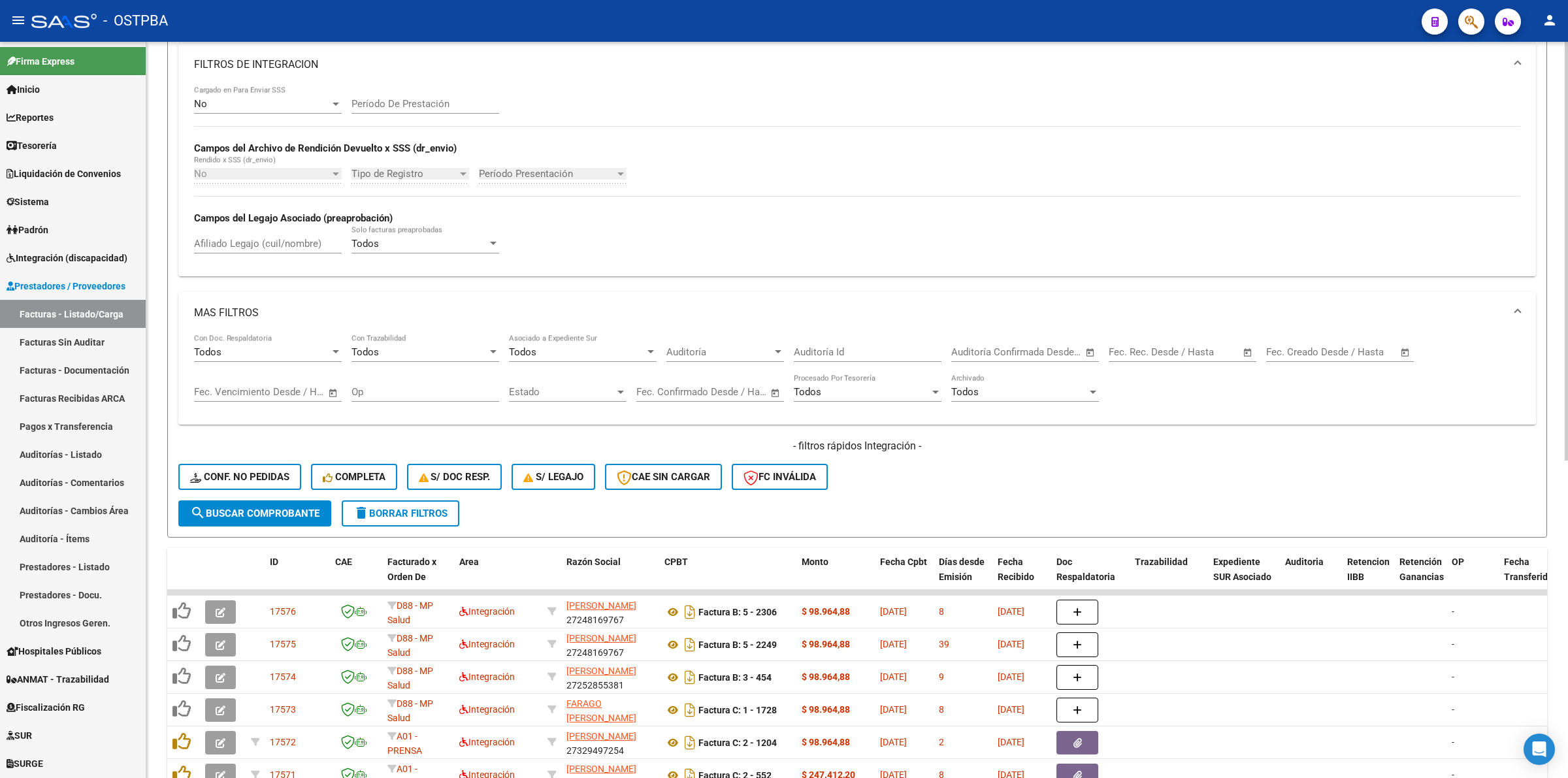
click at [1238, 347] on span "Open calendar" at bounding box center [1247, 352] width 31 height 31
click at [1157, 468] on span "1" at bounding box center [1152, 469] width 24 height 24
type input "[DATE]"
click at [1172, 497] on span "9" at bounding box center [1179, 496] width 24 height 24
type input "[DATE]"
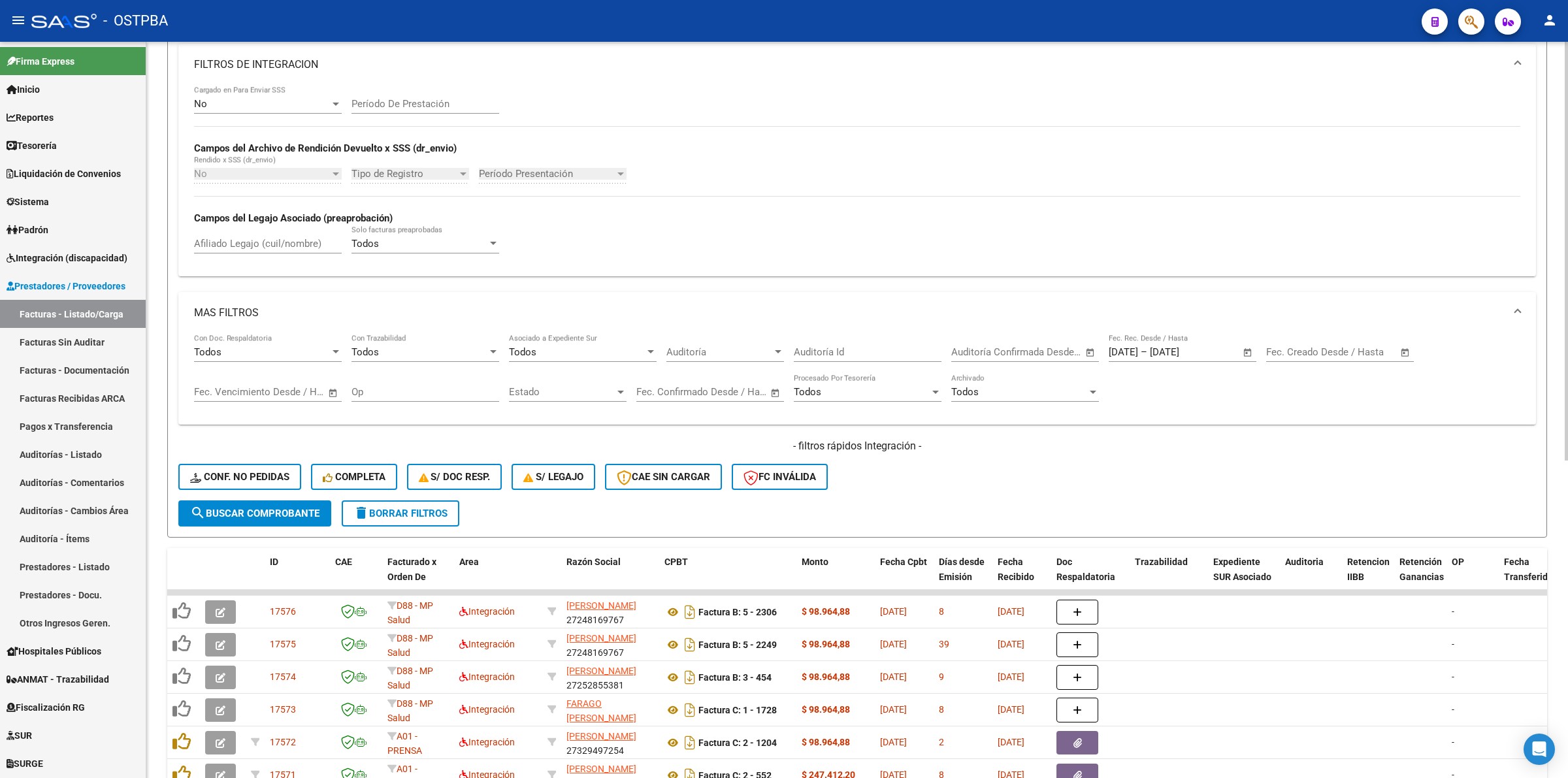
click at [266, 510] on span "search Buscar Comprobante" at bounding box center [254, 514] width 129 height 11
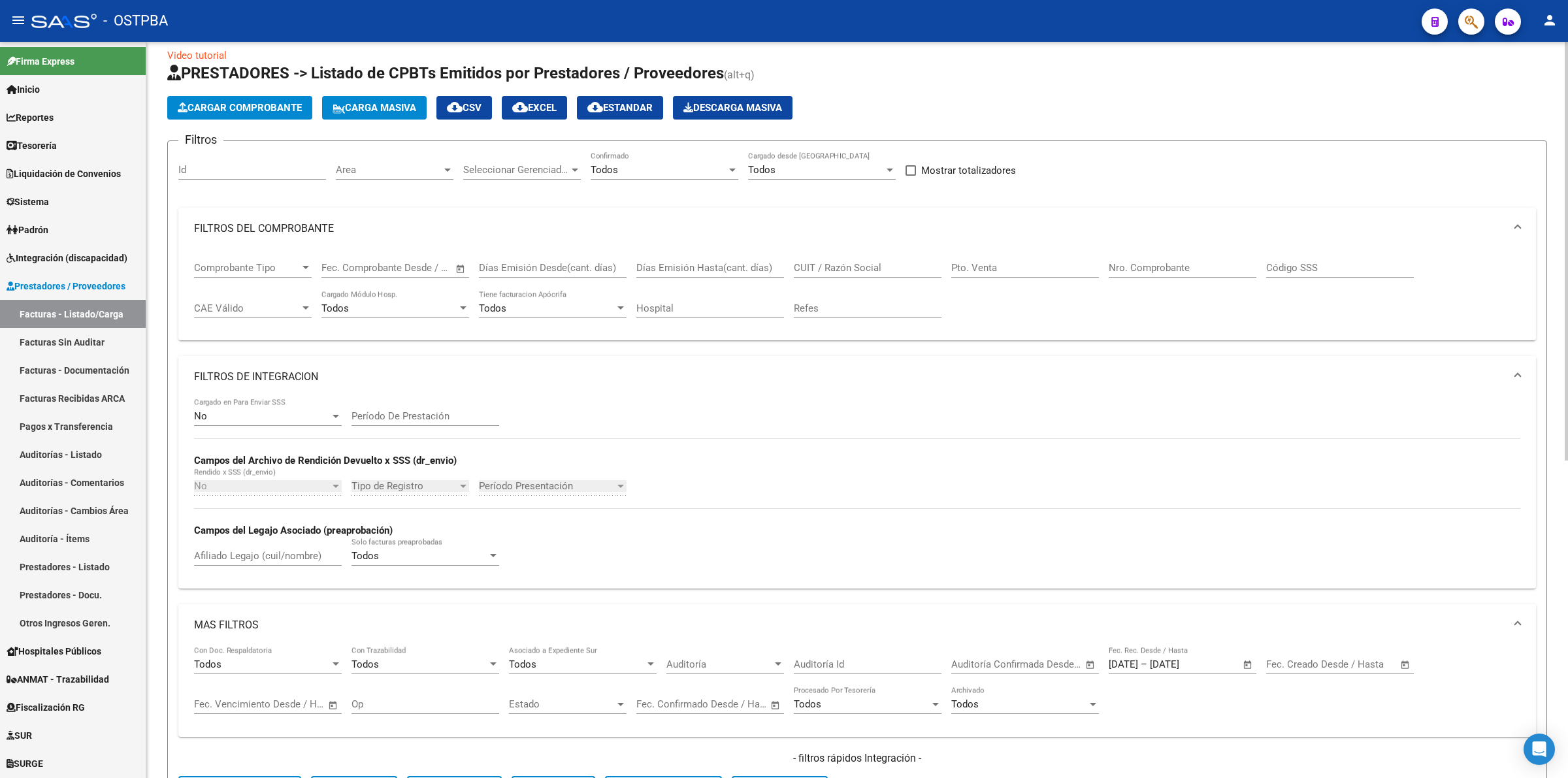
scroll to position [0, 0]
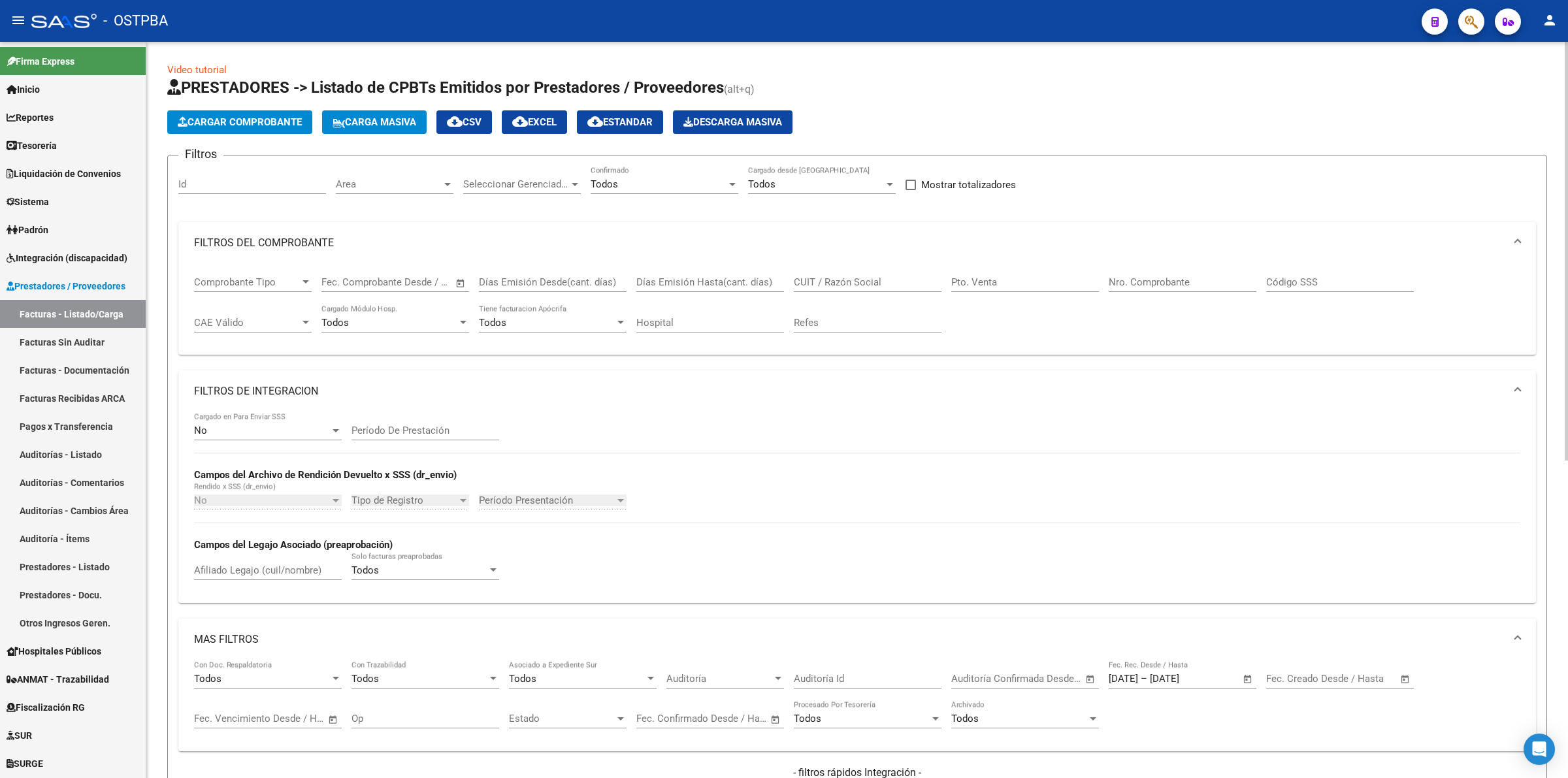
click at [413, 186] on span "Area" at bounding box center [388, 184] width 105 height 11
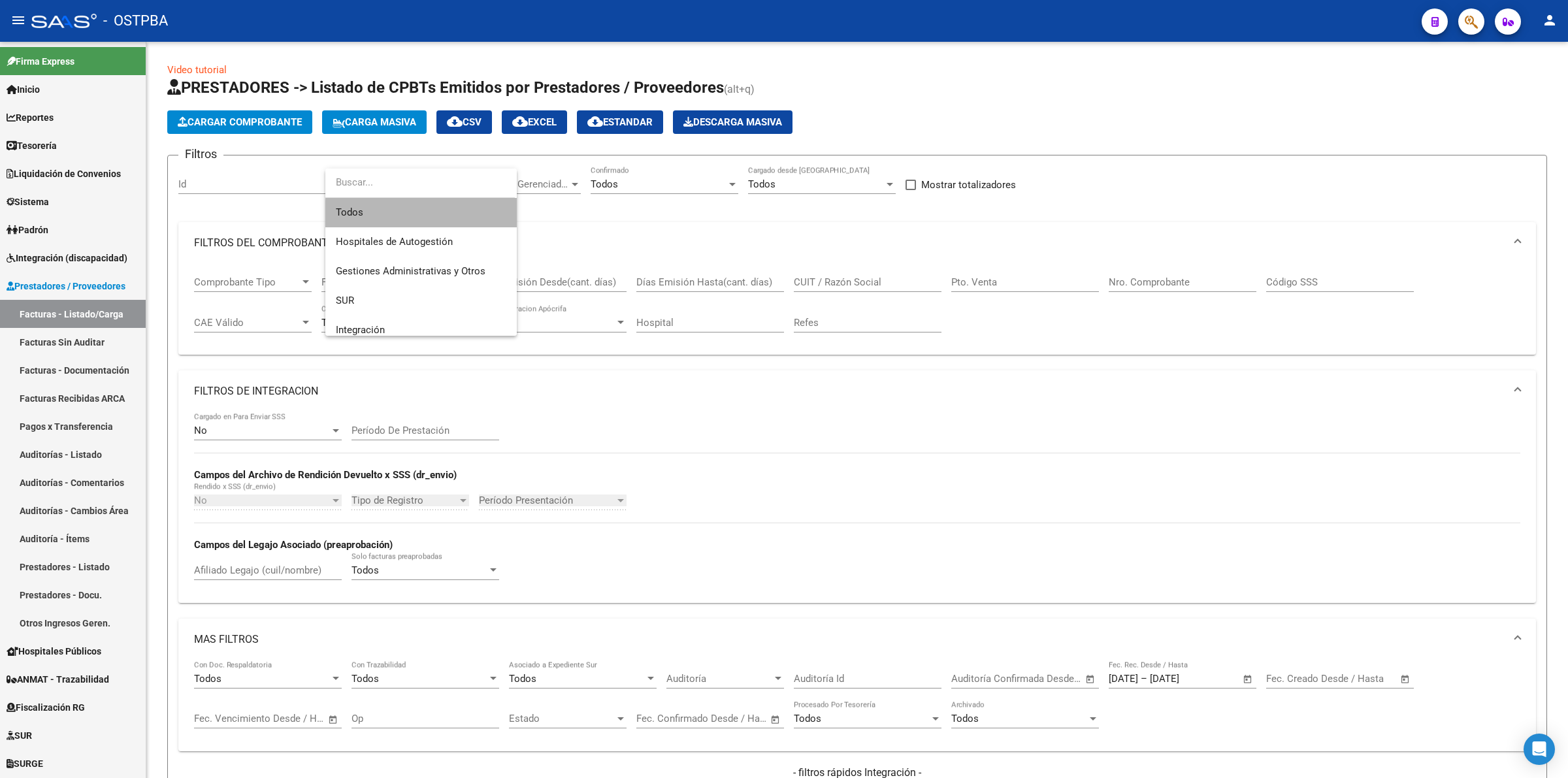
click at [516, 230] on div "Todos Hospitales de Autogestión Gestiones Administrativas y Otros SUR Integraci…" at bounding box center [420, 252] width 191 height 167
click at [435, 328] on span "Integración" at bounding box center [420, 329] width 170 height 29
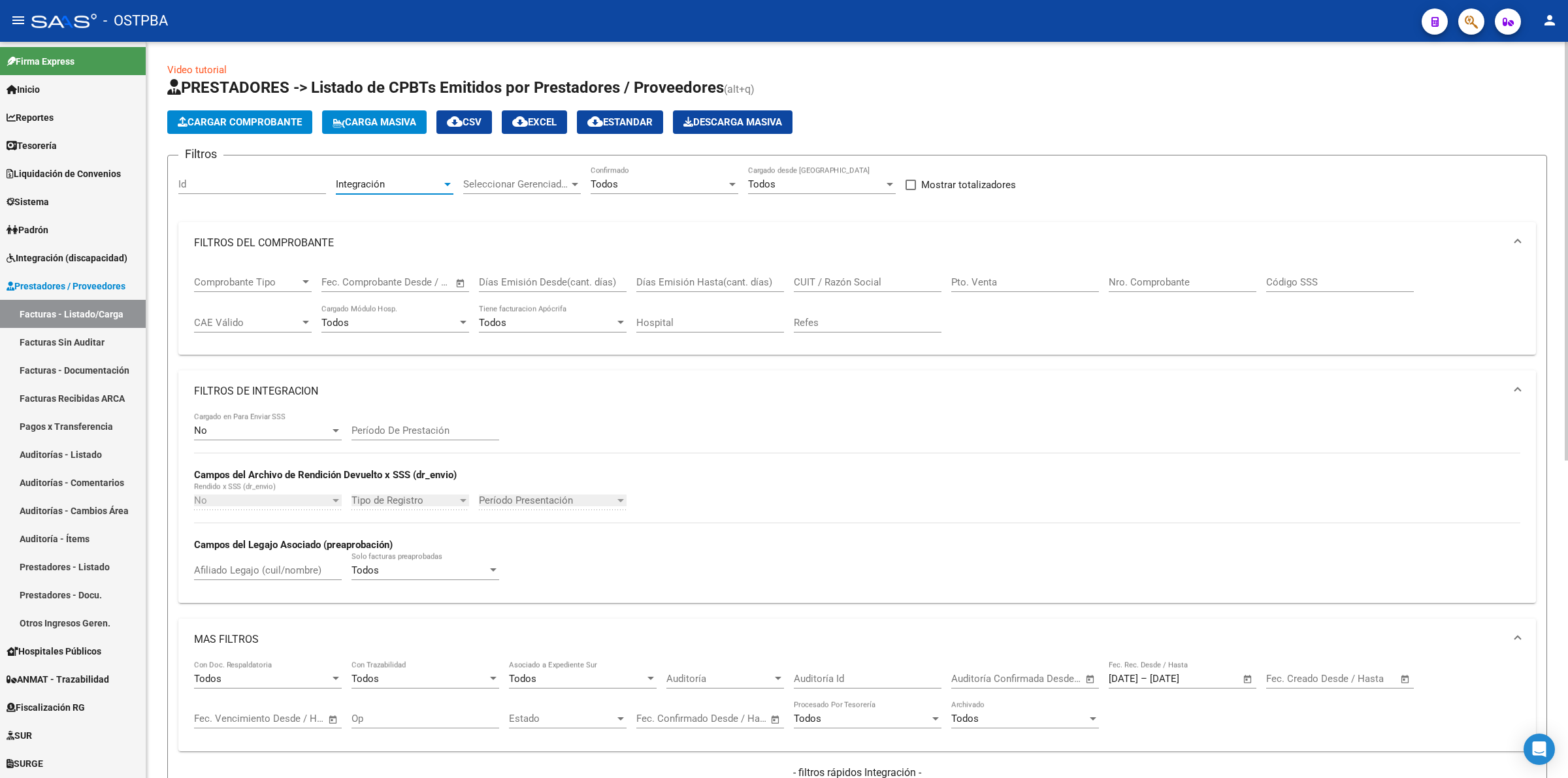
scroll to position [490, 0]
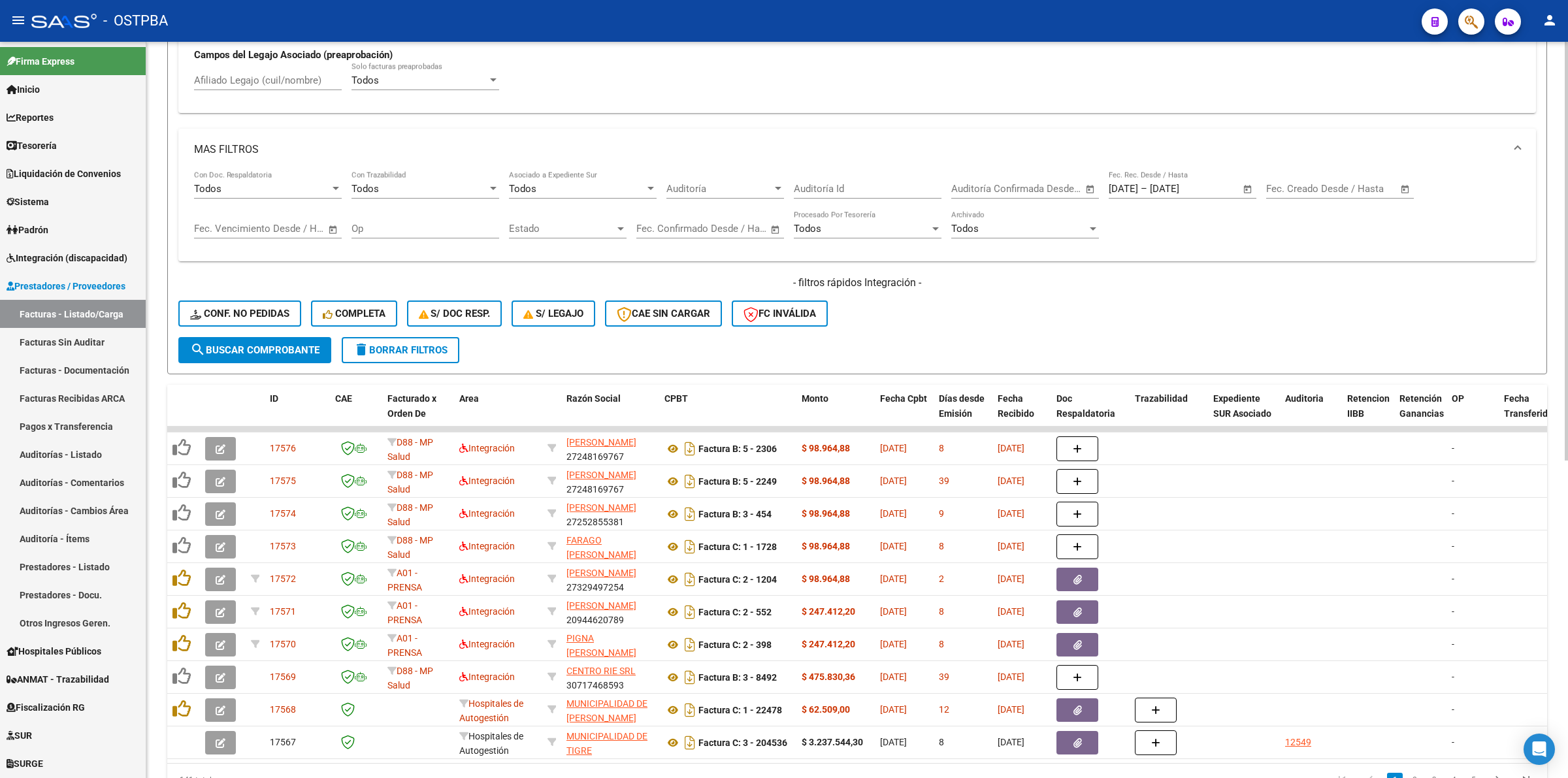
click at [317, 345] on span "search Buscar Comprobante" at bounding box center [254, 350] width 129 height 11
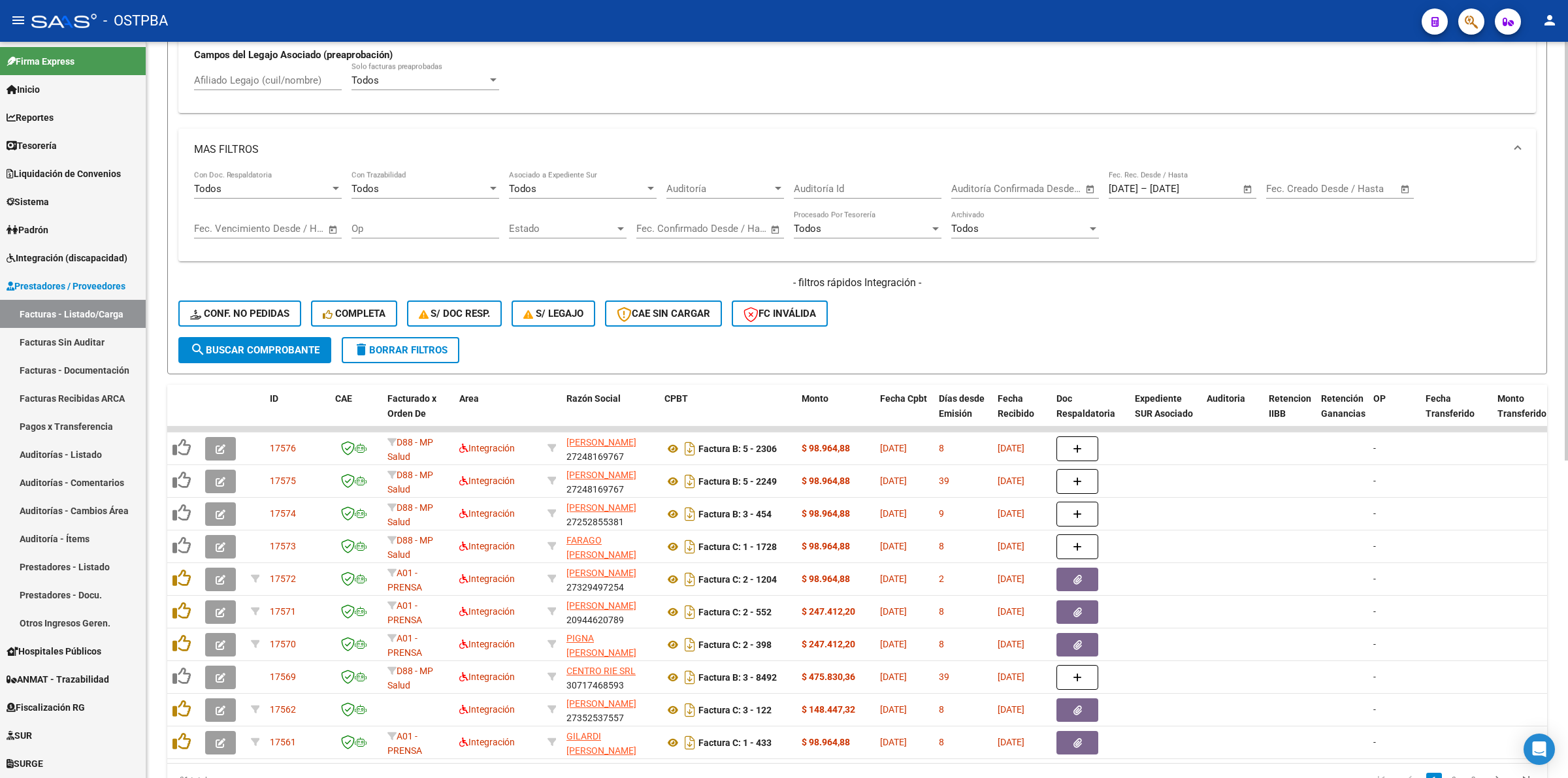
scroll to position [559, 0]
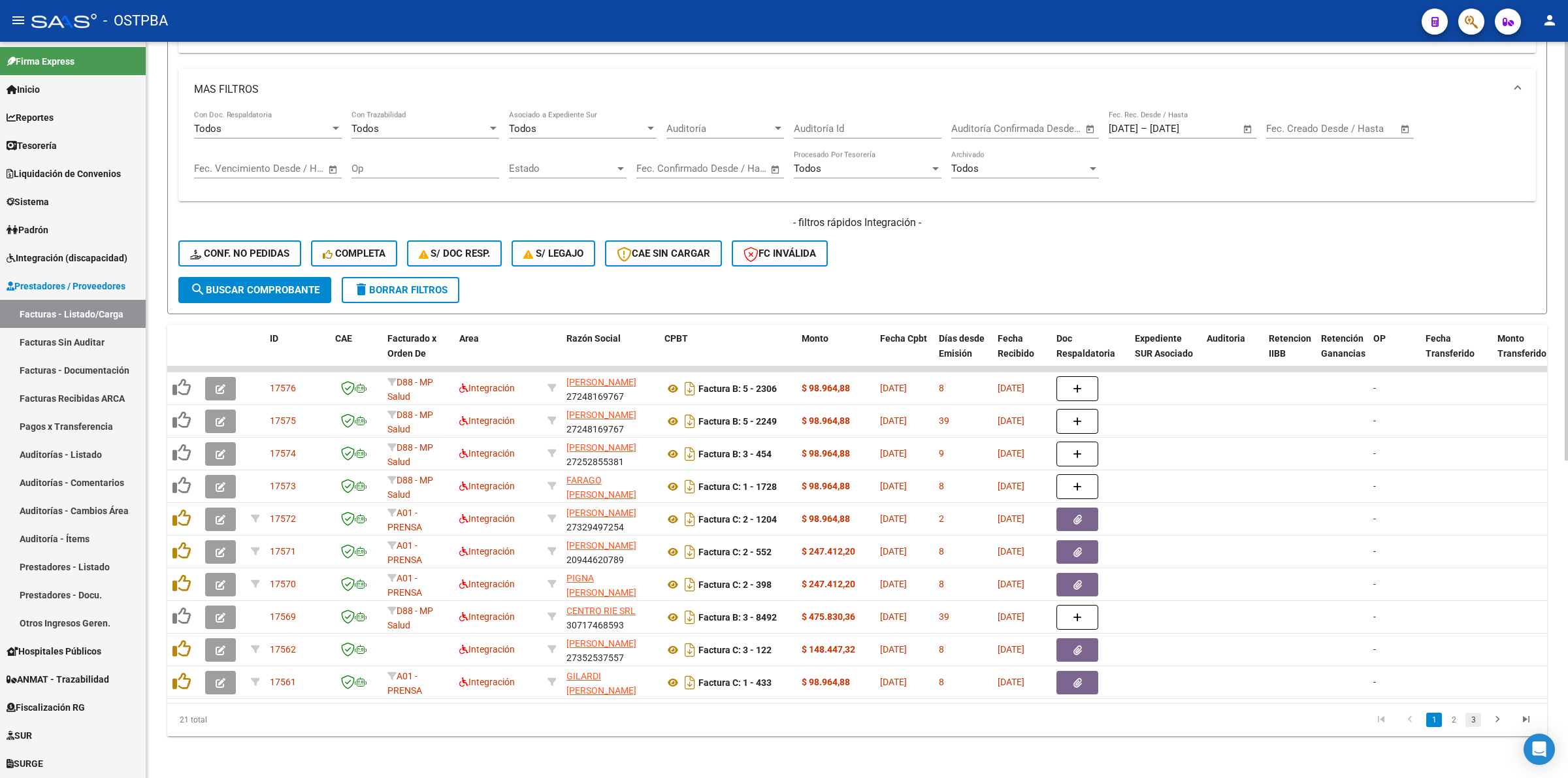
click at [1470, 720] on link "3" at bounding box center [1473, 720] width 16 height 14
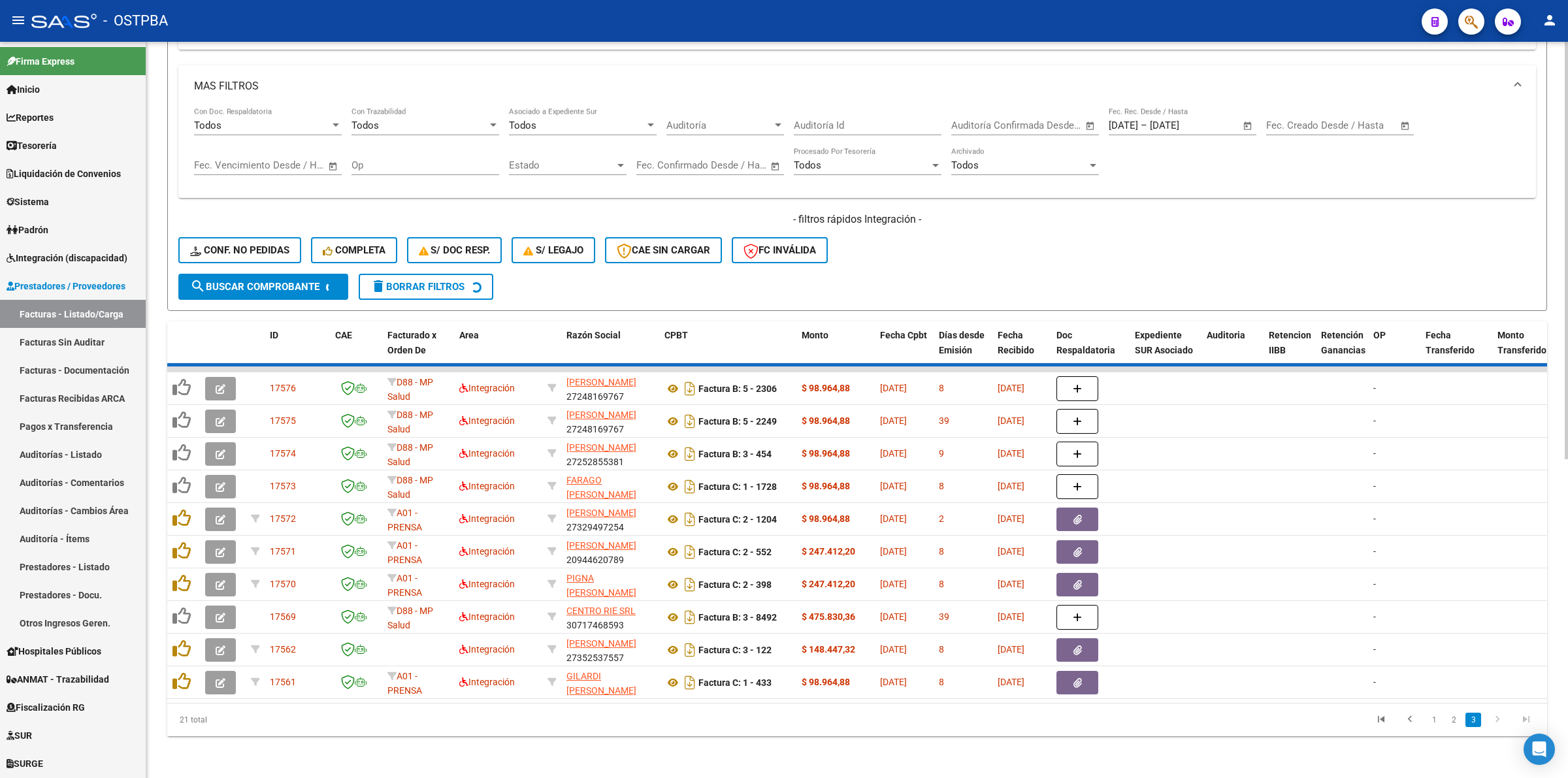
scroll to position [264, 0]
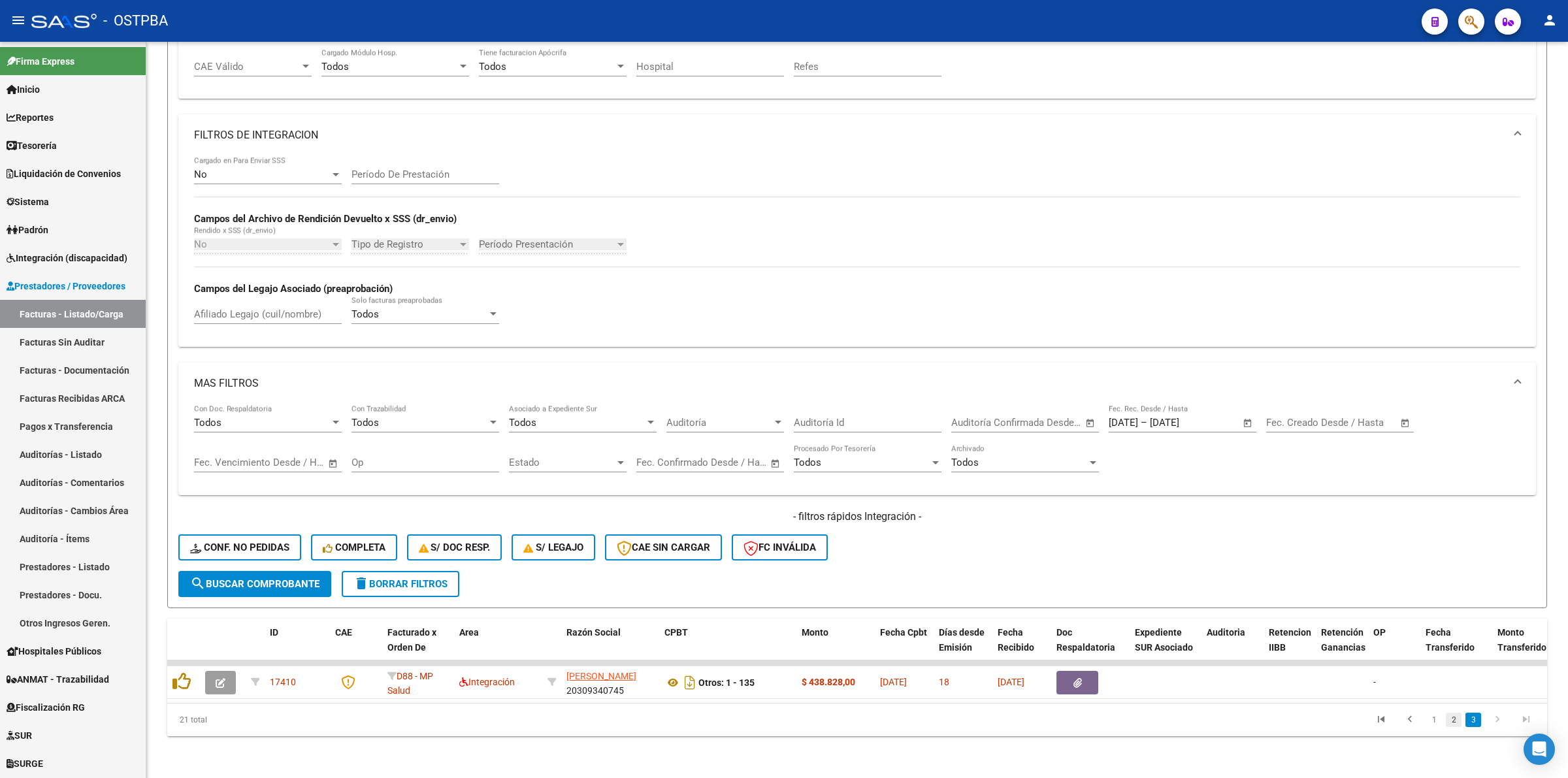
click at [1454, 717] on link "2" at bounding box center [1453, 720] width 16 height 14
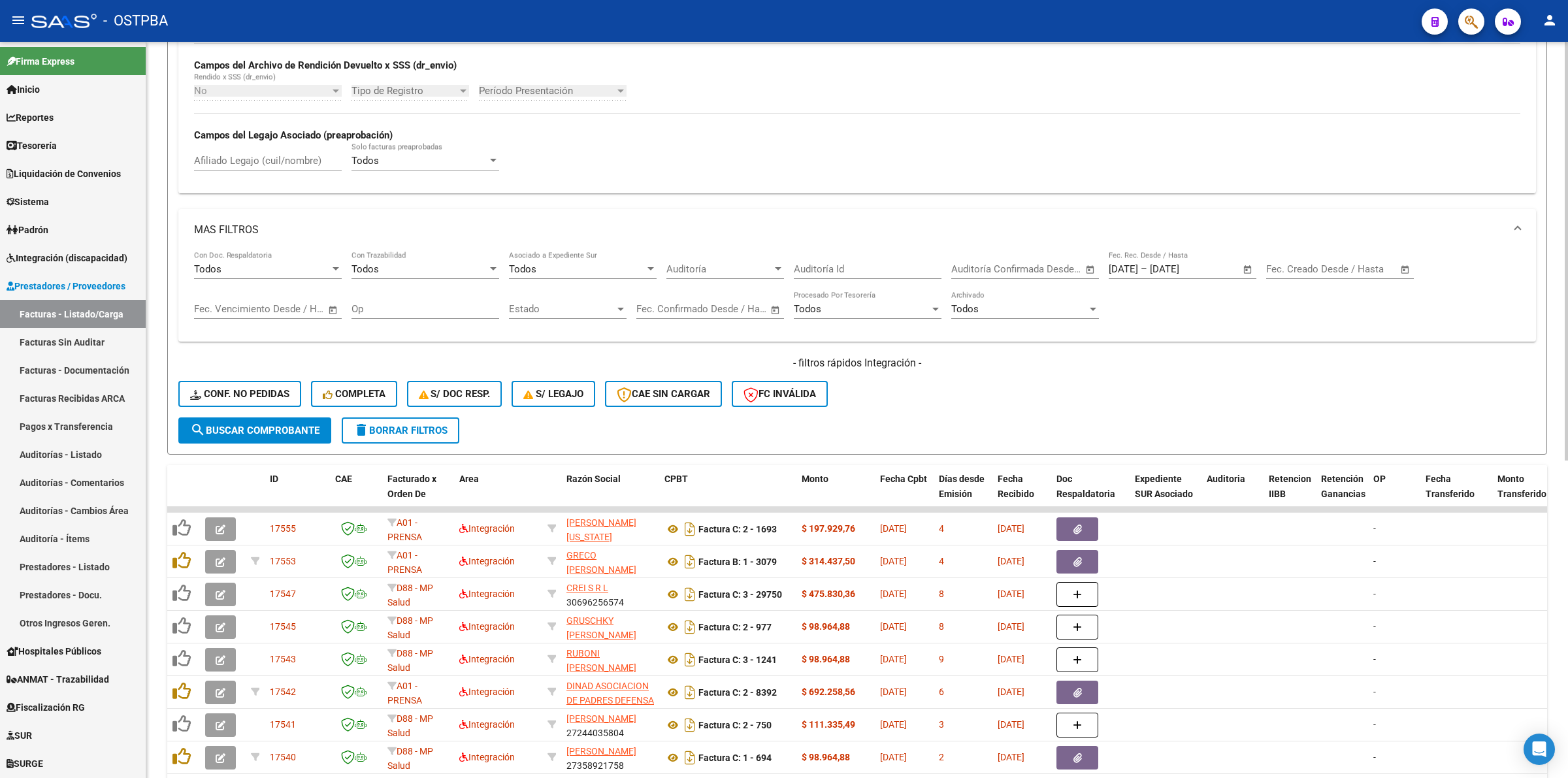
scroll to position [559, 0]
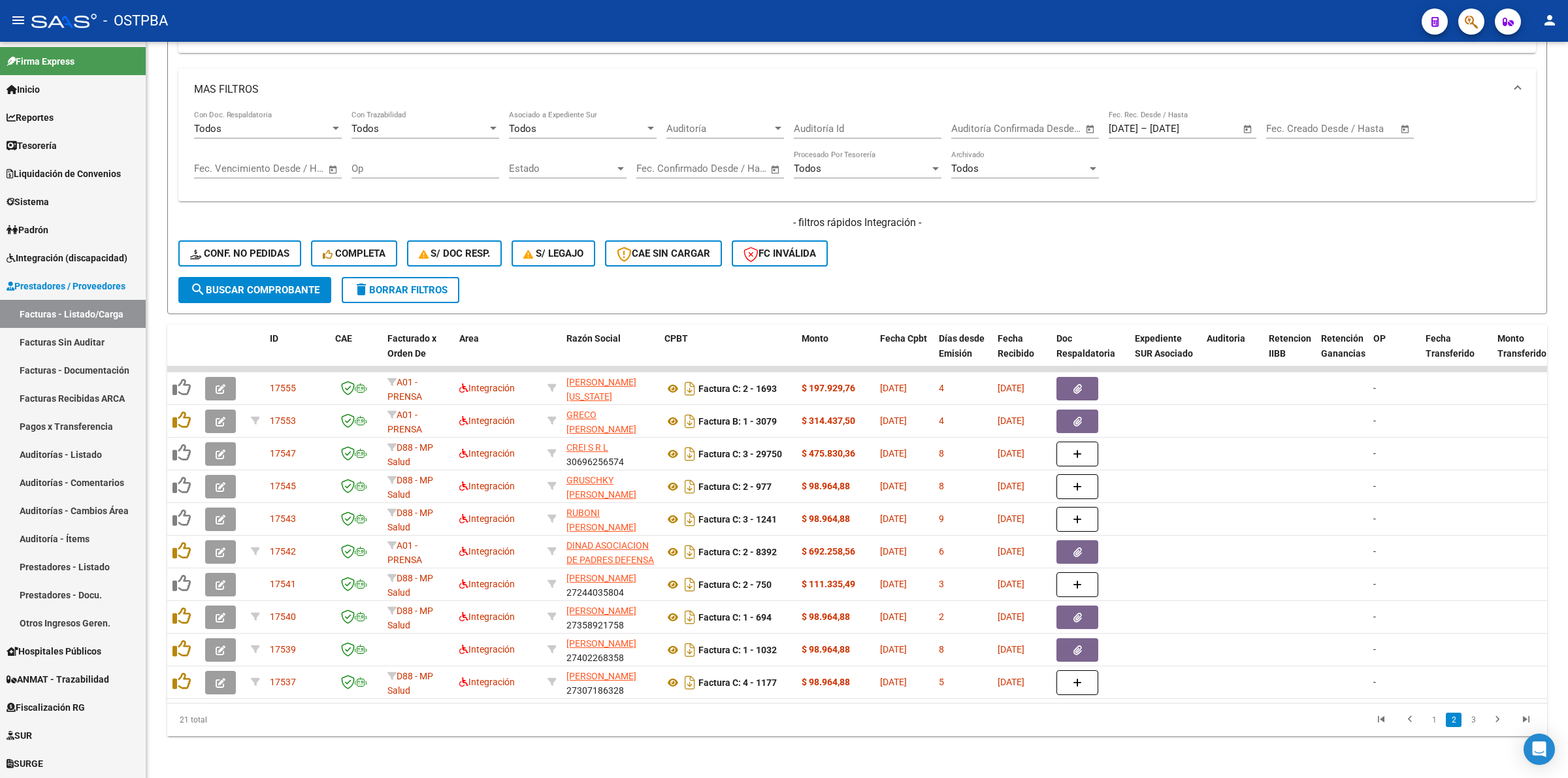
click at [1481, 721] on li "3" at bounding box center [1472, 720] width 20 height 23
click at [1475, 723] on link "3" at bounding box center [1473, 720] width 16 height 14
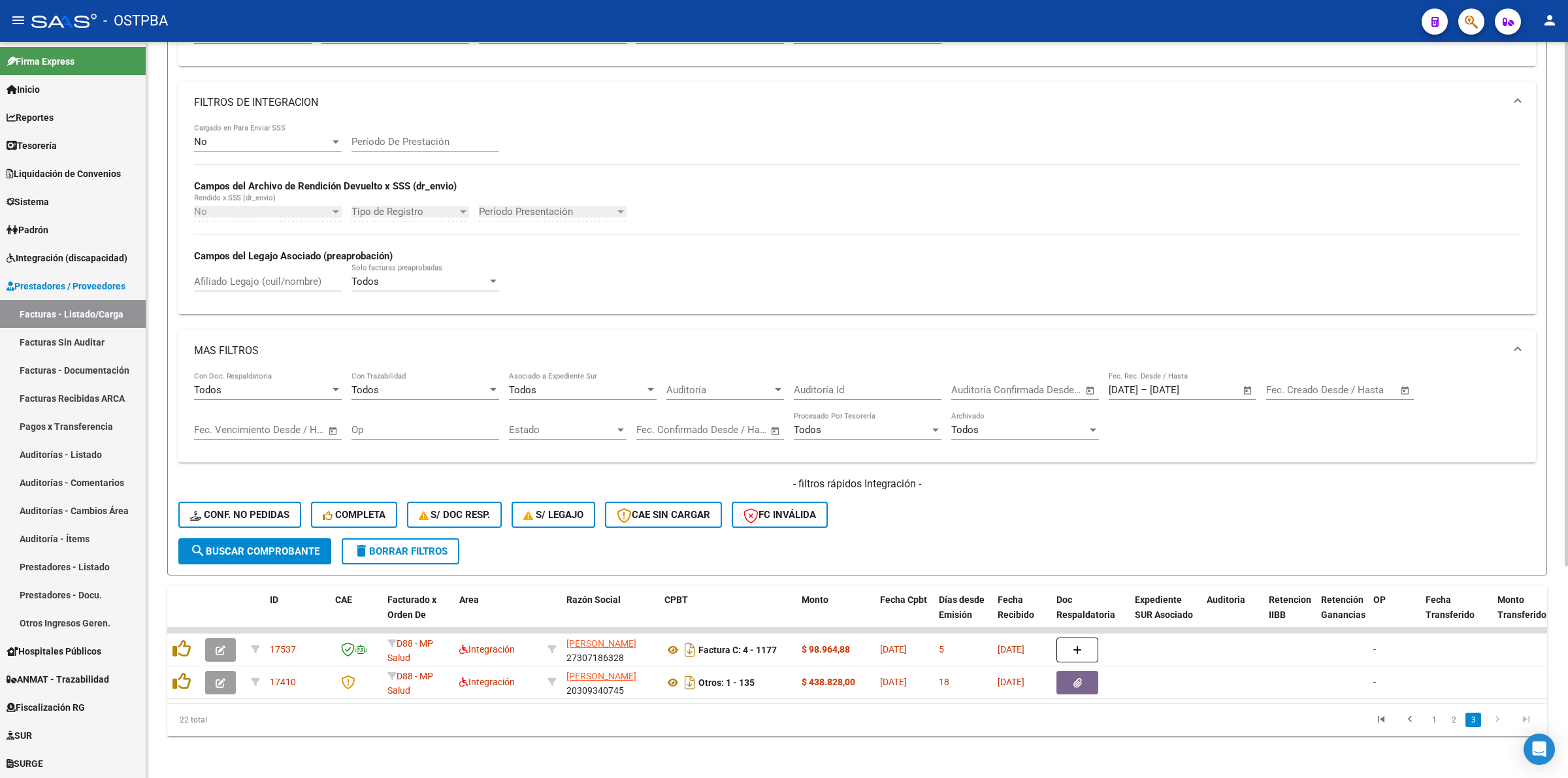
scroll to position [297, 0]
click at [1452, 722] on link "2" at bounding box center [1453, 720] width 16 height 14
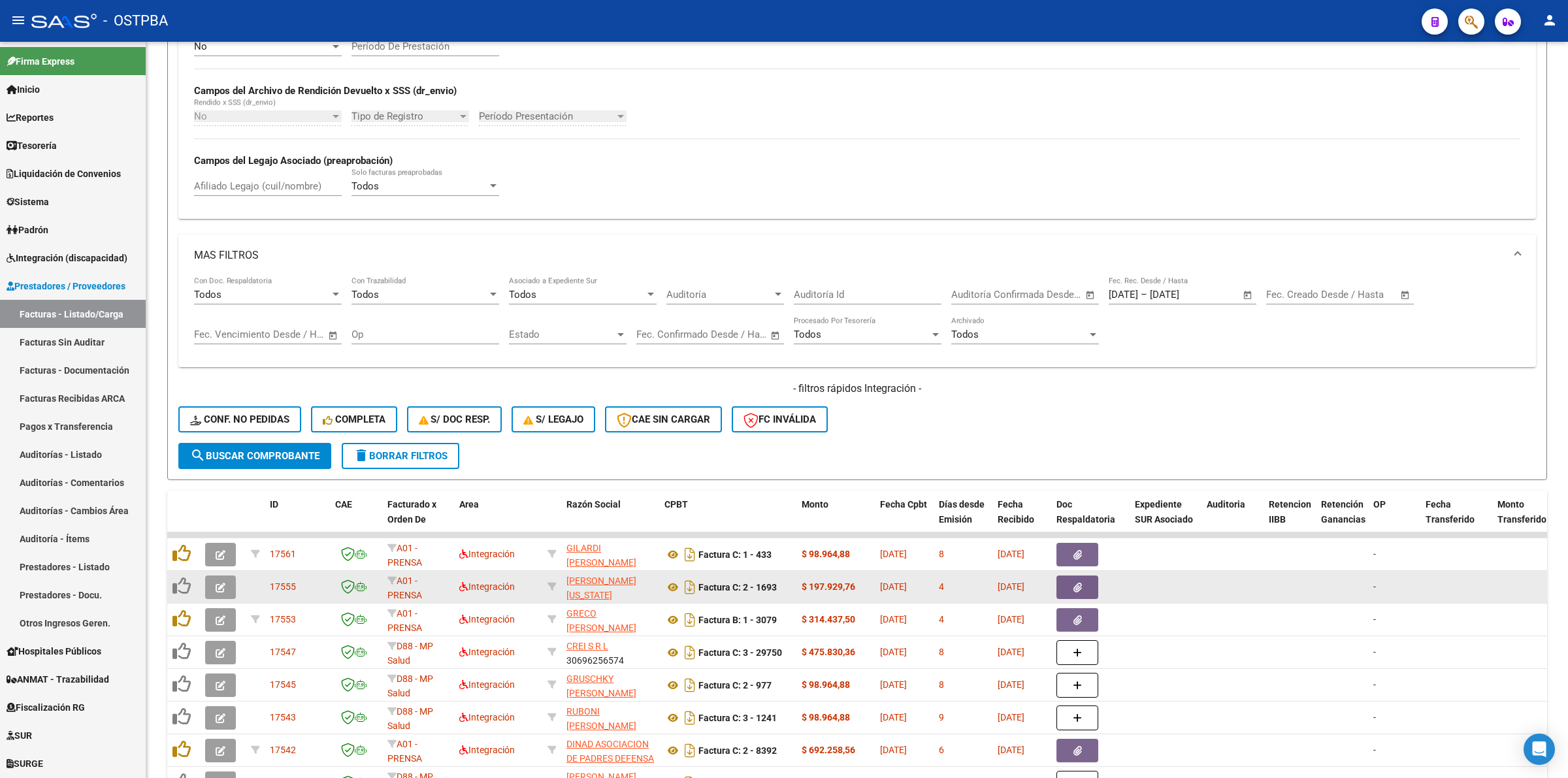
scroll to position [559, 0]
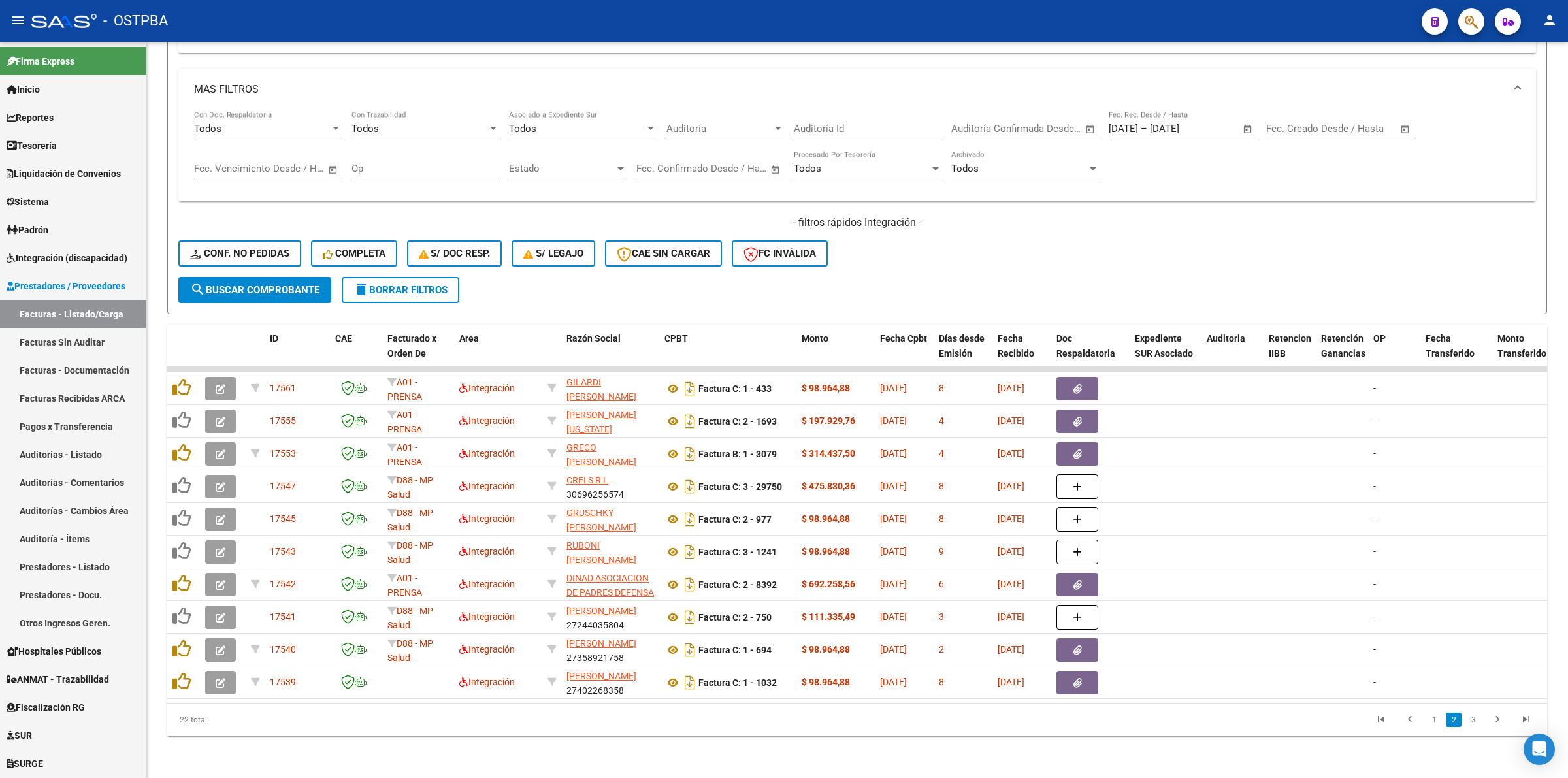
click at [1482, 725] on li at bounding box center [1497, 720] width 29 height 23
click at [1474, 723] on link "3" at bounding box center [1473, 720] width 16 height 14
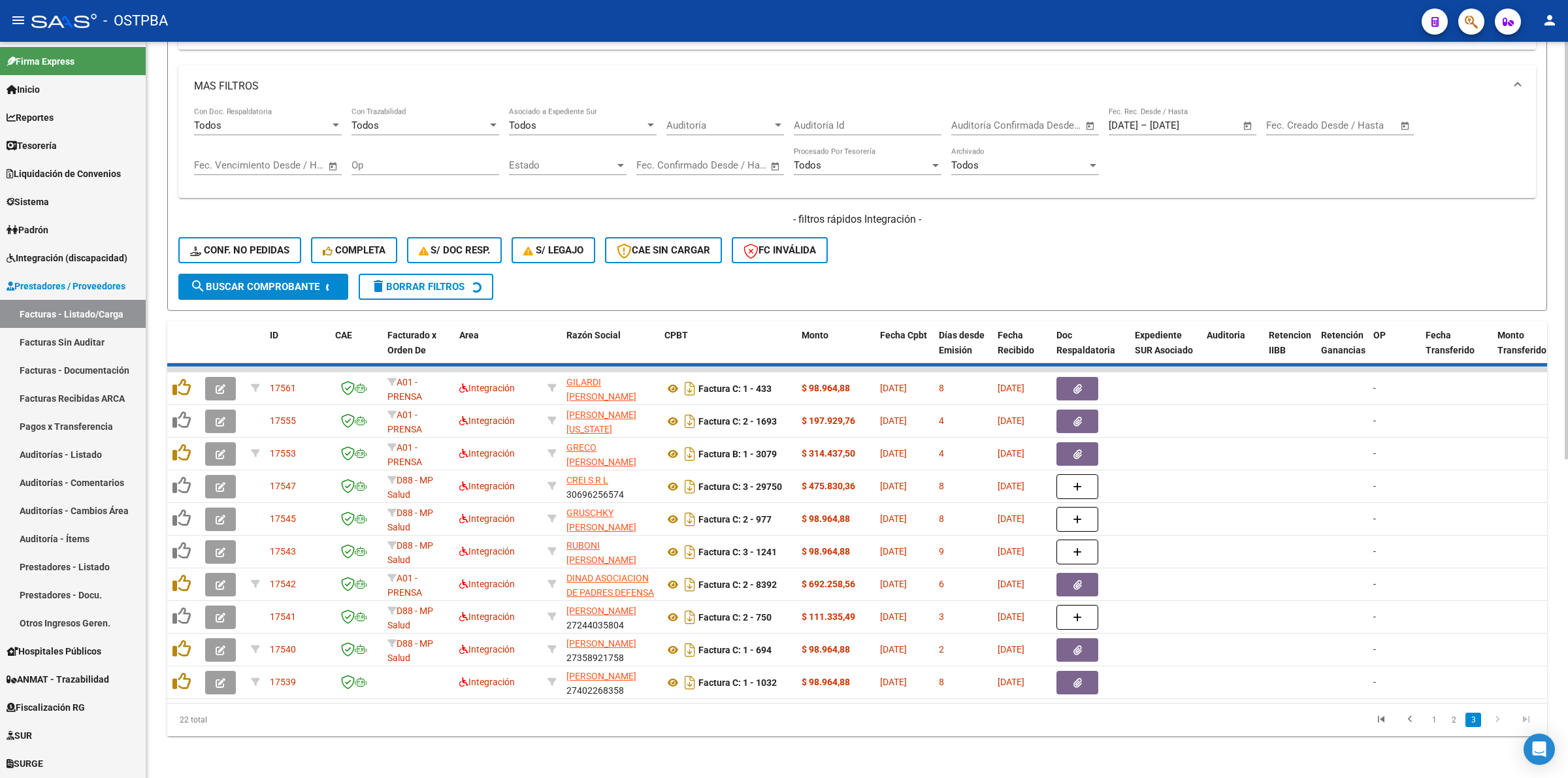
scroll to position [297, 0]
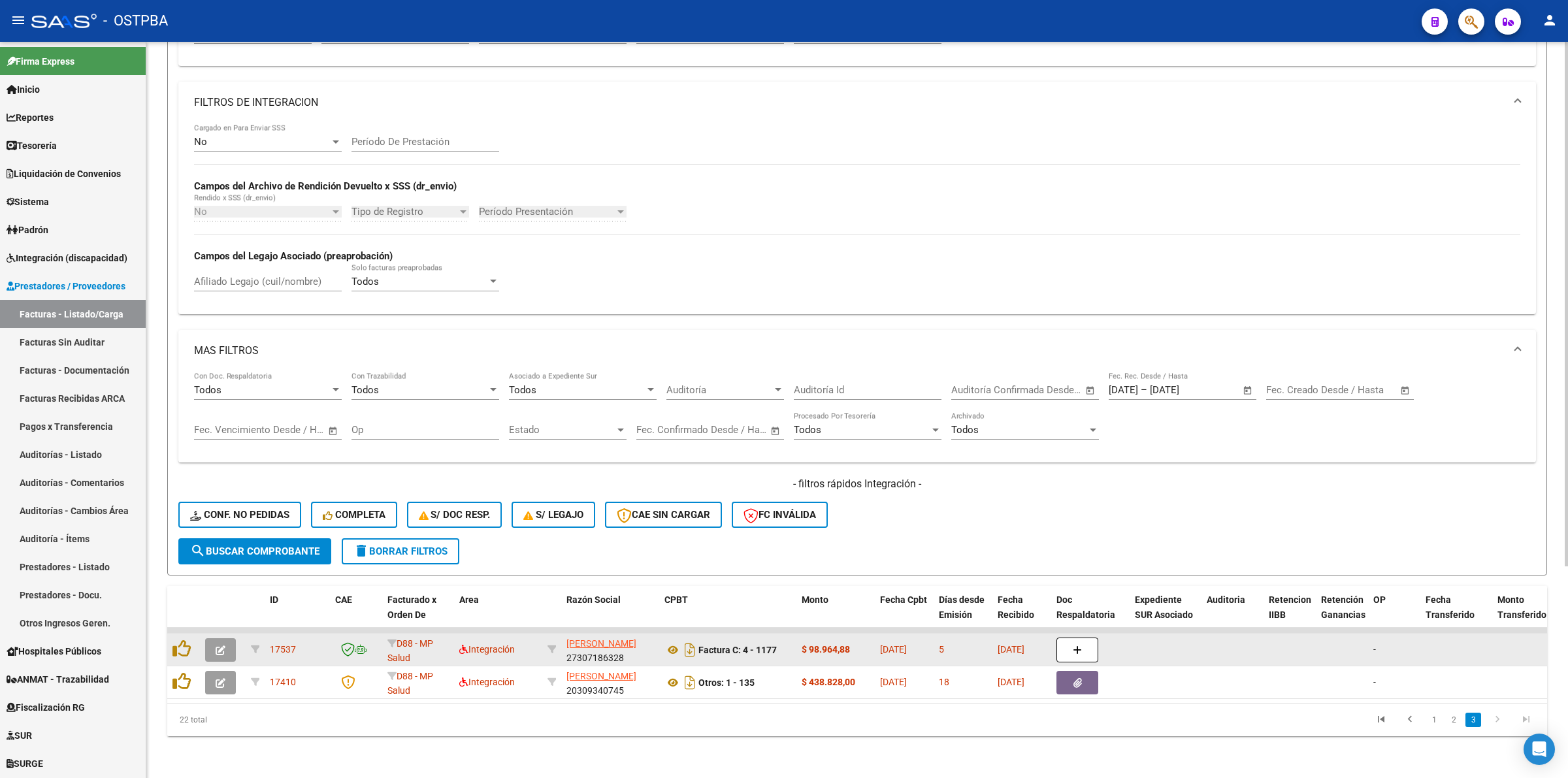
click at [219, 645] on icon "button" at bounding box center [220, 650] width 9 height 9
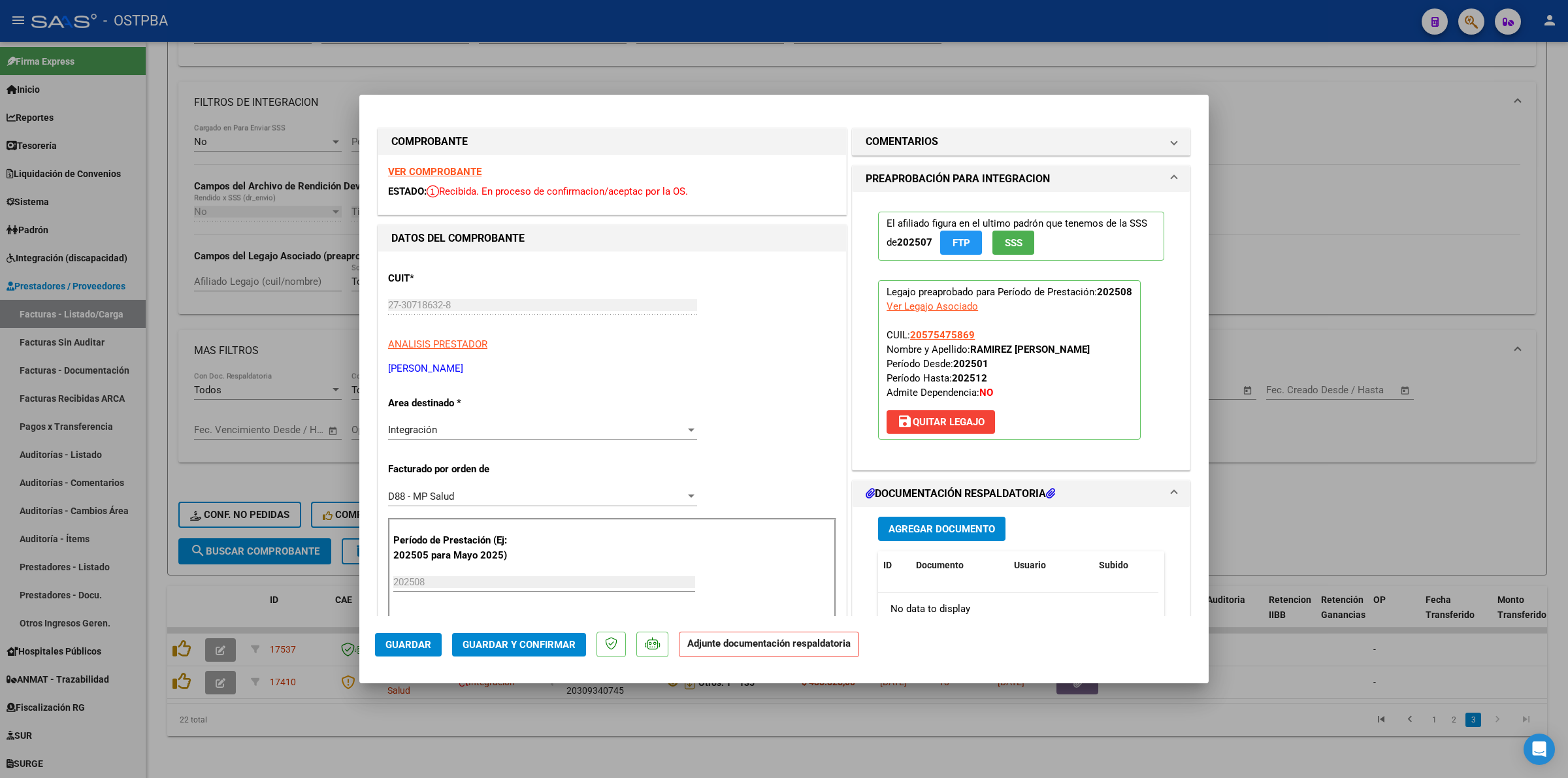
click at [456, 171] on strong "VER COMPROBANTE" at bounding box center [434, 171] width 93 height 11
click at [1405, 525] on div at bounding box center [784, 389] width 1568 height 778
type input "$ 0,00"
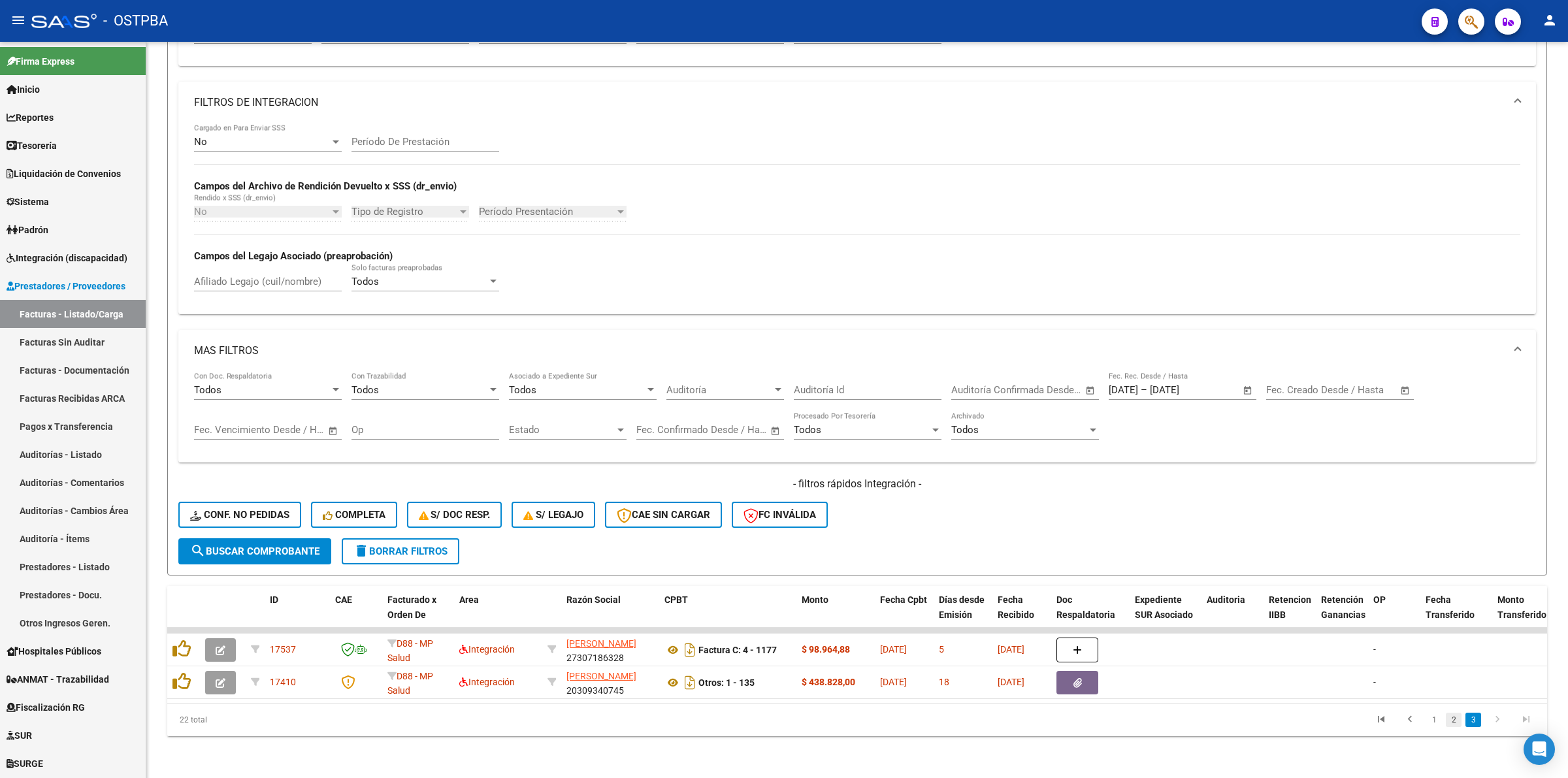
click at [1454, 720] on link "2" at bounding box center [1453, 720] width 16 height 14
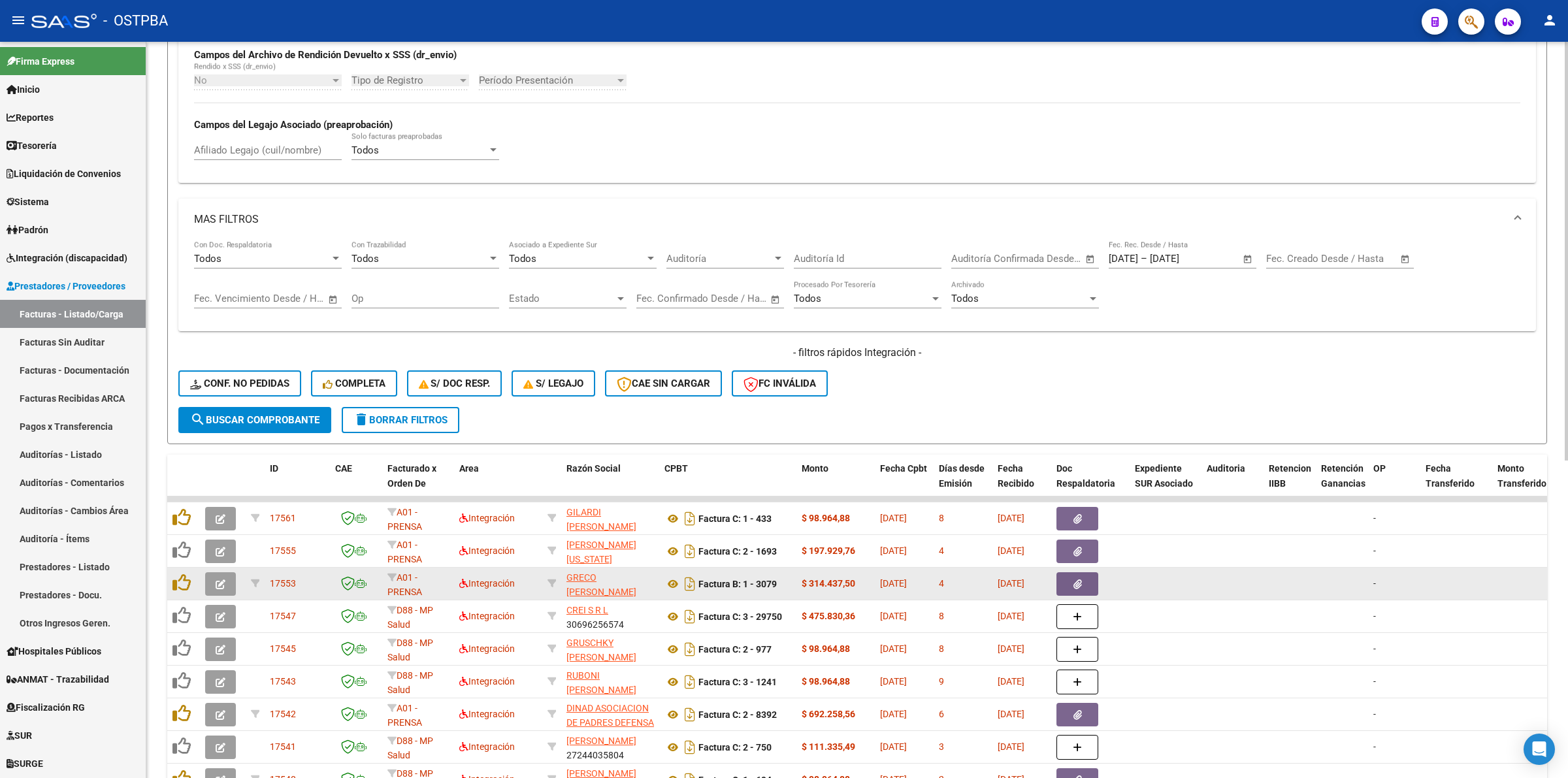
scroll to position [542, 0]
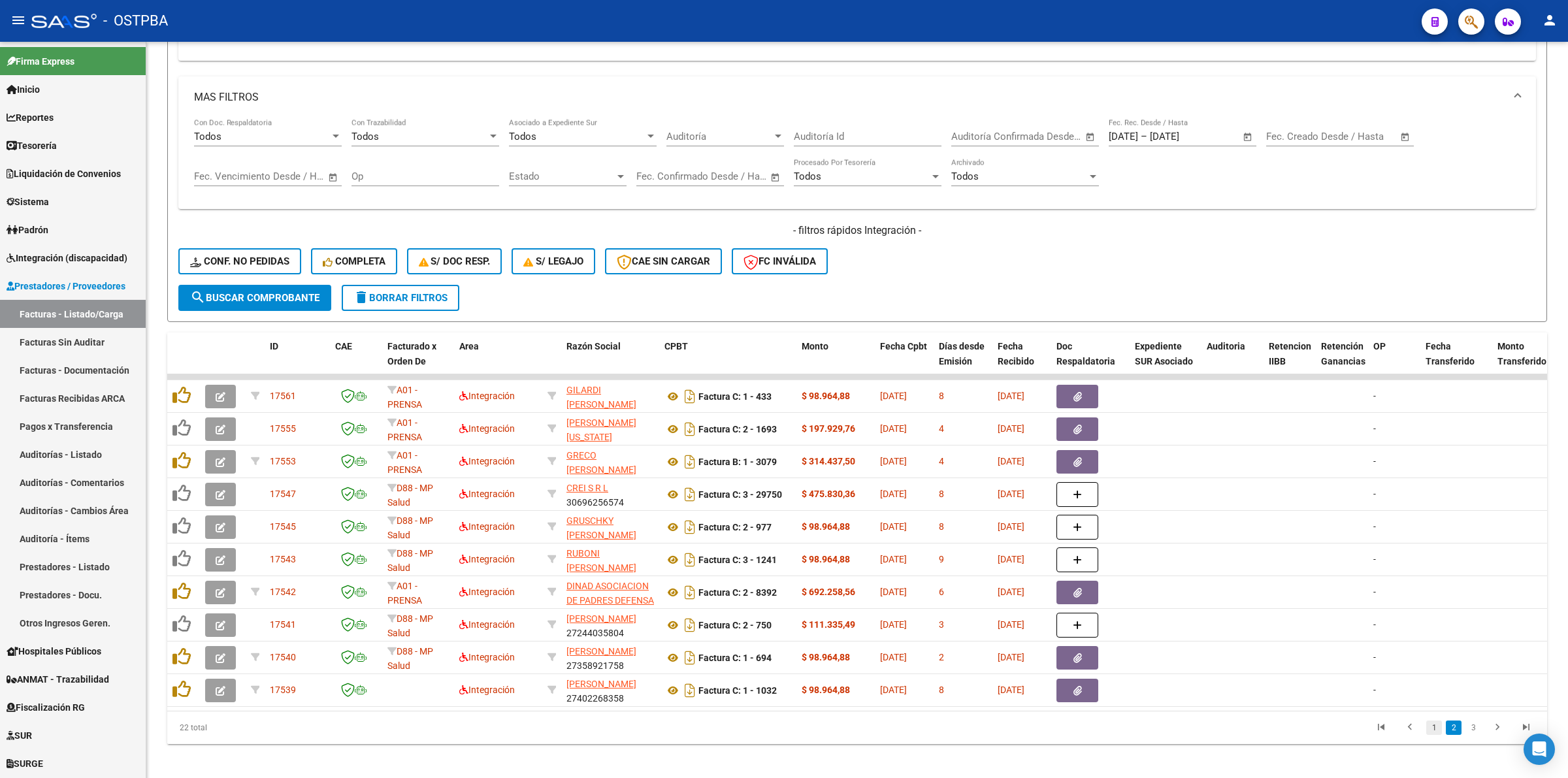
click at [1433, 735] on link "1" at bounding box center [1433, 727] width 16 height 14
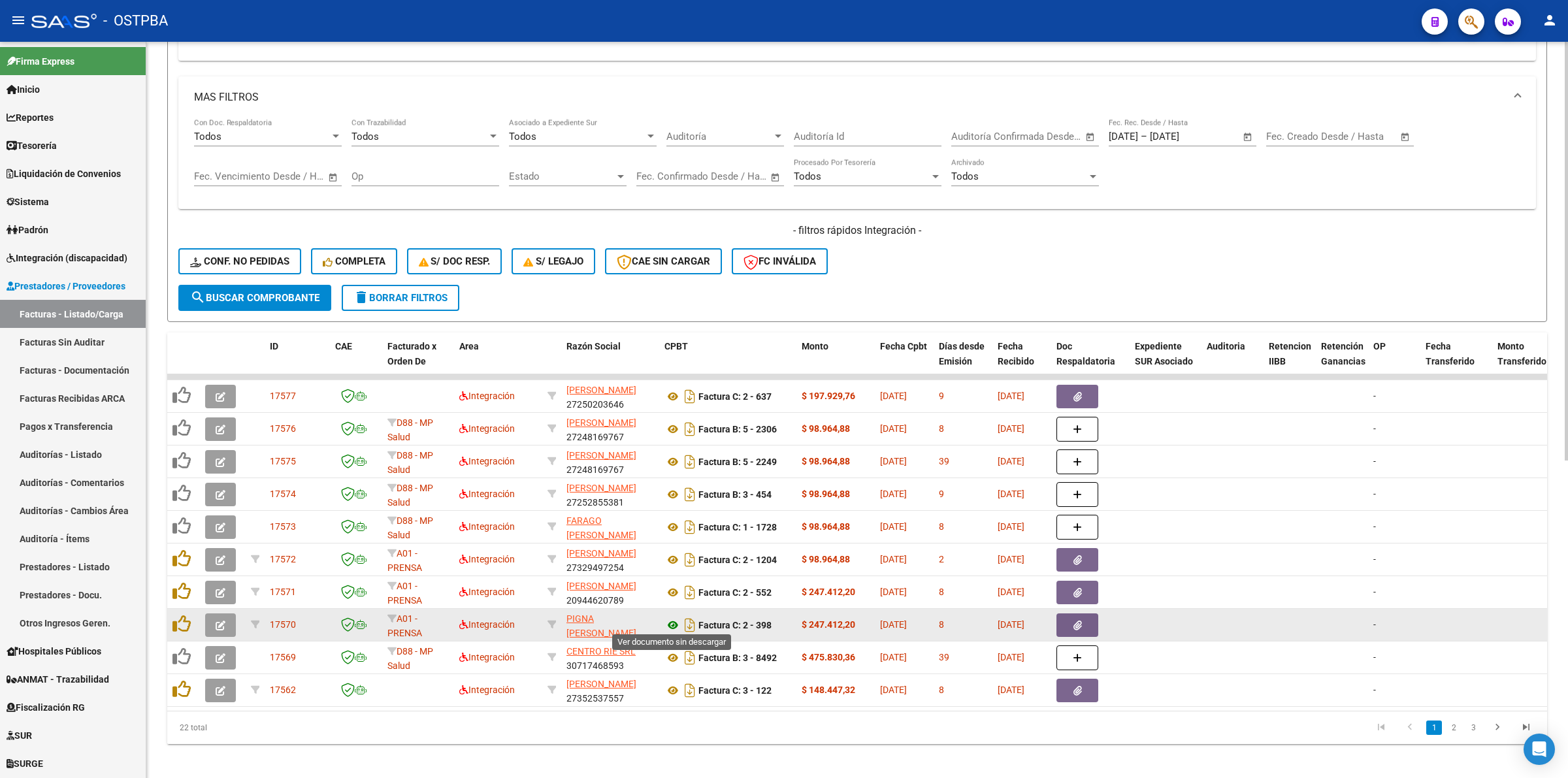
click at [673, 621] on icon at bounding box center [673, 625] width 17 height 16
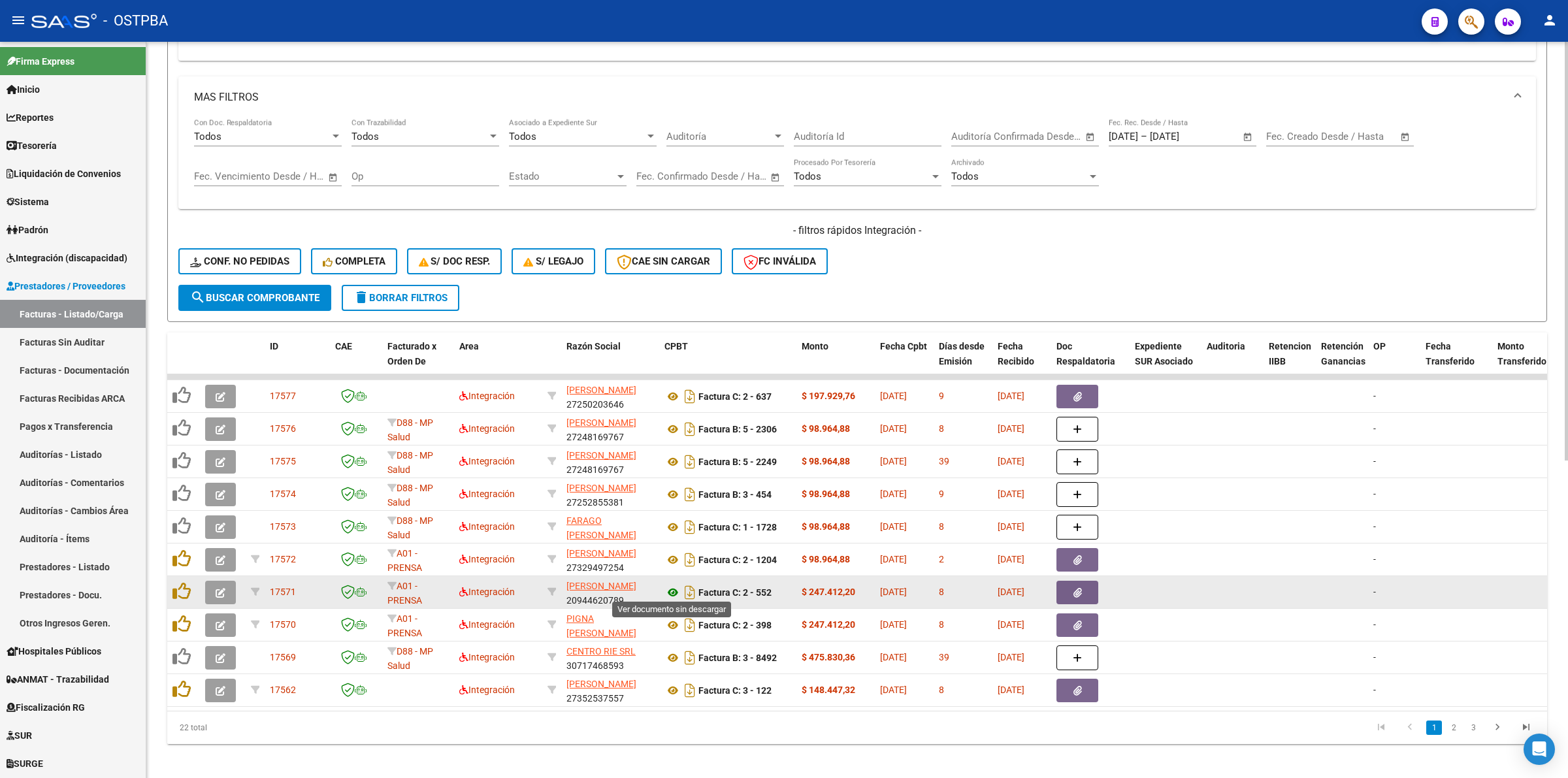
click at [671, 589] on icon at bounding box center [673, 593] width 17 height 16
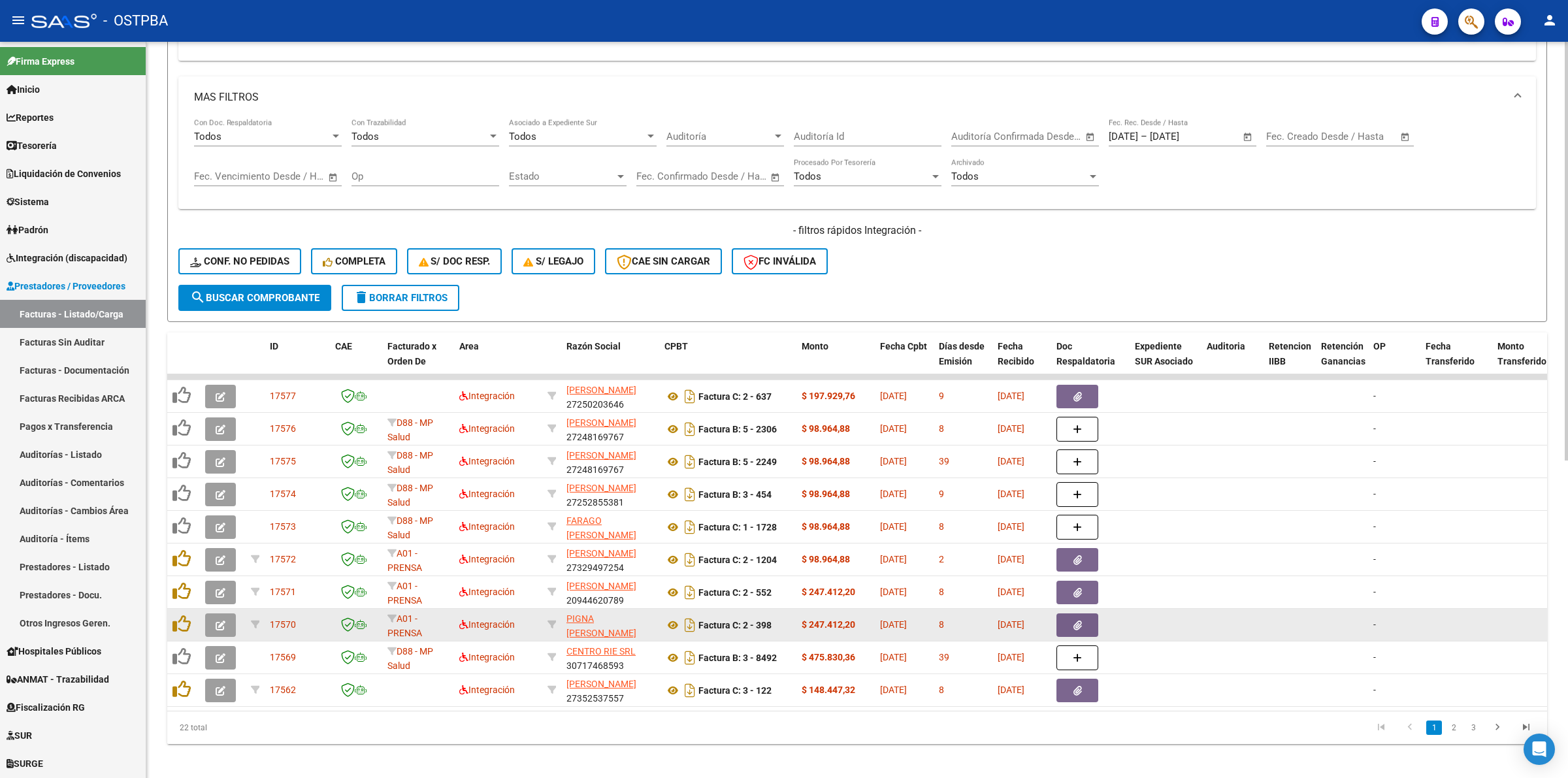
scroll to position [0, 1]
drag, startPoint x: 994, startPoint y: 621, endPoint x: 1047, endPoint y: 619, distance: 53.0
click at [1047, 619] on datatable-body-cell "[DATE]" at bounding box center [1022, 625] width 58 height 32
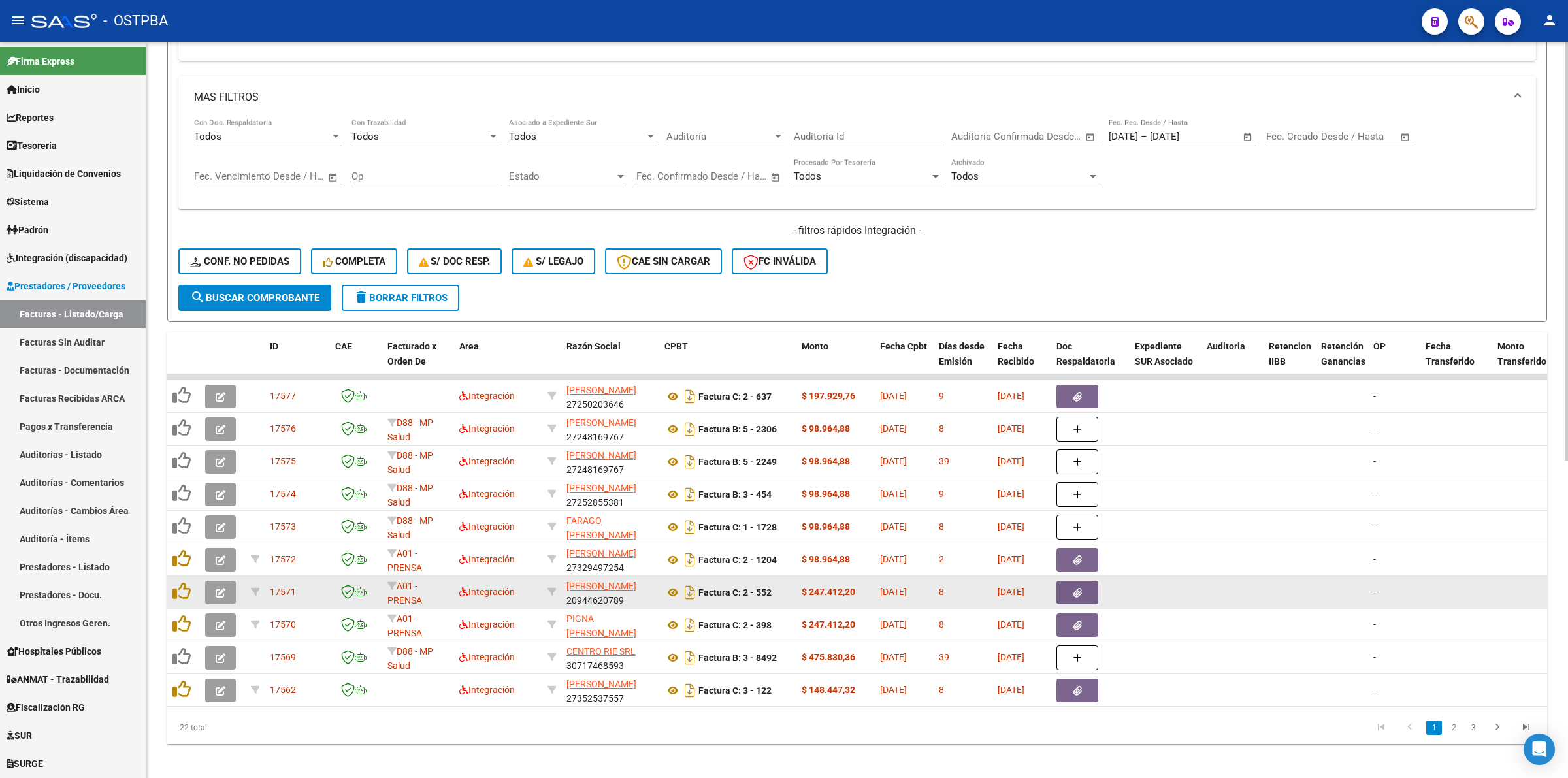
drag, startPoint x: 993, startPoint y: 582, endPoint x: 1047, endPoint y: 589, distance: 54.5
click at [1047, 589] on datatable-body-cell "[DATE]" at bounding box center [1022, 592] width 58 height 32
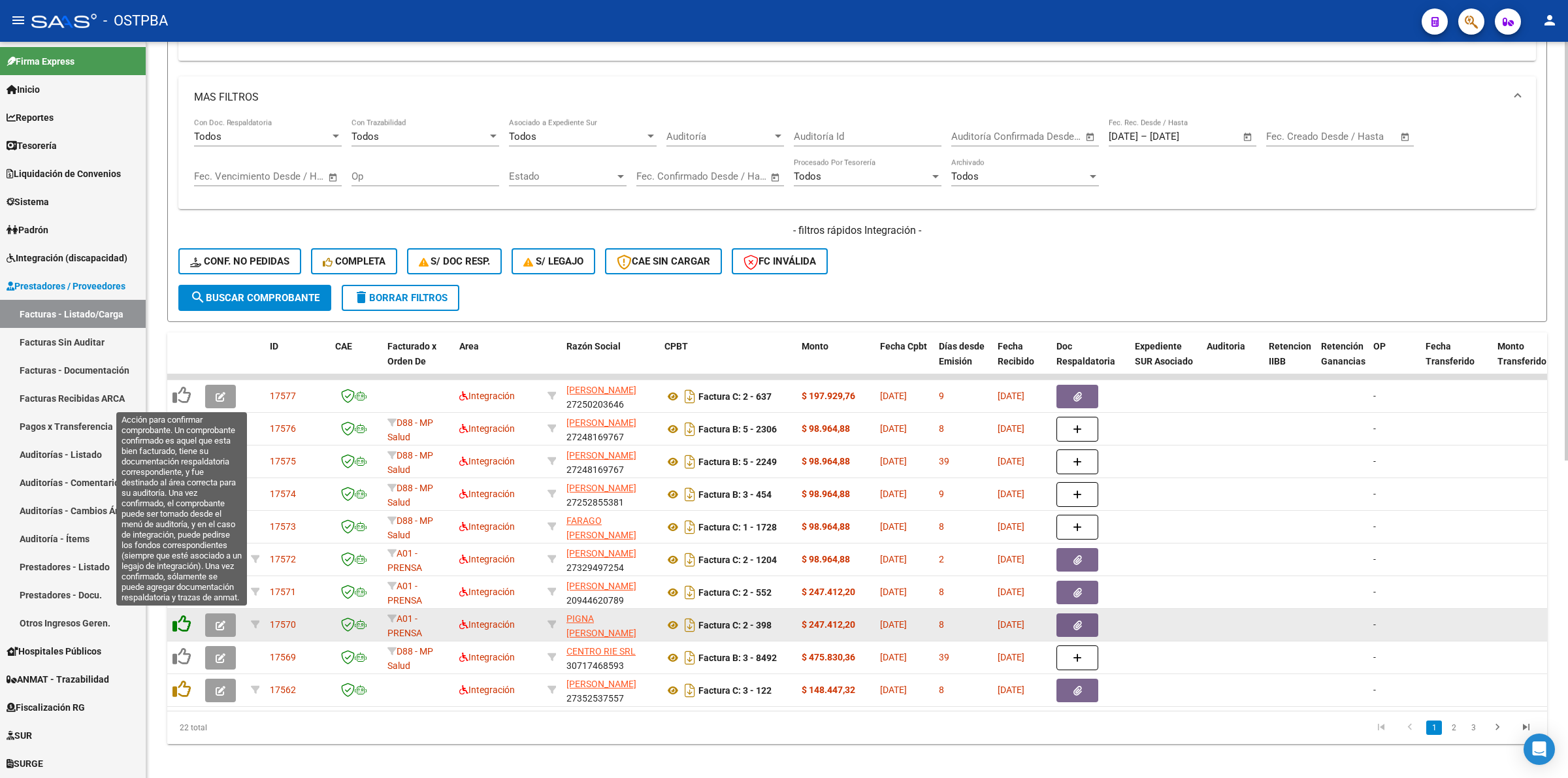
click at [181, 621] on icon at bounding box center [181, 623] width 18 height 18
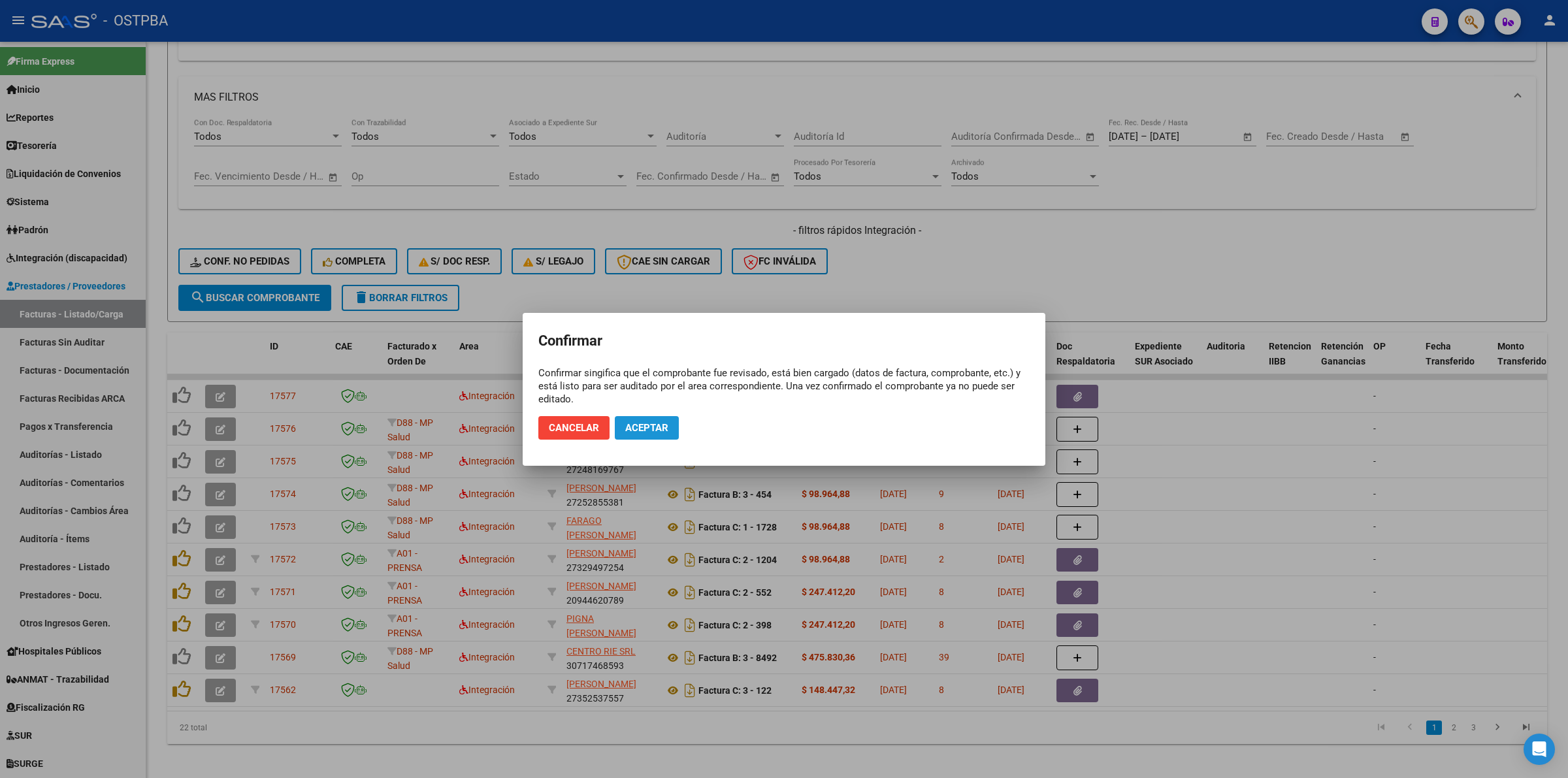
click at [650, 420] on button "Aceptar" at bounding box center [646, 427] width 64 height 24
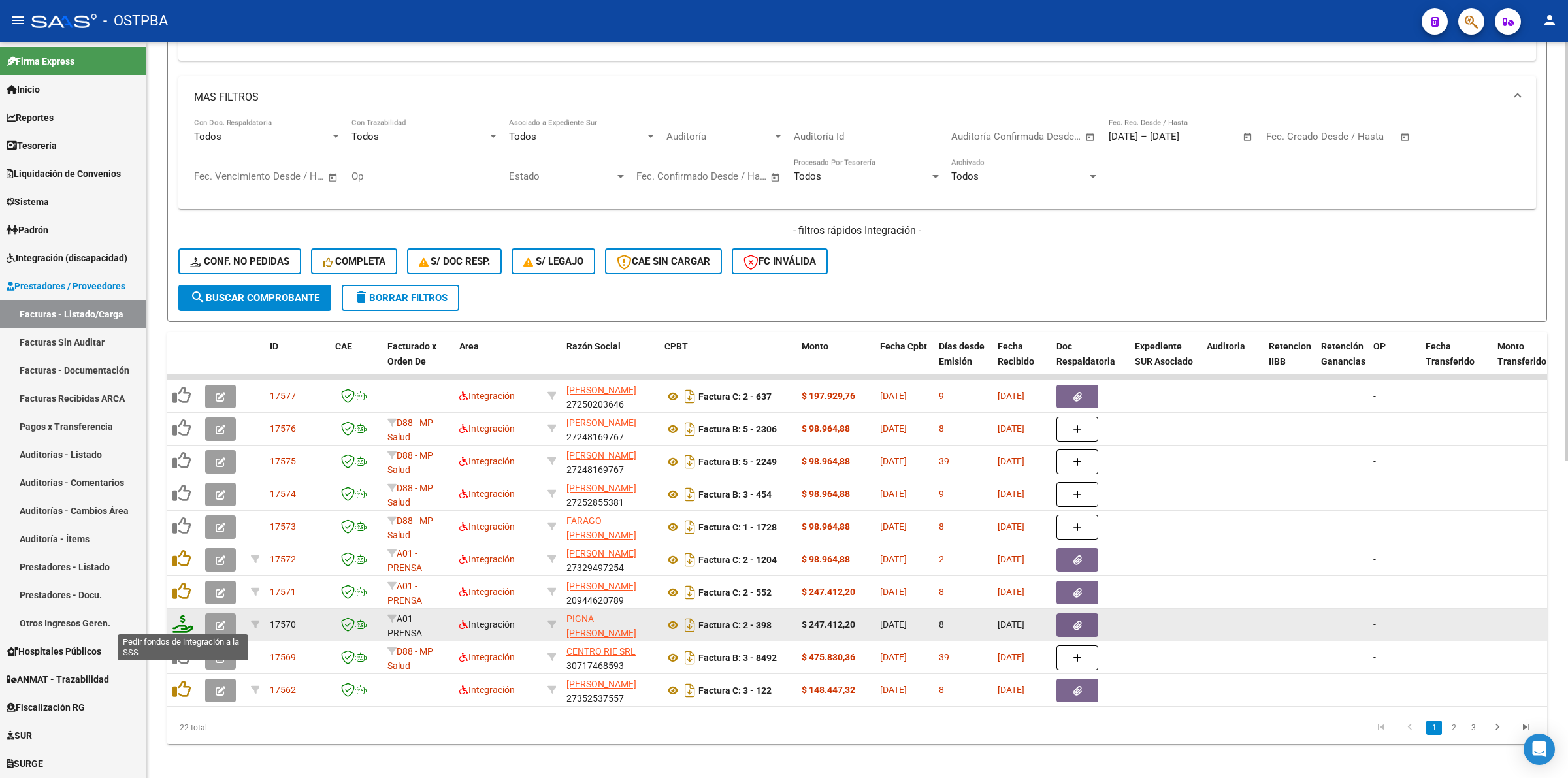
click at [182, 623] on icon at bounding box center [182, 623] width 21 height 18
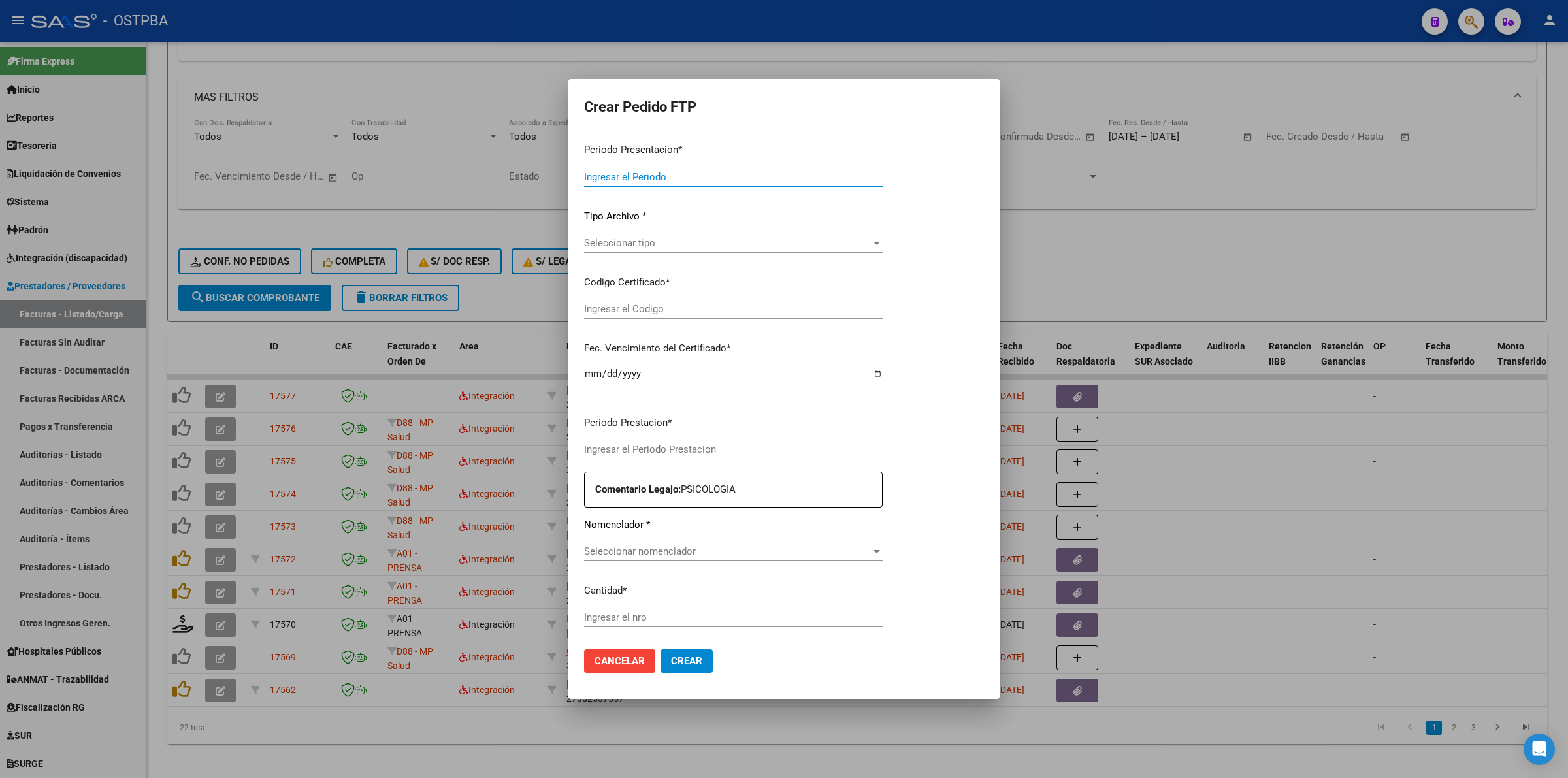
type input "202508"
type input "$ 247.412,20"
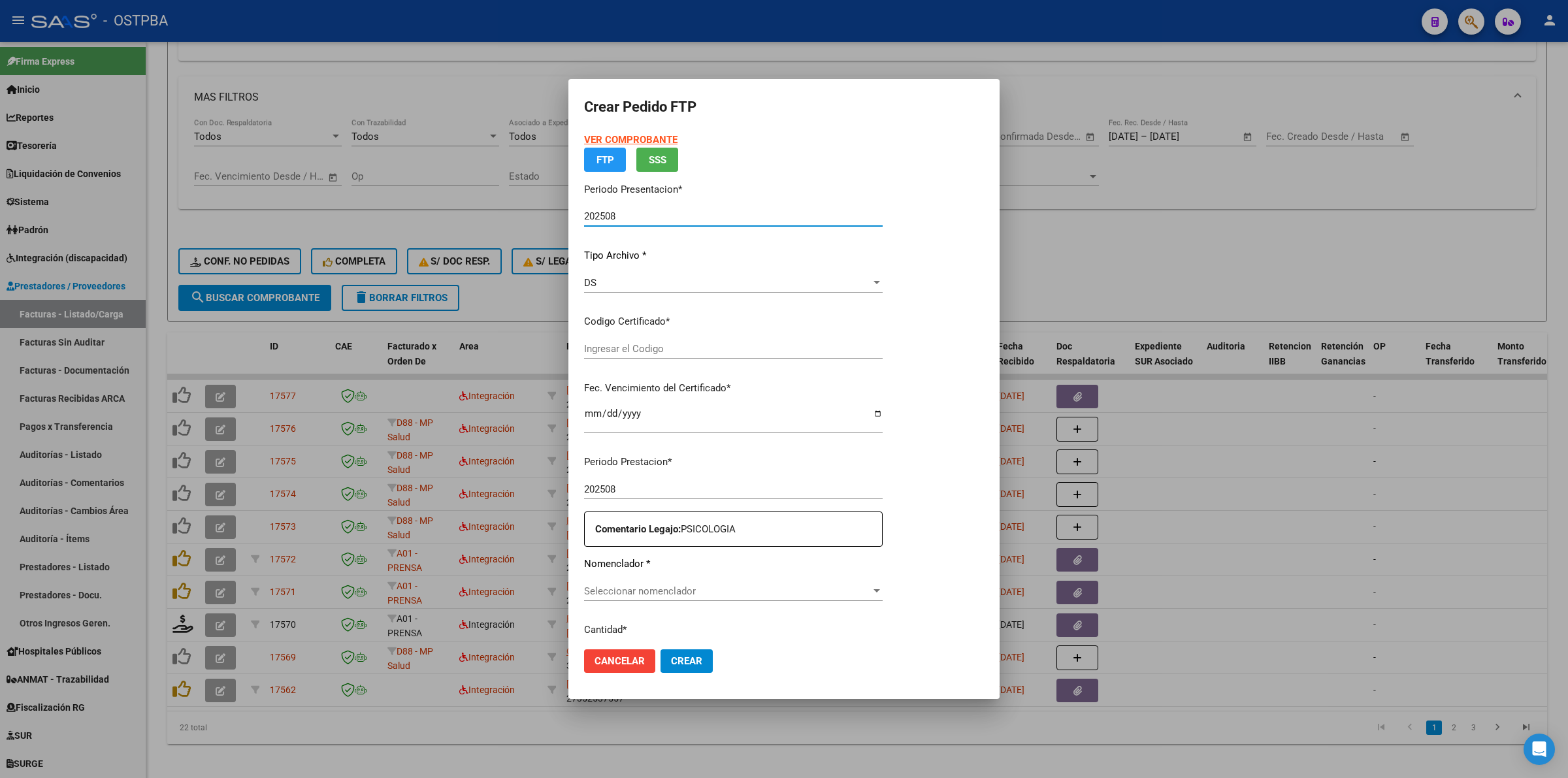
type input "00000000000000000000"
type input "2033-05-01"
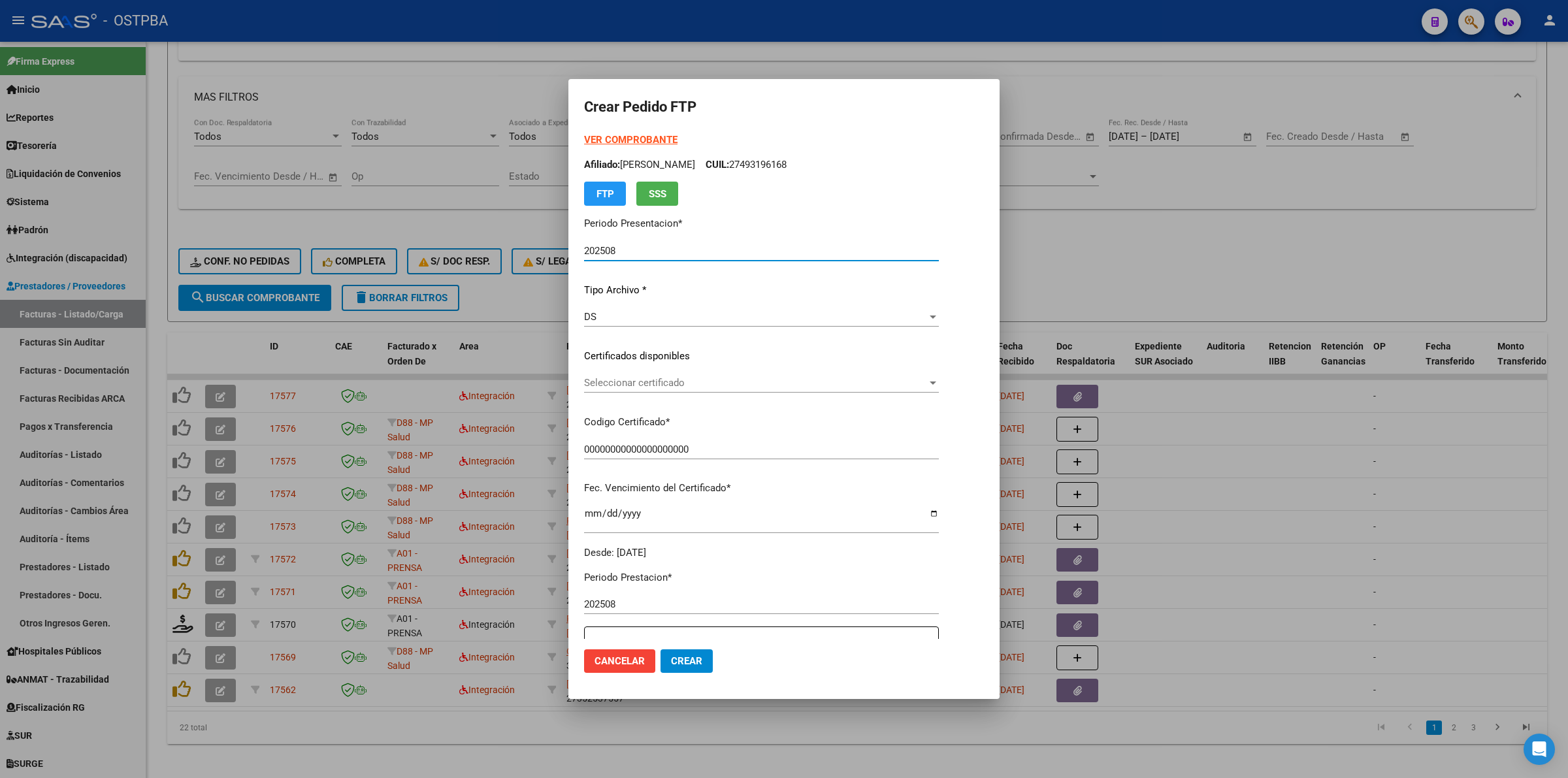
click at [927, 384] on span "Seleccionar certificado" at bounding box center [755, 383] width 343 height 11
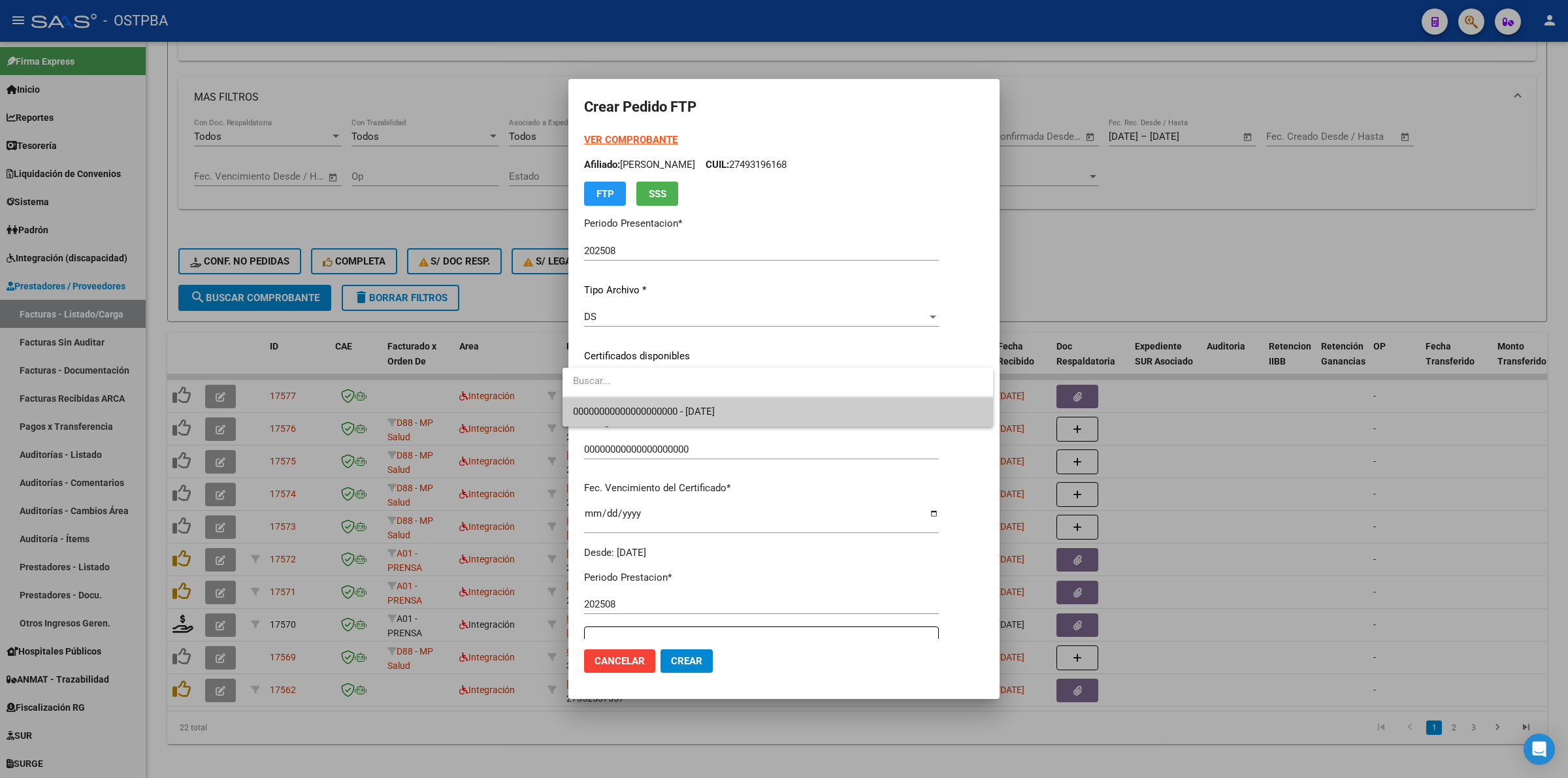
click at [886, 416] on span "00000000000000000000 - 2033-05-01" at bounding box center [777, 411] width 409 height 29
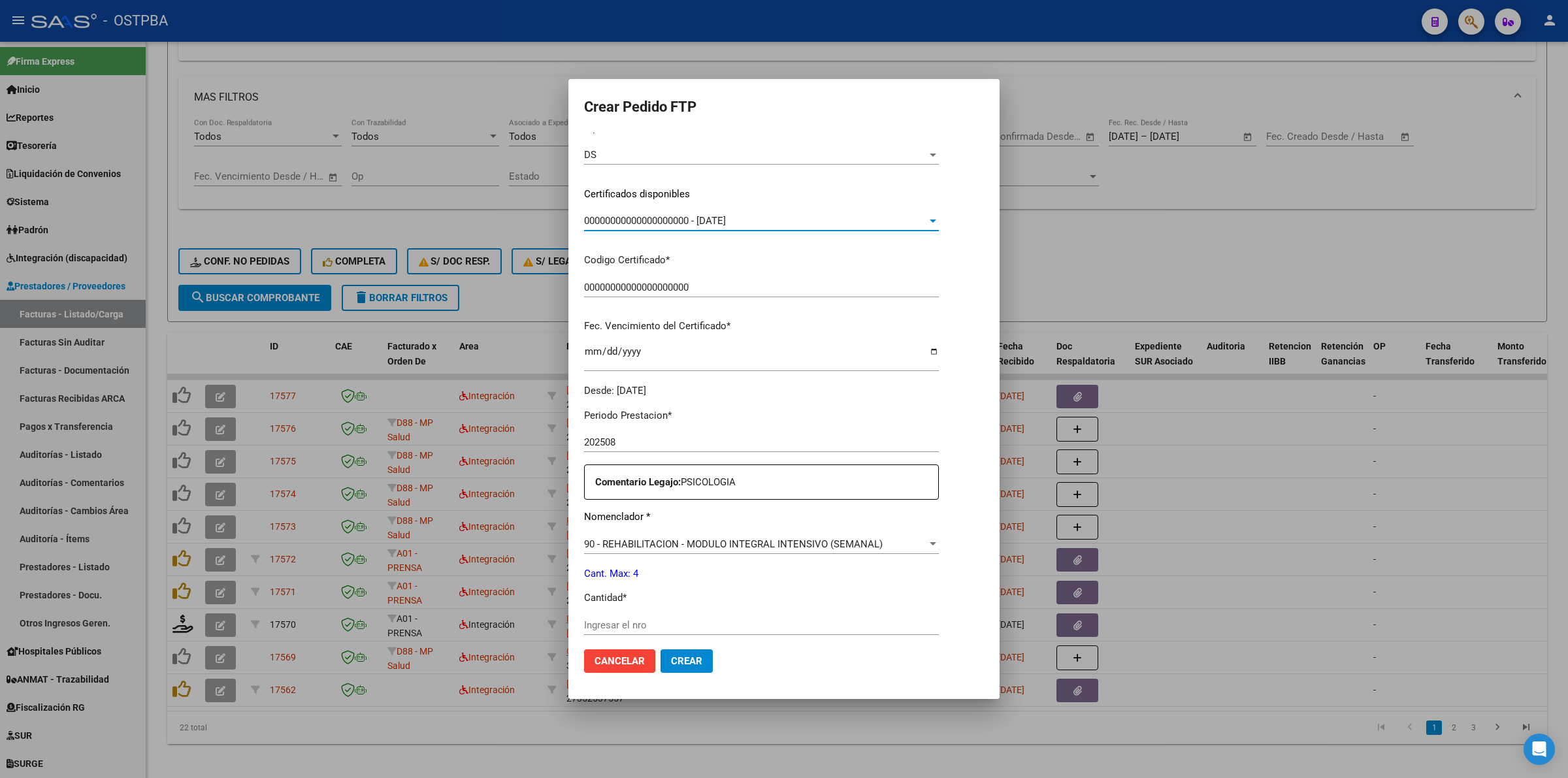
scroll to position [164, 0]
click at [730, 615] on div "Ingresar el nro" at bounding box center [761, 624] width 355 height 20
type input "4"
click at [685, 658] on span "Crear" at bounding box center [686, 660] width 31 height 11
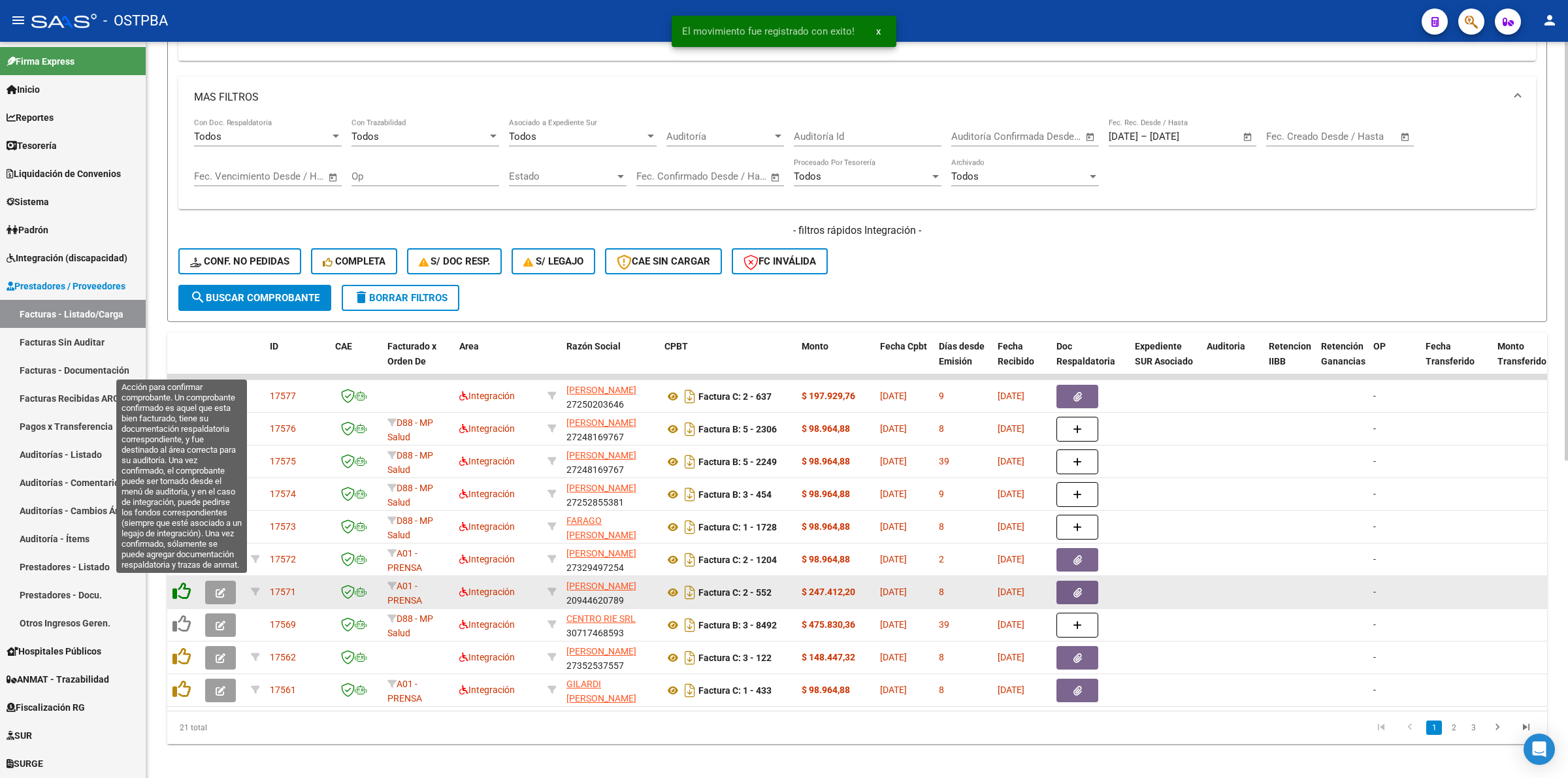
click at [176, 589] on icon at bounding box center [181, 591] width 18 height 18
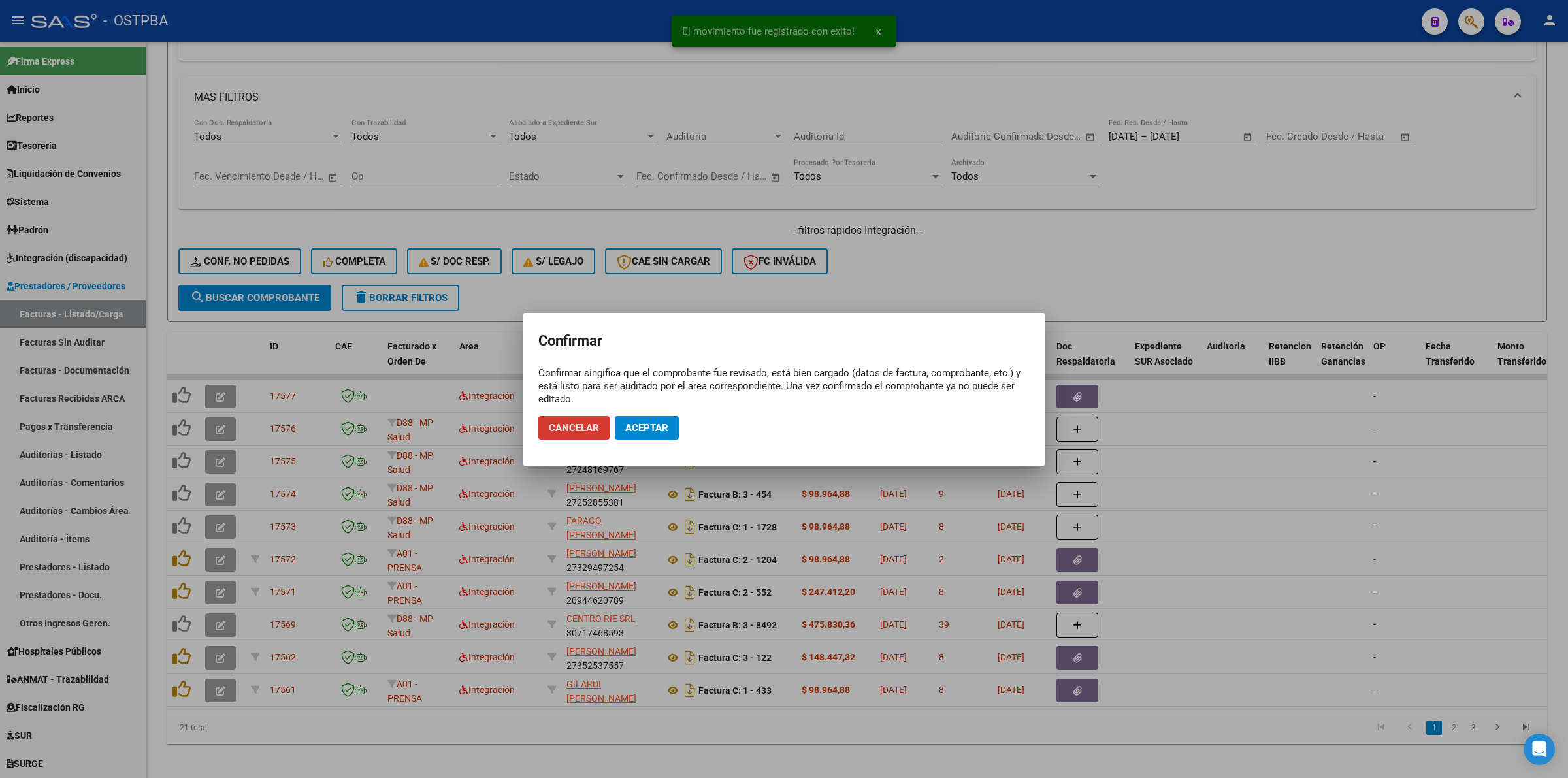
click at [658, 424] on span "Aceptar" at bounding box center [647, 428] width 43 height 11
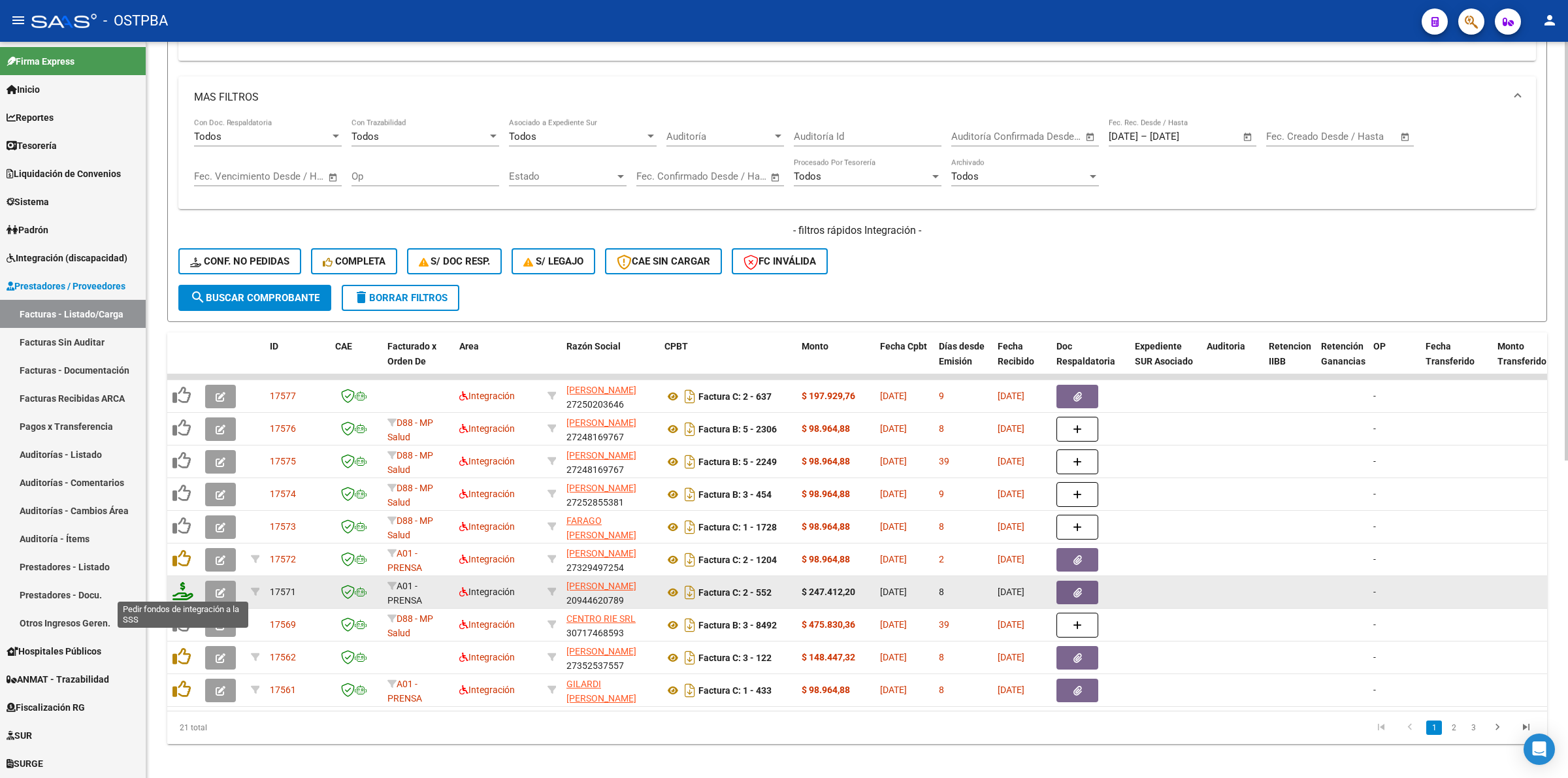
click at [180, 589] on icon at bounding box center [182, 591] width 21 height 18
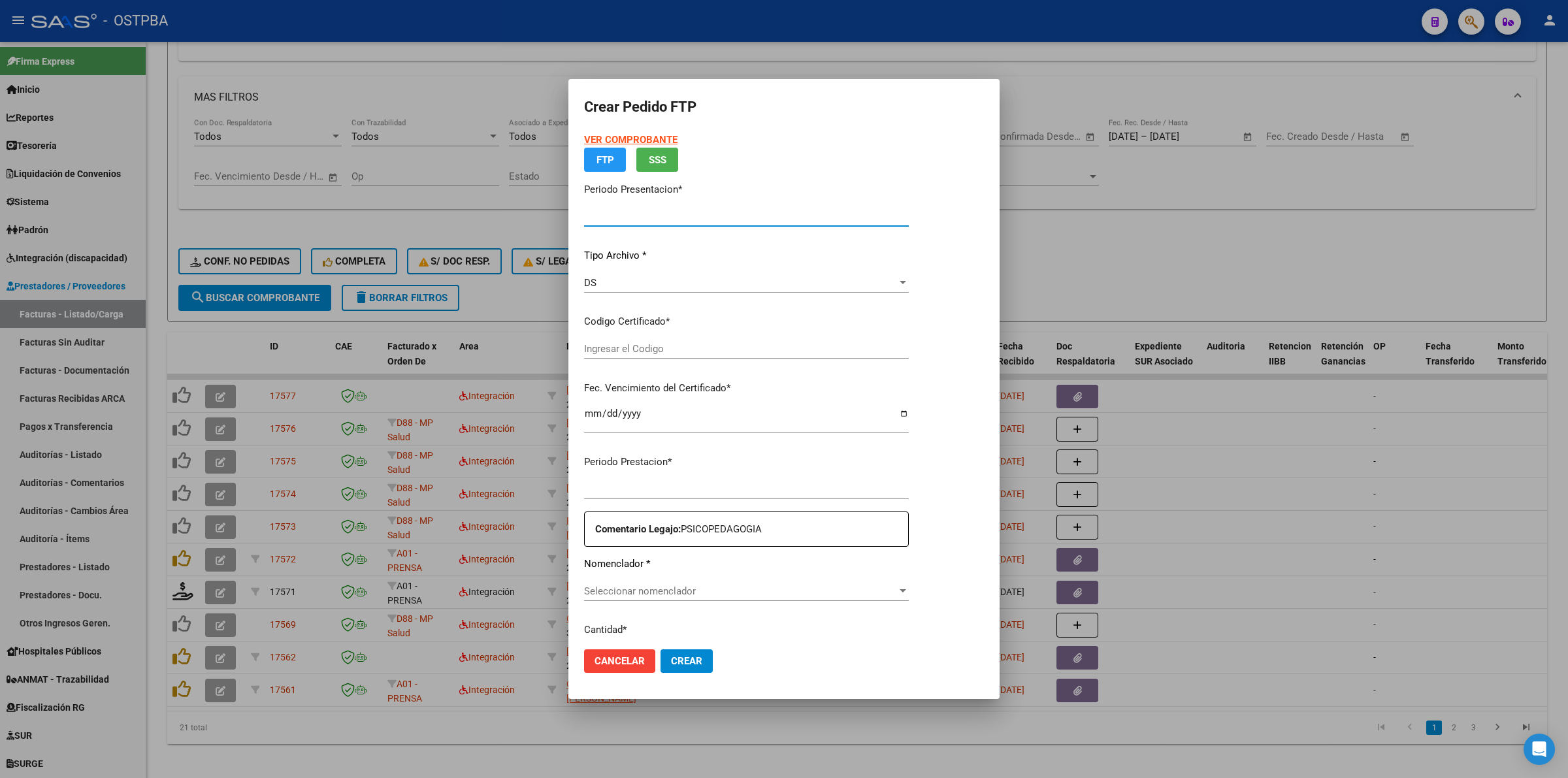
type input "202508"
type input "$ 247.412,20"
type input "00000000000000000000"
type input "2033-05-01"
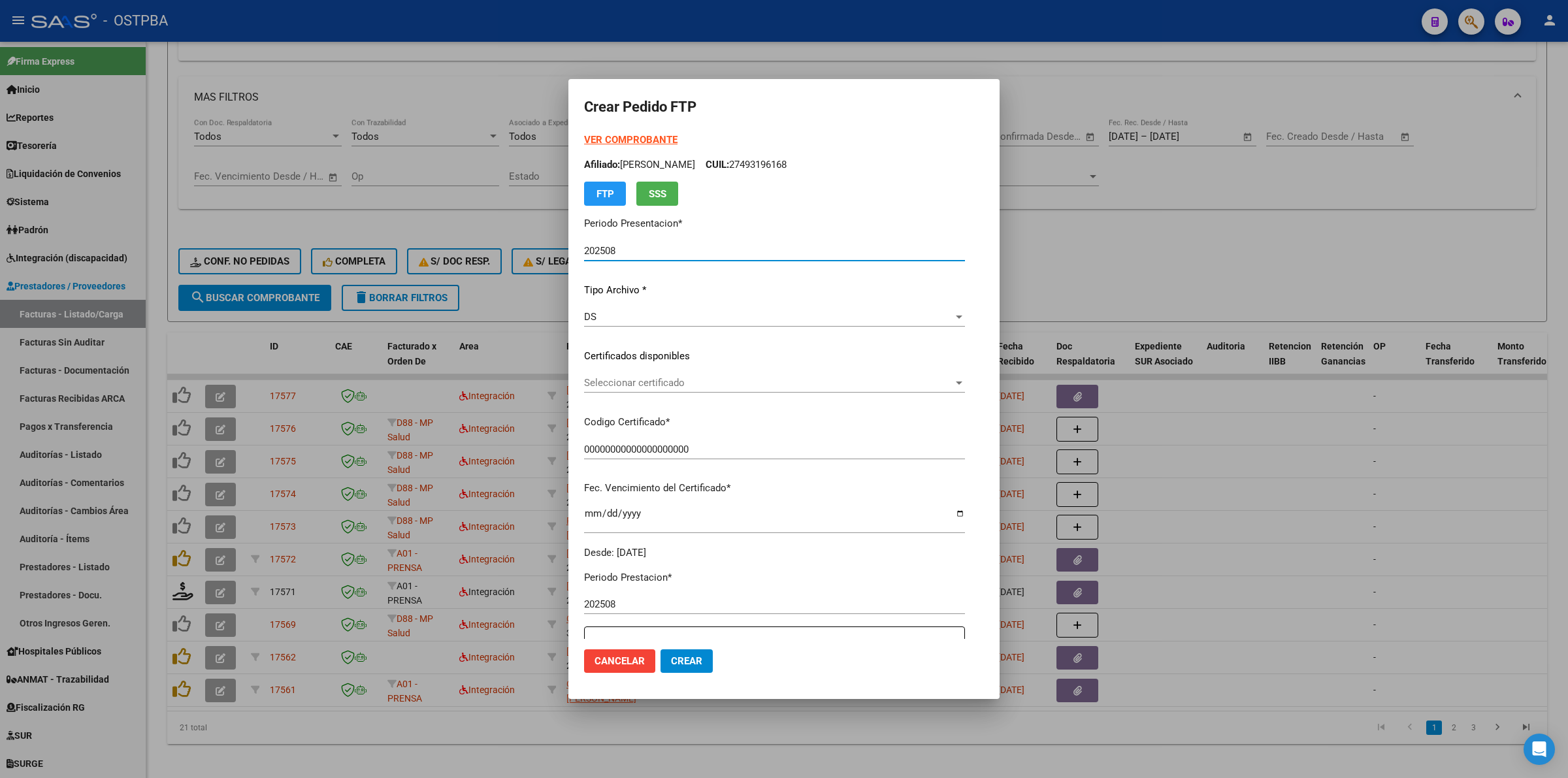
click at [953, 386] on span "Seleccionar certificado" at bounding box center [768, 383] width 369 height 11
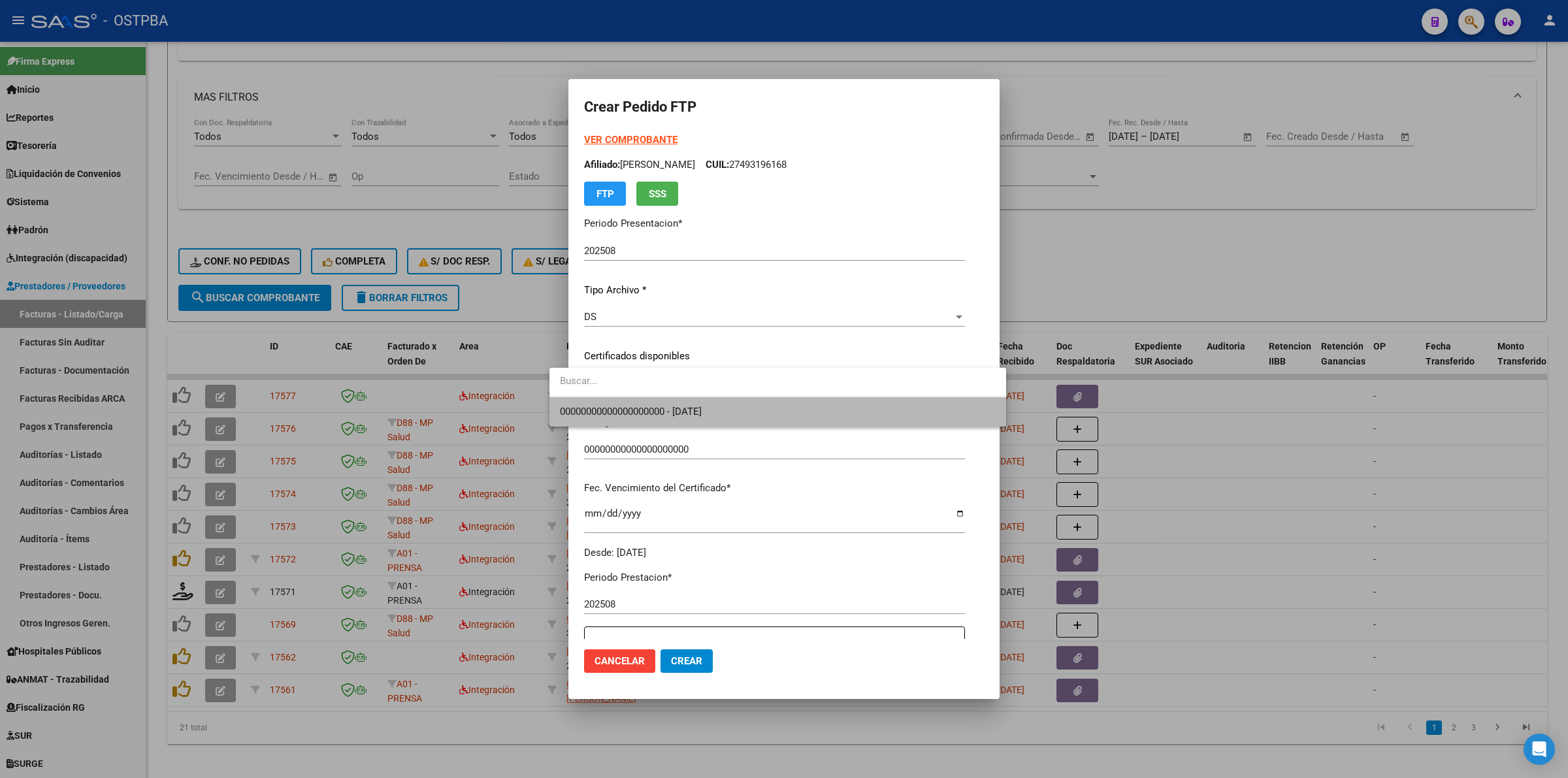
click at [895, 420] on span "00000000000000000000 - 2033-05-01" at bounding box center [777, 411] width 436 height 29
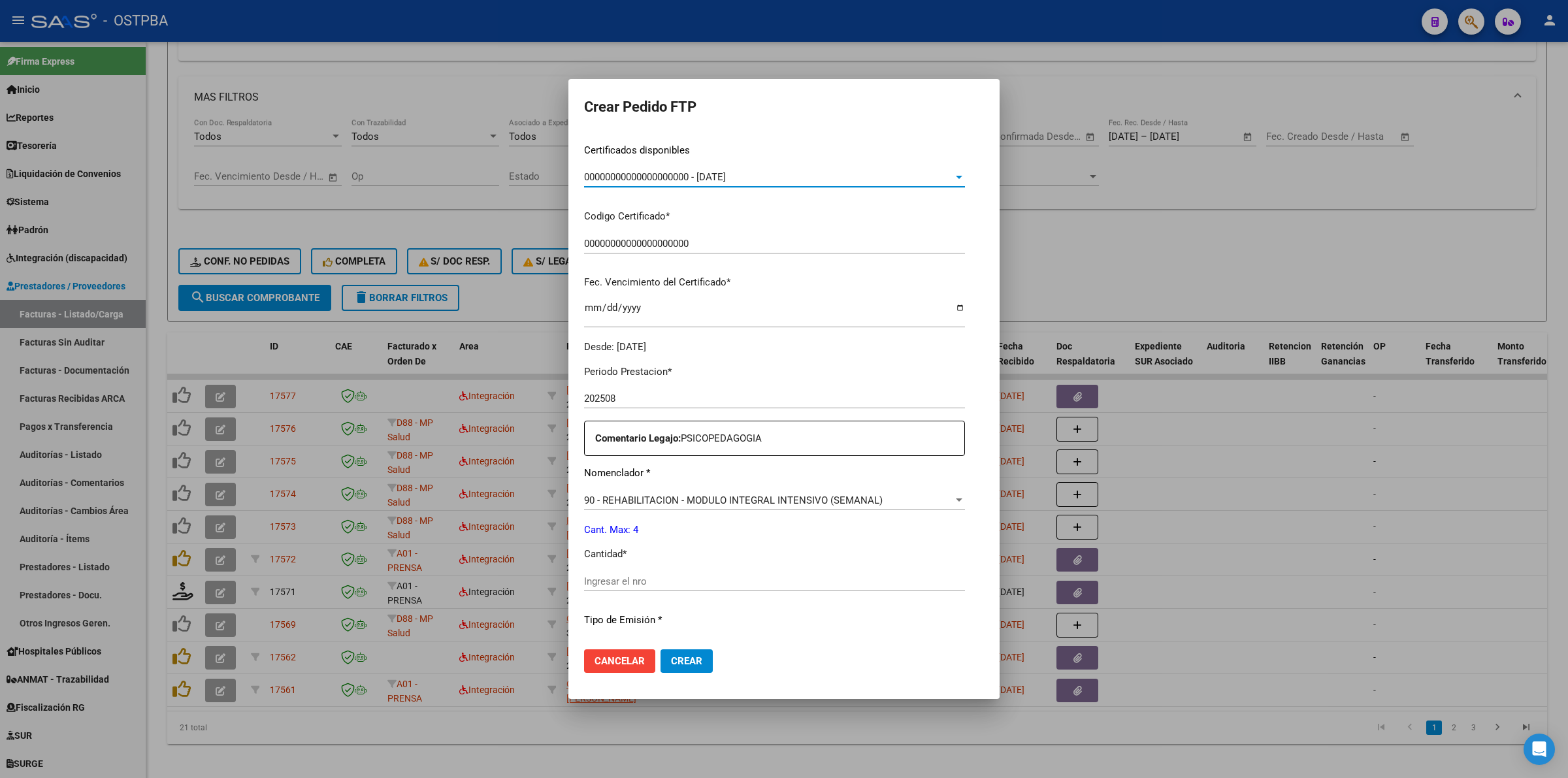
scroll to position [326, 0]
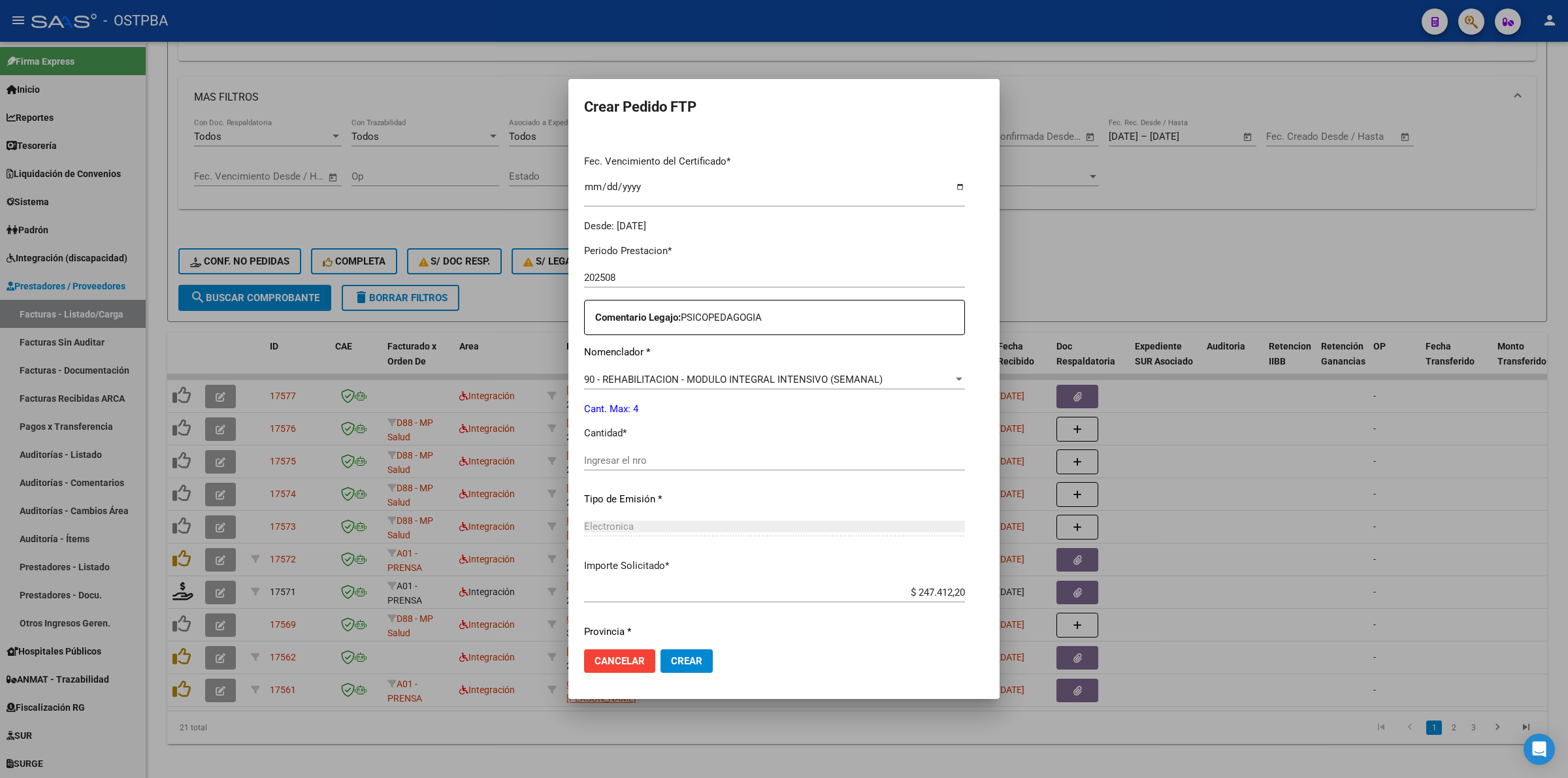
click at [807, 455] on input "Ingresar el nro" at bounding box center [774, 460] width 381 height 11
type input "4"
click at [679, 659] on button "Crear" at bounding box center [687, 660] width 53 height 24
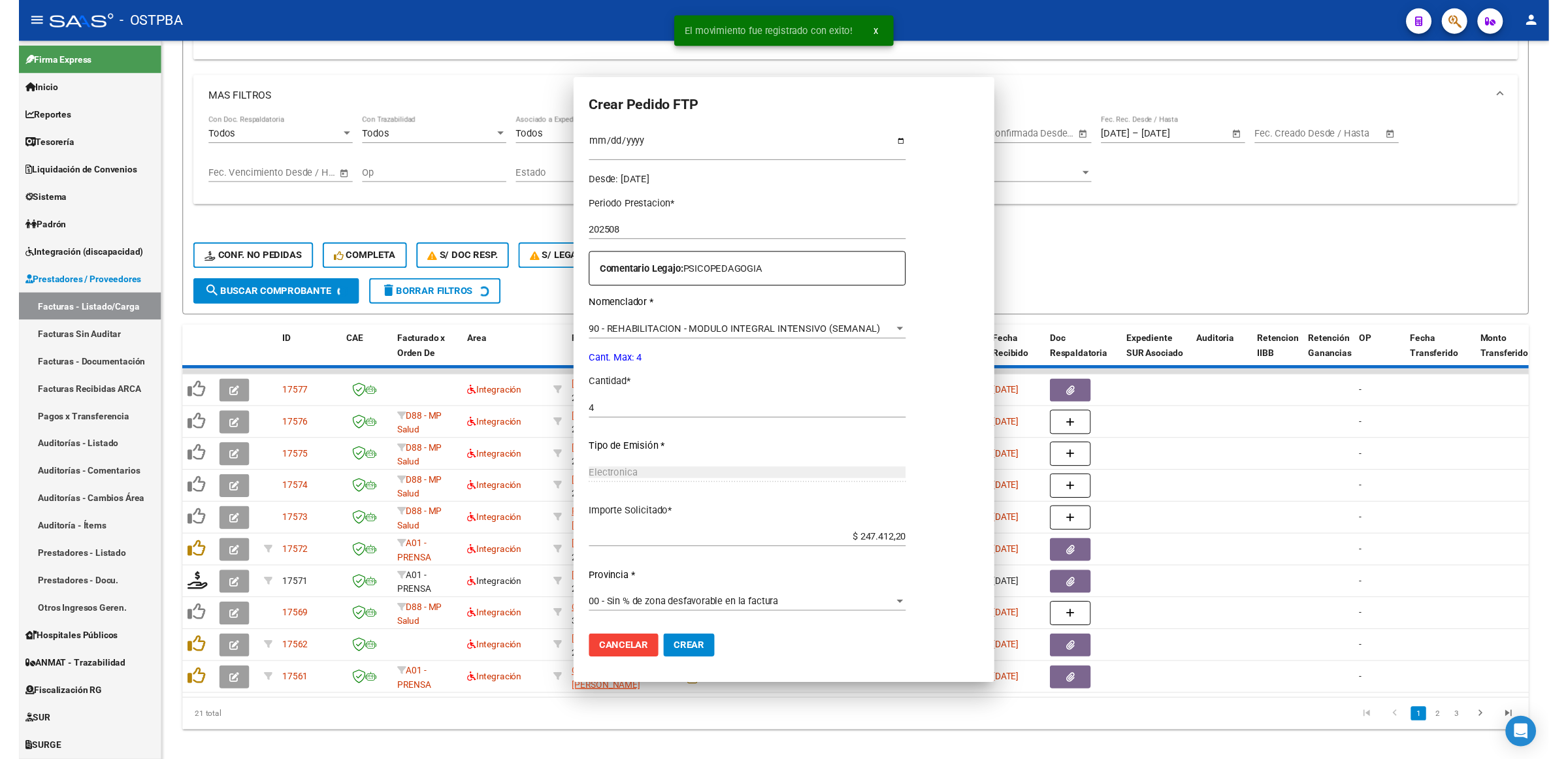
scroll to position [0, 0]
